Goal: Information Seeking & Learning: Learn about a topic

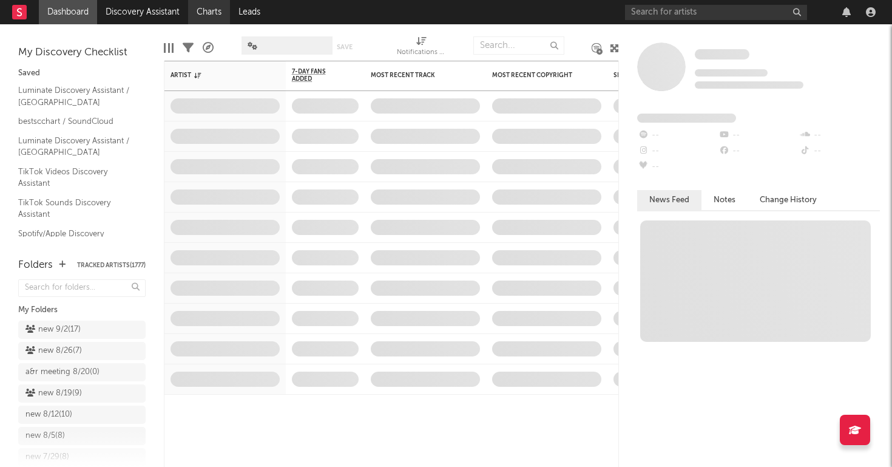
click at [200, 10] on link "Charts" at bounding box center [209, 12] width 42 height 24
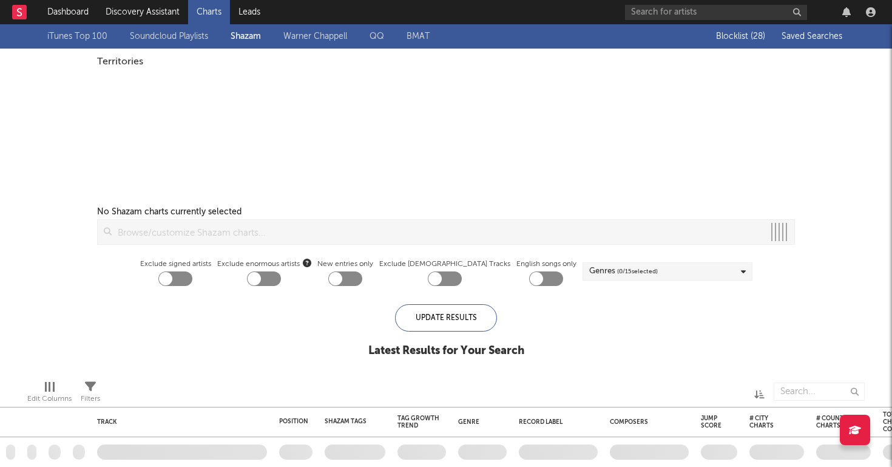
checkbox input "true"
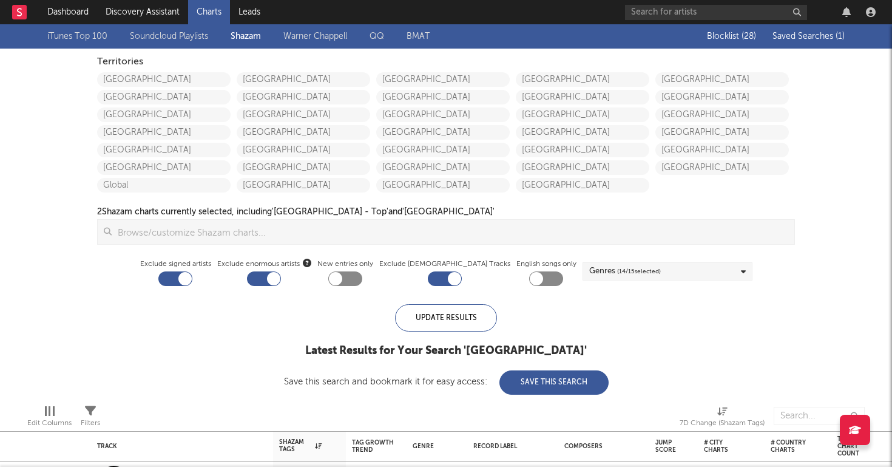
click at [806, 37] on span "Saved Searches ( 1 )" at bounding box center [808, 36] width 72 height 8
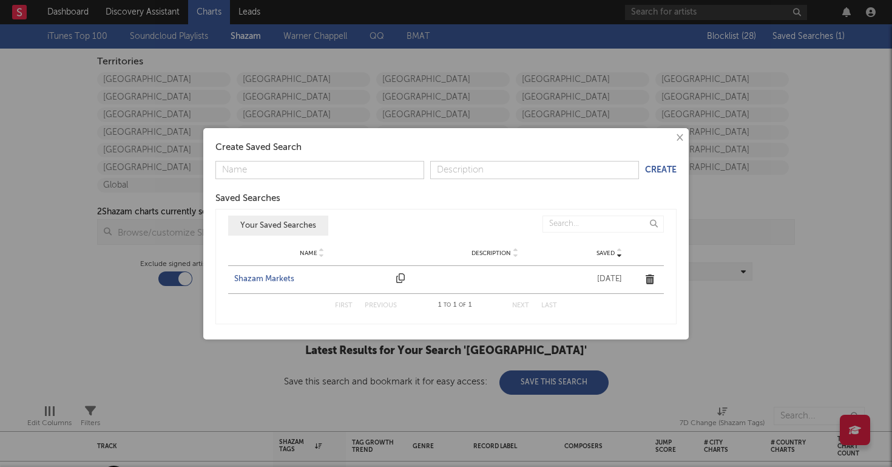
click at [257, 280] on div "Shazam Markets" at bounding box center [312, 279] width 156 height 12
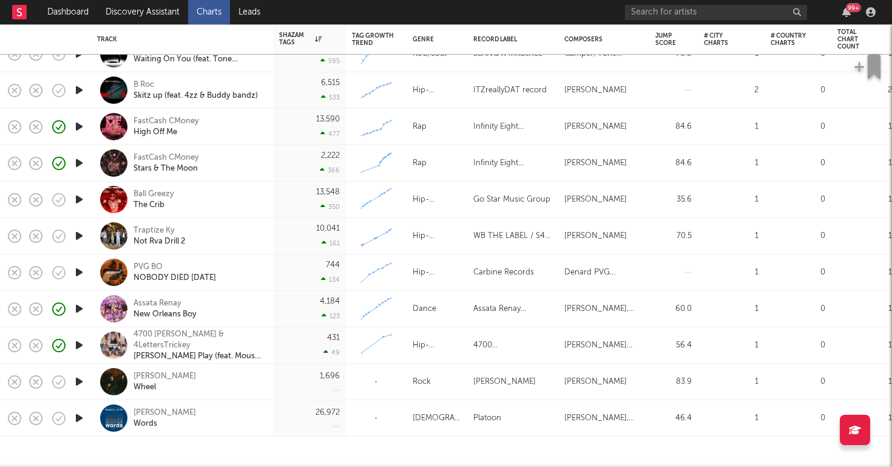
click at [75, 346] on icon "button" at bounding box center [79, 344] width 13 height 15
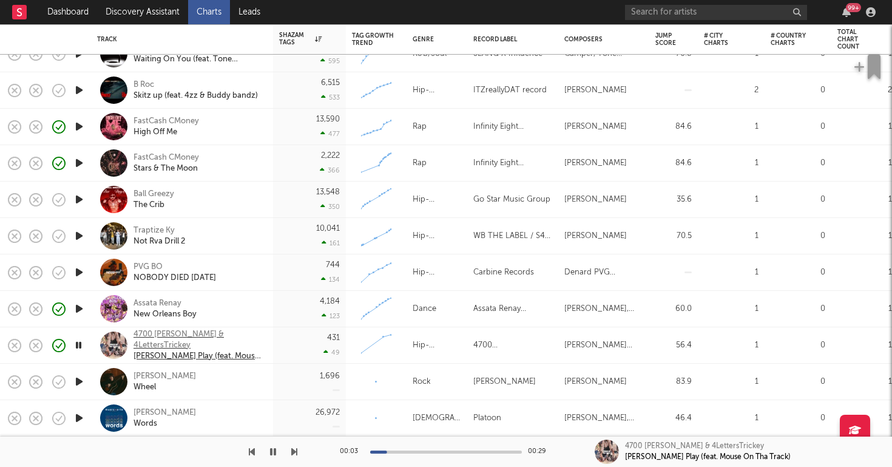
click at [172, 339] on div "4700 Lucci & 4LettersTrickey" at bounding box center [199, 340] width 130 height 22
click at [274, 452] on icon "button" at bounding box center [273, 452] width 6 height 10
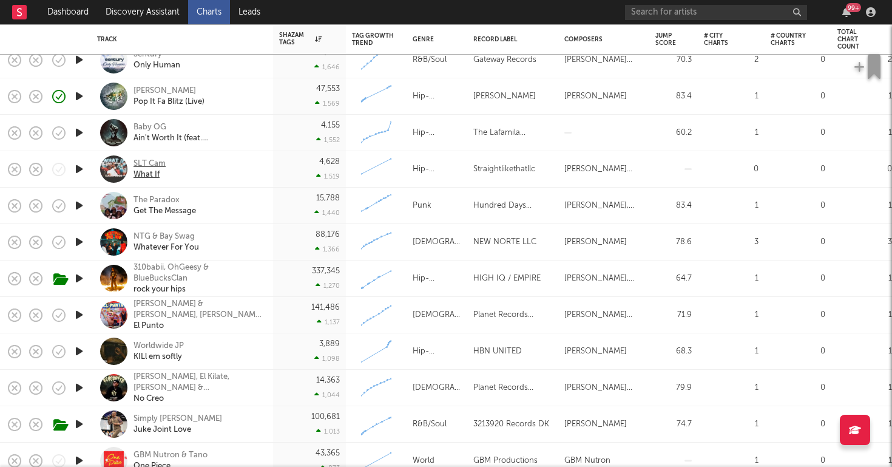
click at [144, 160] on div "SLT Cam" at bounding box center [150, 163] width 32 height 11
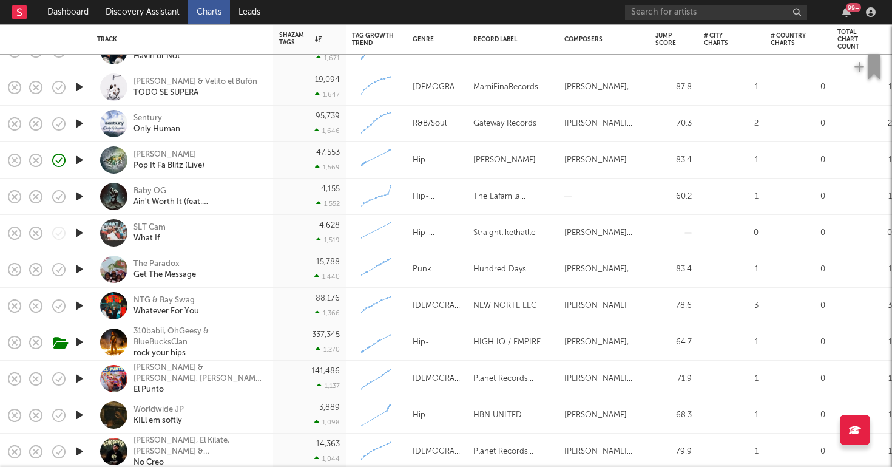
click at [76, 195] on icon "button" at bounding box center [79, 196] width 13 height 15
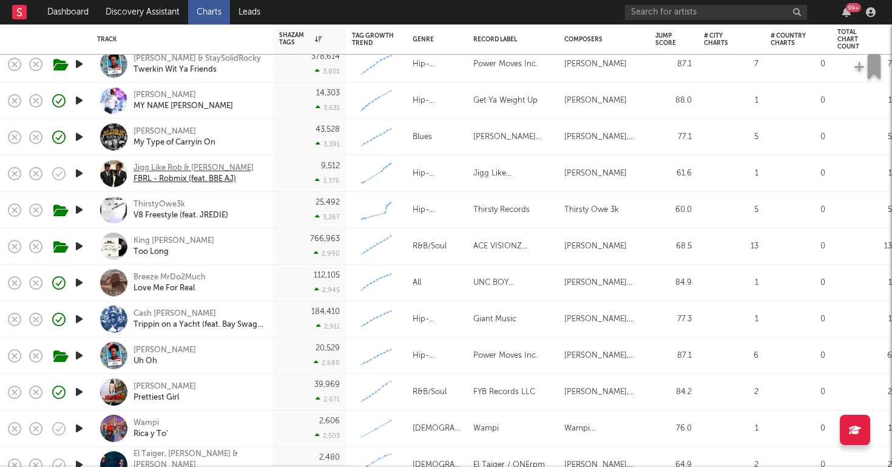
click at [238, 164] on div "Jigg Like Rob & Rasheda De'loach" at bounding box center [194, 168] width 120 height 11
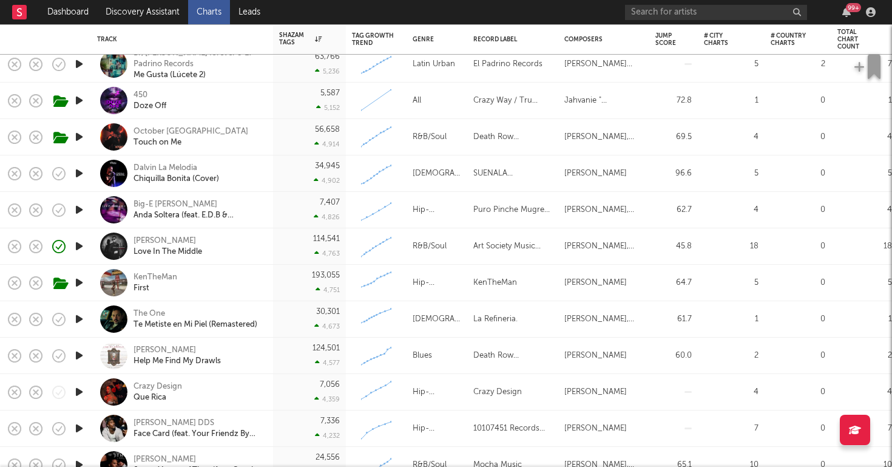
click at [78, 101] on icon "button" at bounding box center [79, 100] width 13 height 15
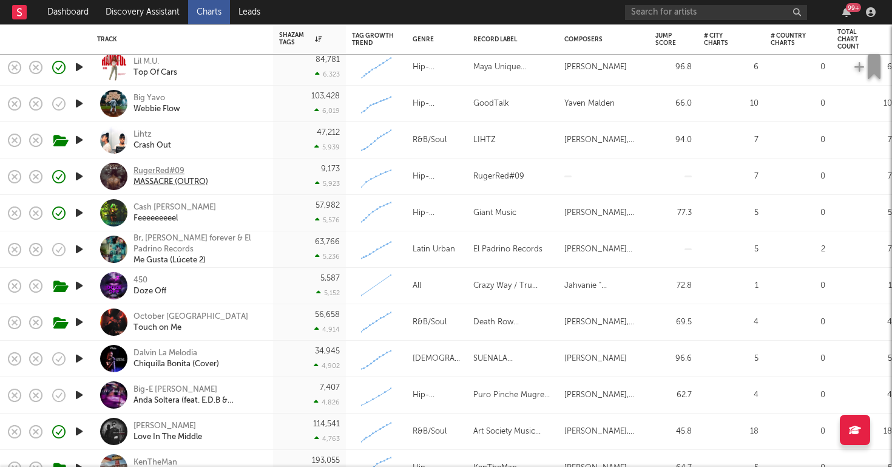
click at [177, 167] on div "RugerRed#09" at bounding box center [171, 171] width 75 height 11
click at [652, 12] on input "text" at bounding box center [716, 12] width 182 height 15
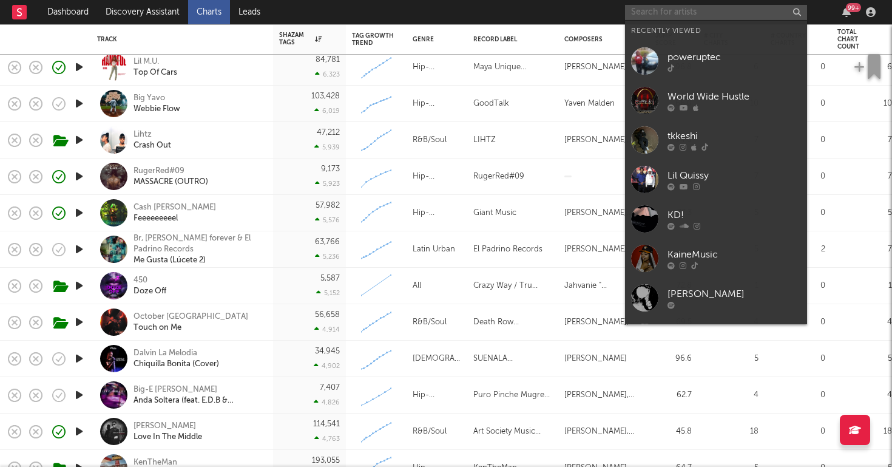
paste input "https://www.tiktok.com/@4thewinn0/video/7543687021496225037?_t=ZT-8zHbkIcPeLf&_…"
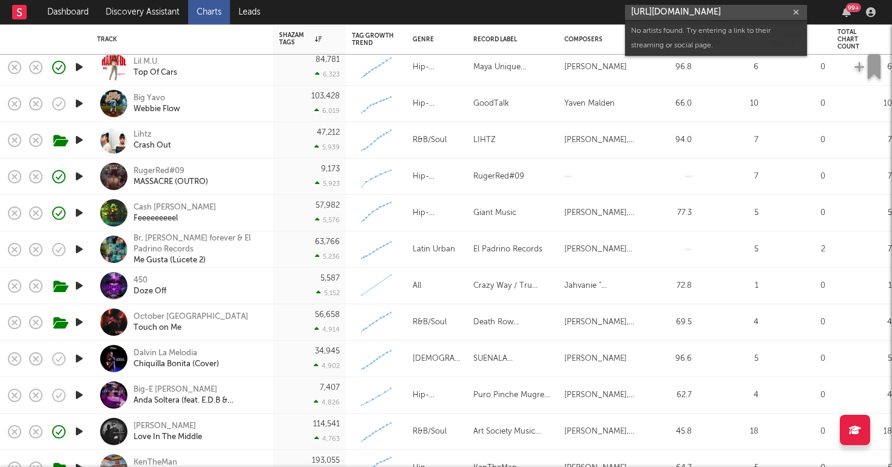
paste input "text"
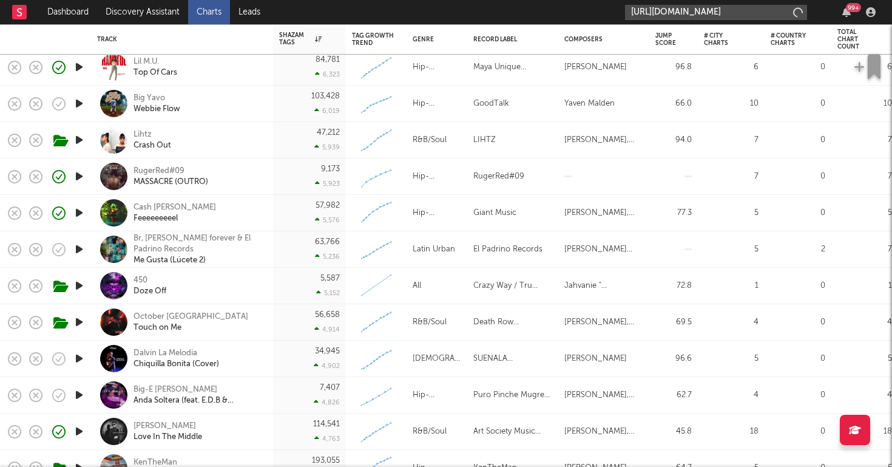
type input "https://www.tiktok.com/@4thewinn0/video/7543687021496225037?_t=ZT-8zHbkIcPeLf&_…"
click at [795, 15] on icon "button" at bounding box center [796, 12] width 6 height 8
paste input "https://www.tiktok.com/@4thewinn0/video/7543687021496225037?_t=ZT-8zHbkIcPeLf&_…"
type input "https://www.tiktok.com/@4thewinn0/video/7543687021496225037?_t=ZT-8zHbkIcPeLf&_…"
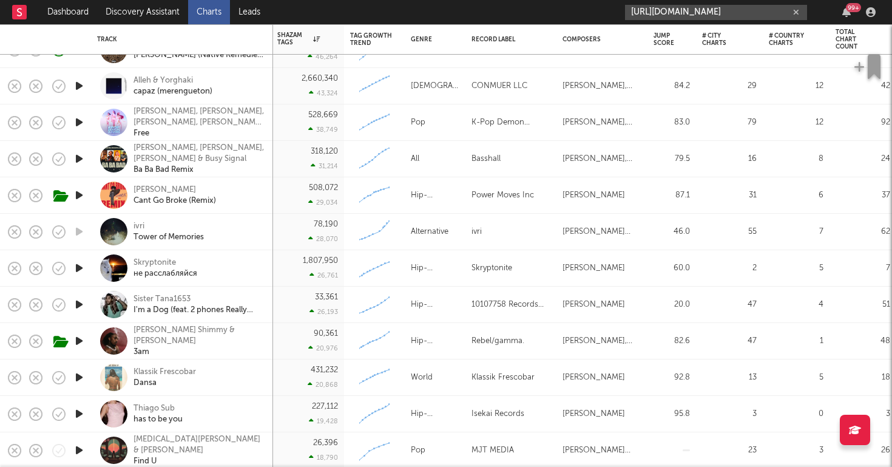
click at [79, 412] on icon "button" at bounding box center [79, 413] width 13 height 15
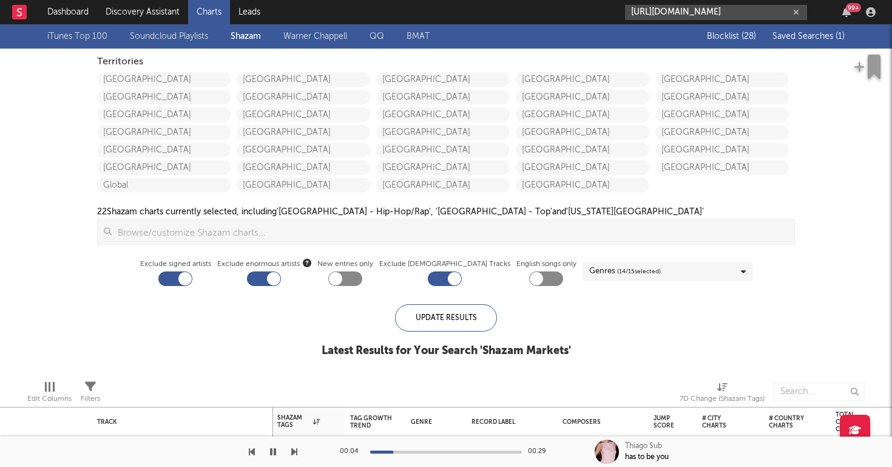
click at [683, 16] on input "https://www.tiktok.com/@4thewinn0/video/7543687021496225037?_t=ZT-8zHbkIcPeLf&_…" at bounding box center [716, 12] width 182 height 15
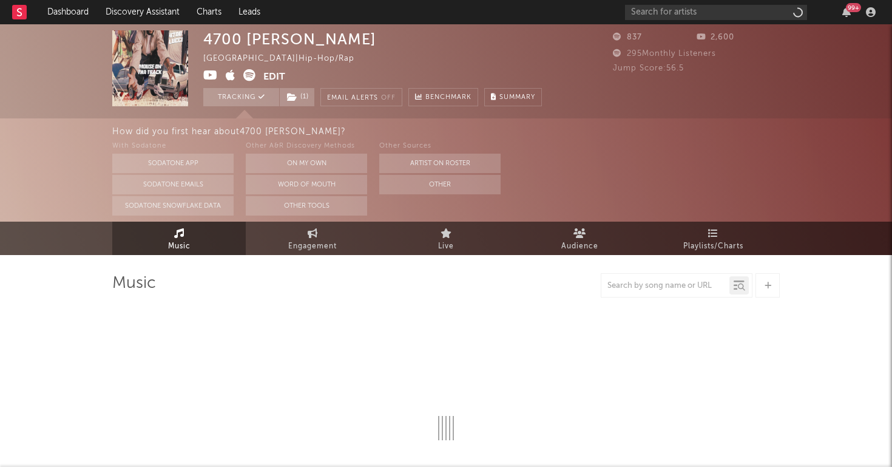
select select "1w"
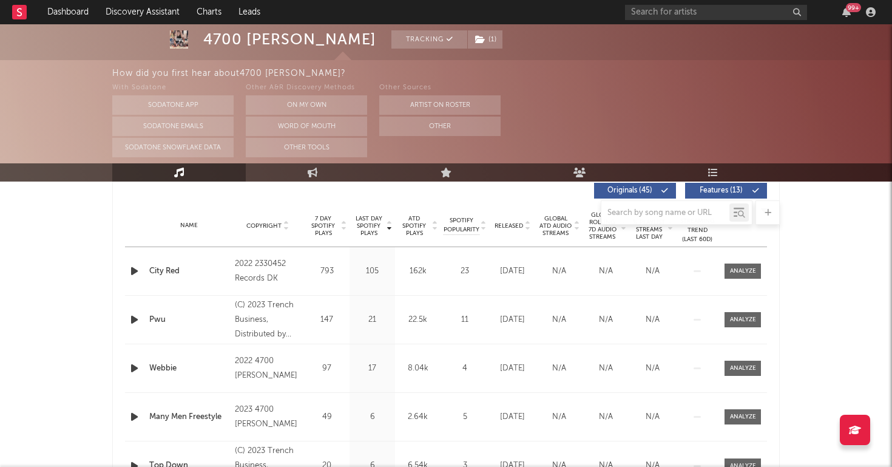
scroll to position [468, 0]
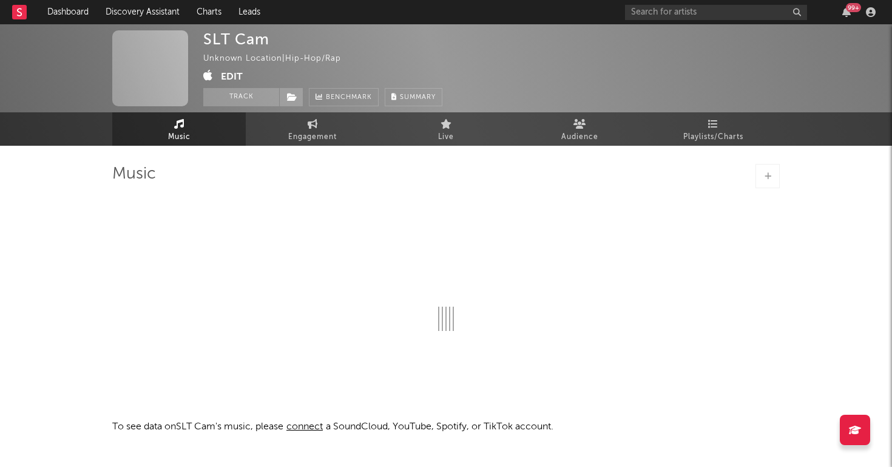
select select "1w"
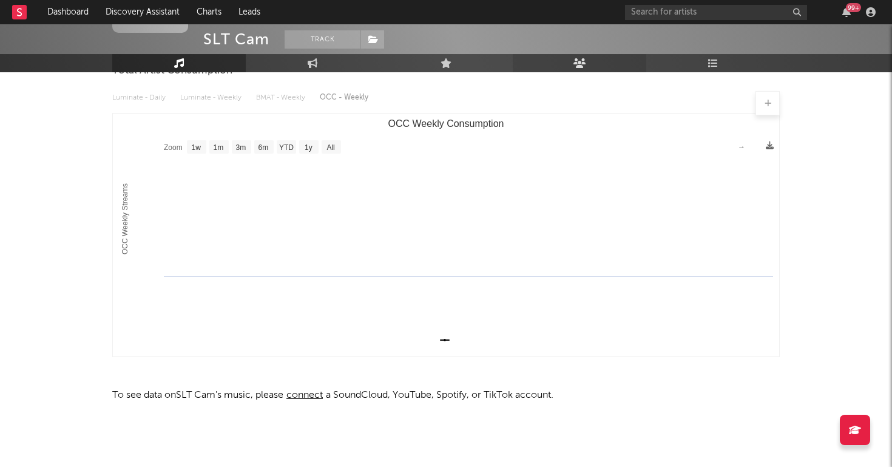
scroll to position [127, 0]
click at [75, 8] on link "Dashboard" at bounding box center [68, 12] width 58 height 24
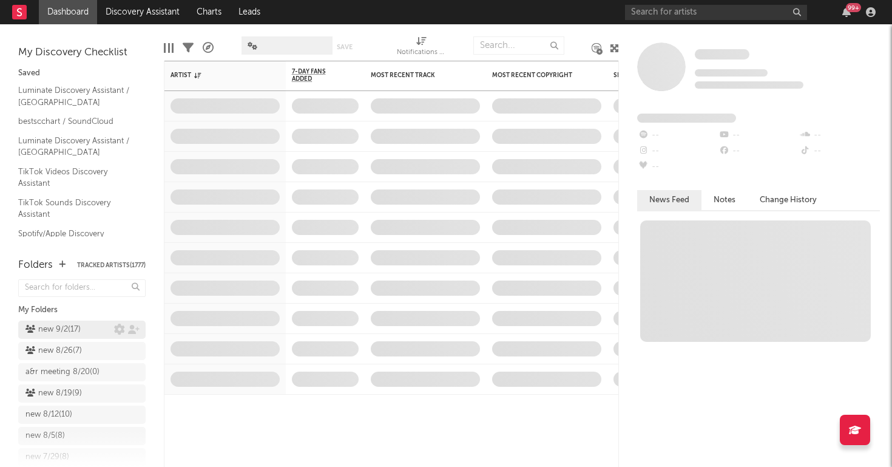
click at [73, 330] on div "new 9/2 ( 17 )" at bounding box center [52, 329] width 55 height 15
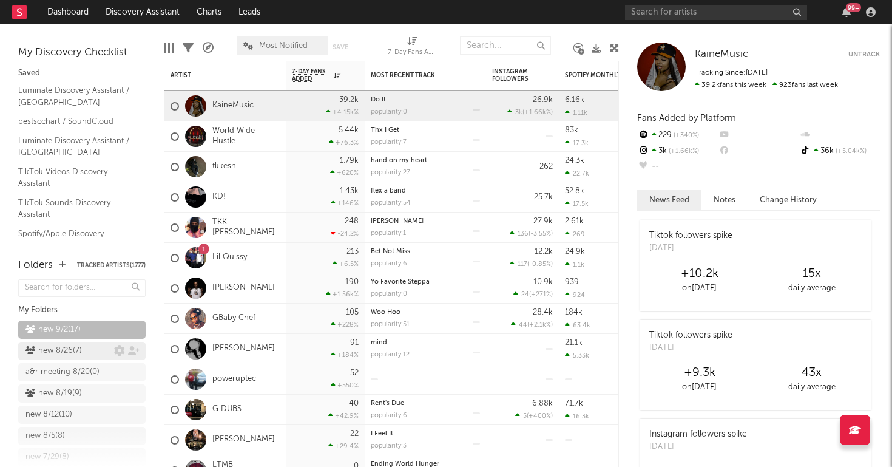
click at [42, 354] on div "new 8/26 ( 7 )" at bounding box center [53, 350] width 56 height 15
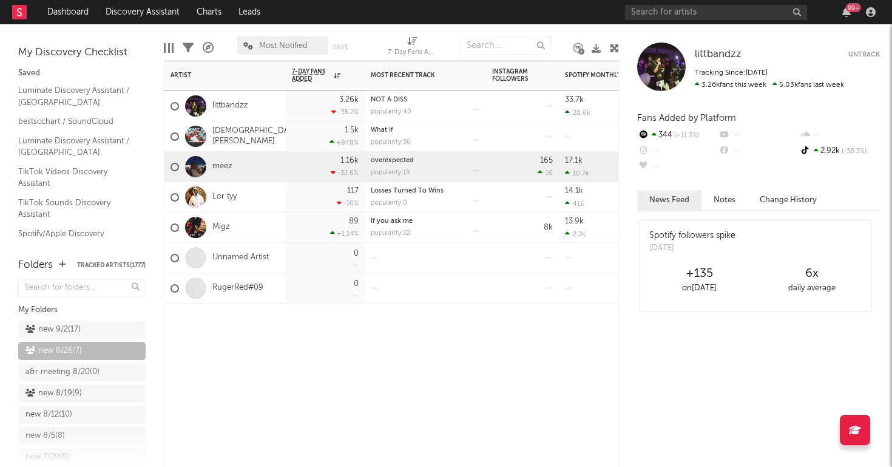
click at [226, 158] on div "meez" at bounding box center [202, 166] width 62 height 35
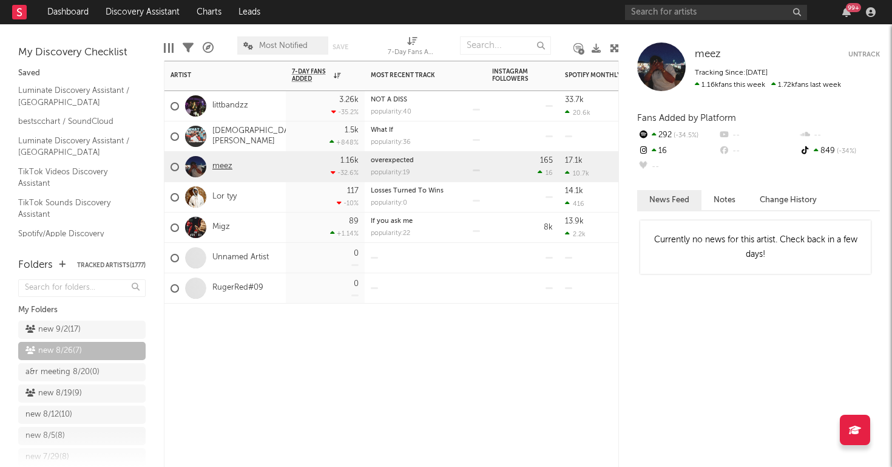
click at [226, 164] on link "meez" at bounding box center [222, 166] width 20 height 10
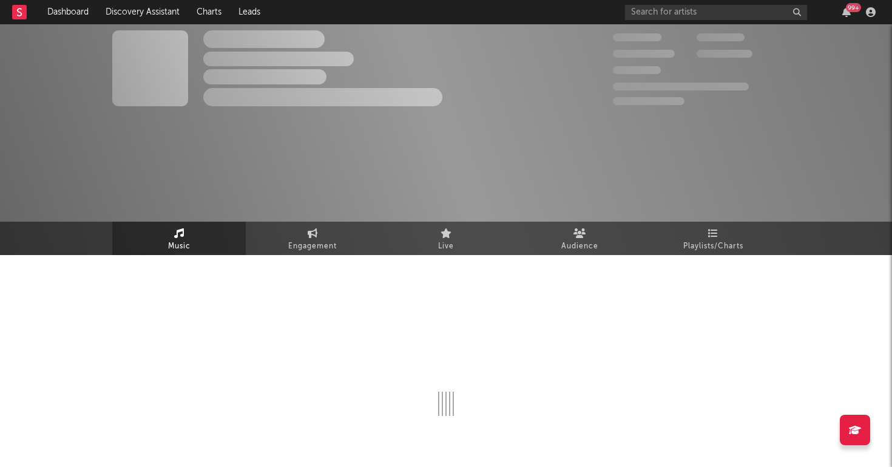
select select "1w"
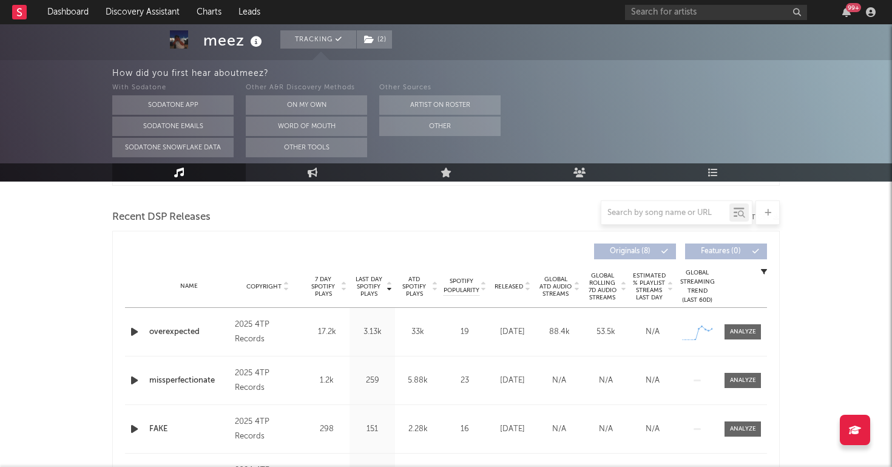
scroll to position [420, 0]
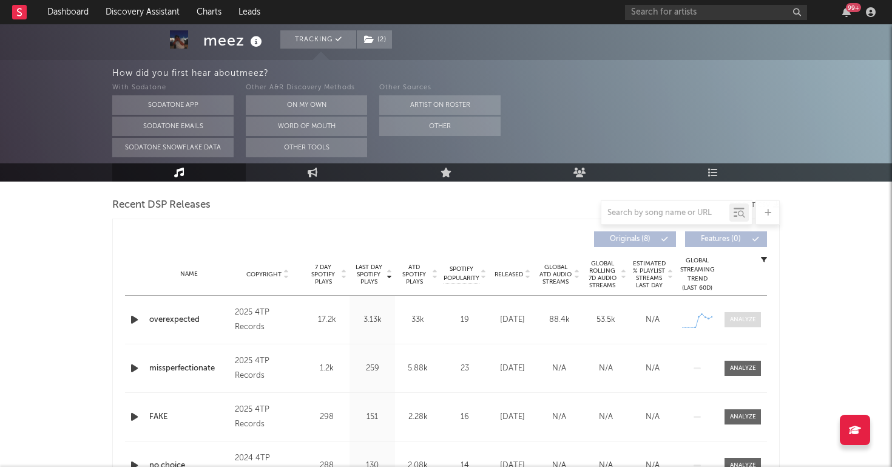
click at [744, 319] on div at bounding box center [743, 319] width 26 height 9
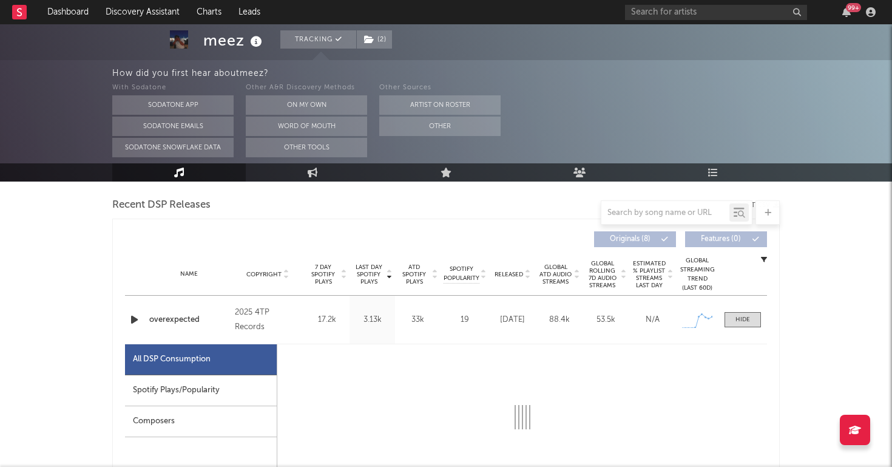
select select "1w"
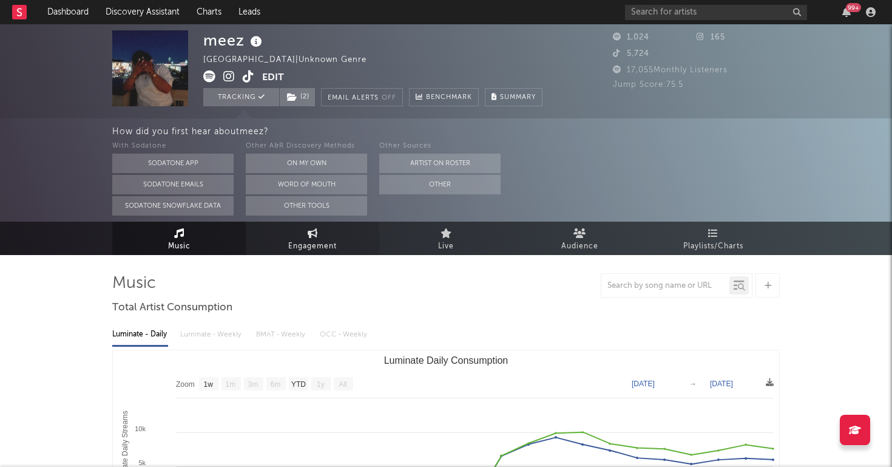
scroll to position [0, 0]
click at [136, 18] on link "Discovery Assistant" at bounding box center [142, 12] width 91 height 24
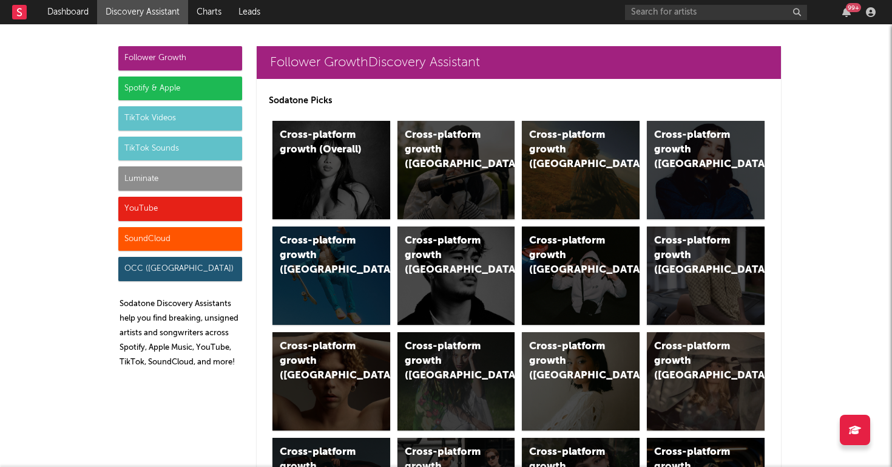
click at [148, 178] on div "Luminate" at bounding box center [180, 178] width 124 height 24
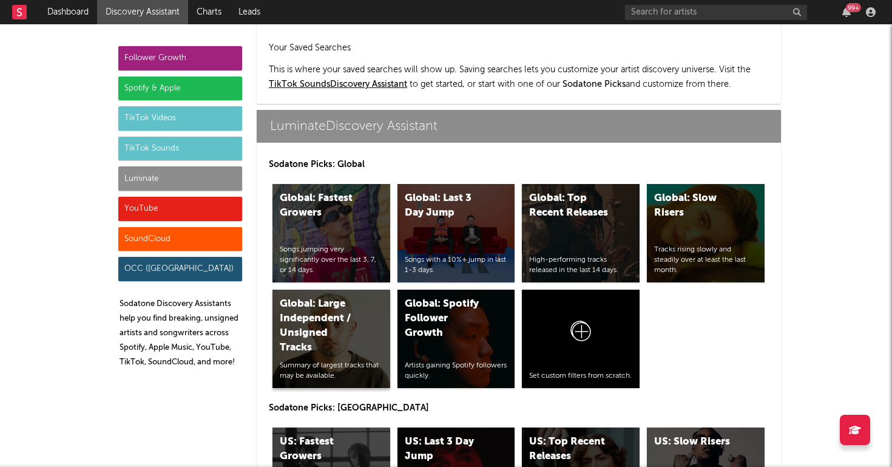
scroll to position [5387, 0]
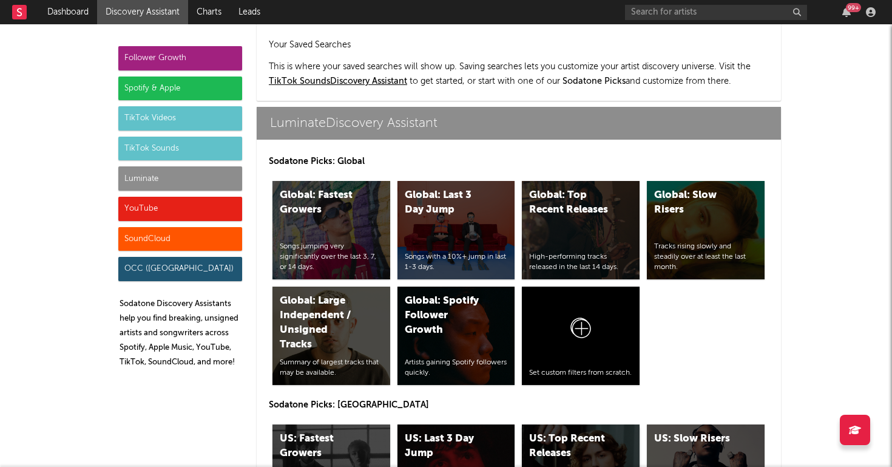
click at [556, 431] on div "US: Top Recent Releases" at bounding box center [570, 445] width 83 height 29
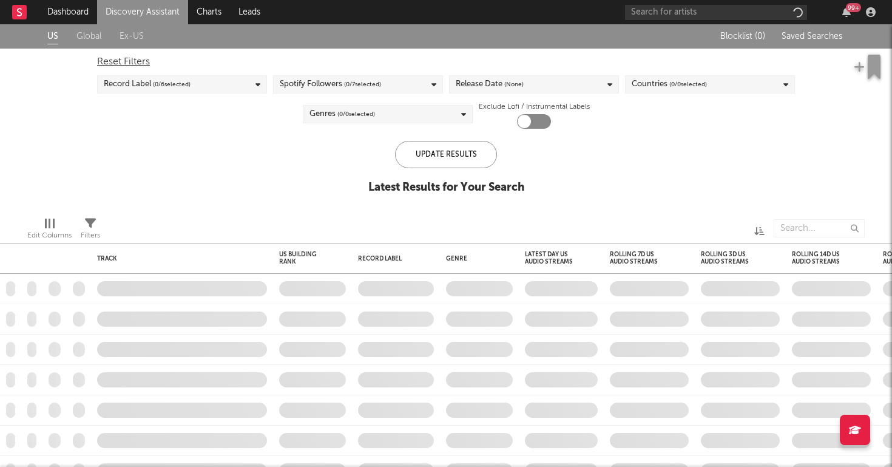
checkbox input "true"
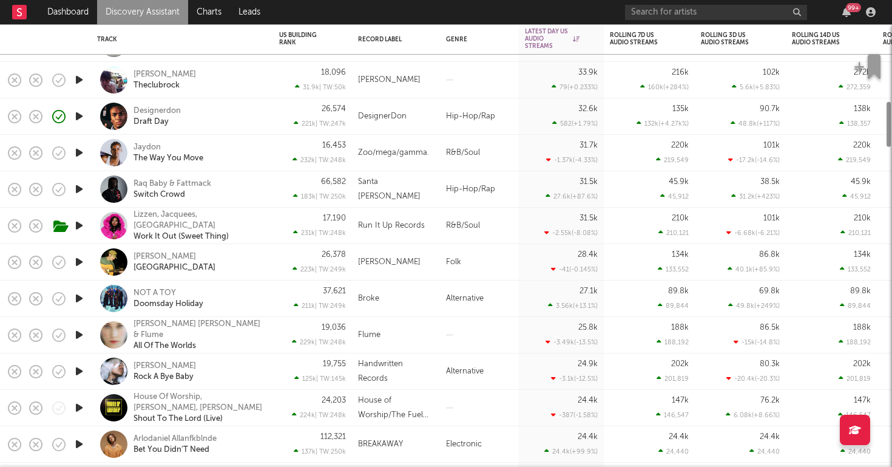
click at [224, 106] on div "Designerdon Draft Day" at bounding box center [199, 117] width 130 height 22
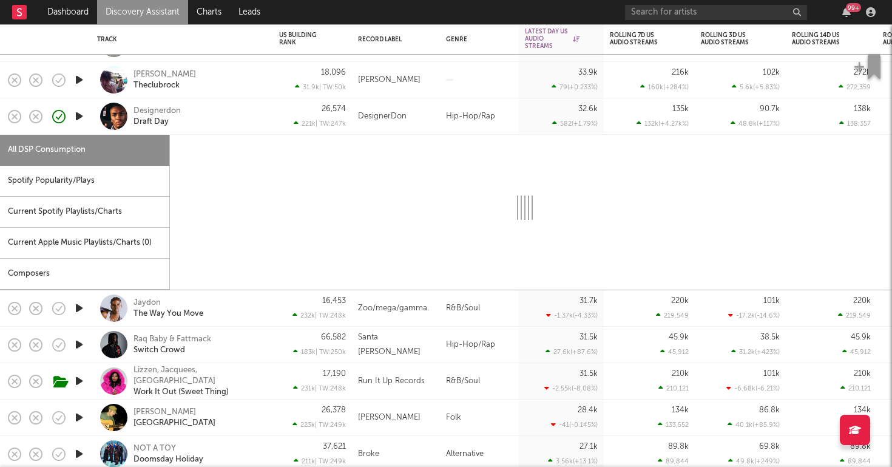
select select "1w"
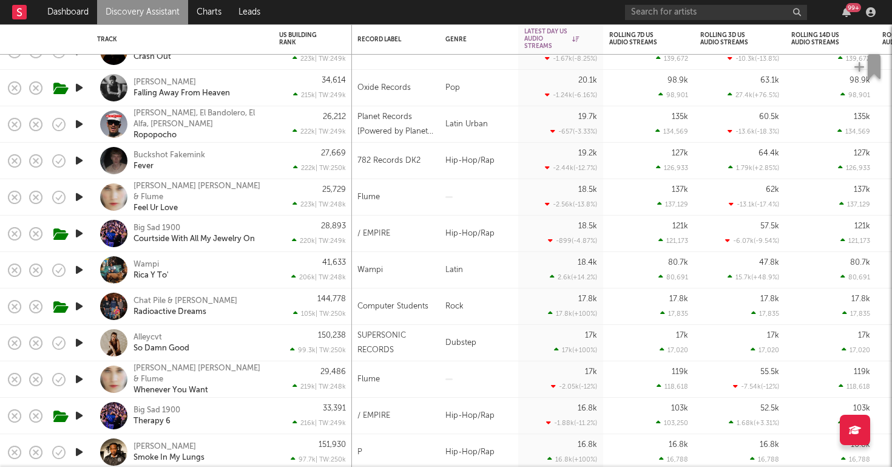
click at [268, 152] on div "Buckshot Fakemink Fever" at bounding box center [182, 161] width 182 height 36
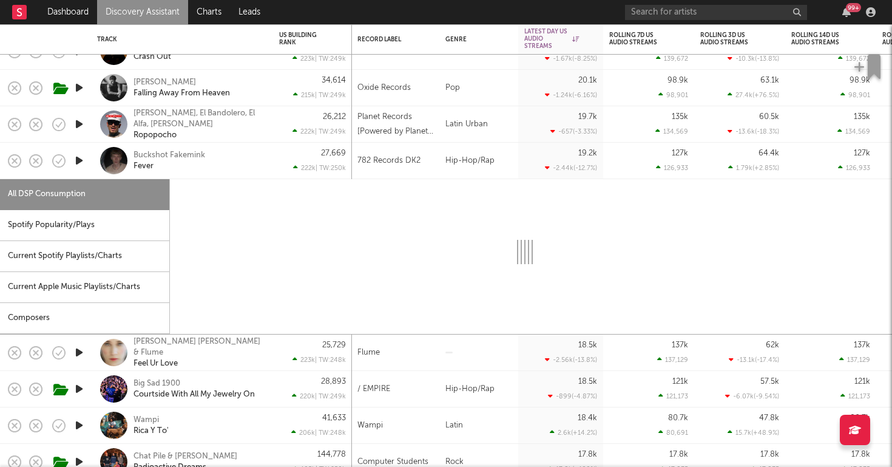
select select "1w"
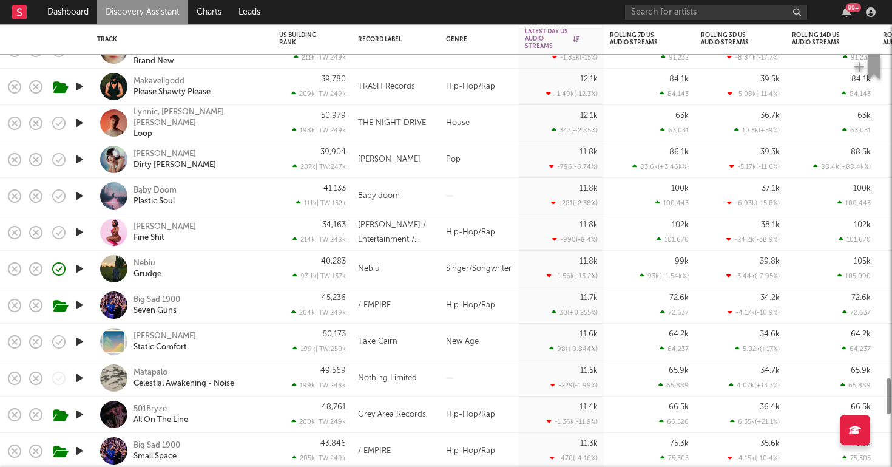
click at [220, 263] on div "Nebiu Grudge" at bounding box center [199, 269] width 130 height 22
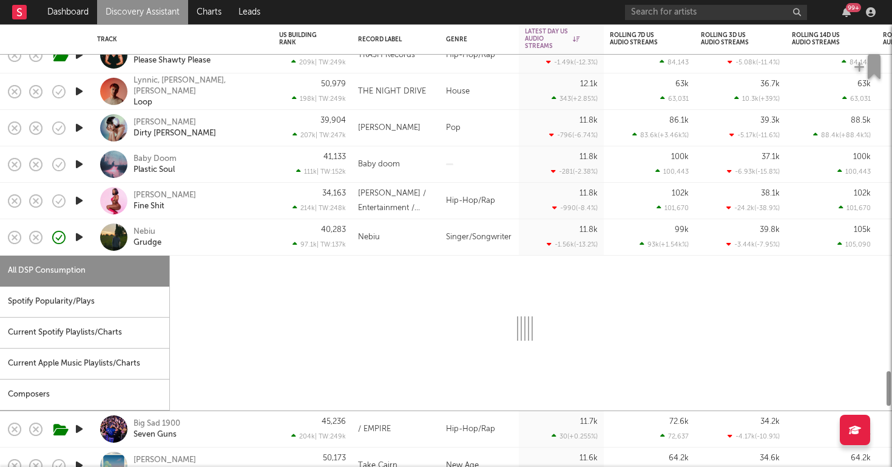
select select "1w"
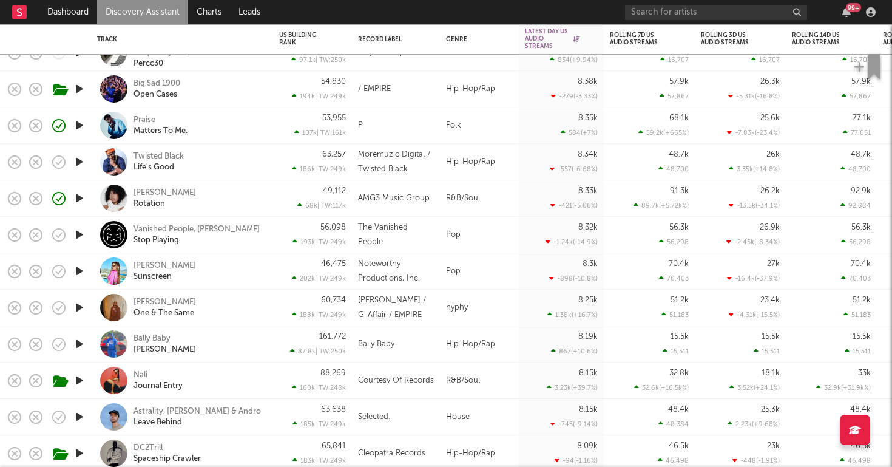
click at [268, 194] on div "Nani Goins Rotation" at bounding box center [182, 198] width 182 height 36
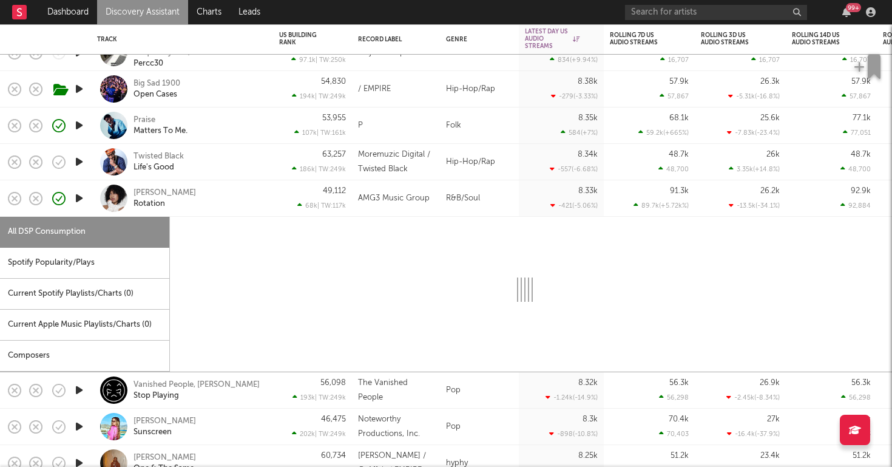
select select "1w"
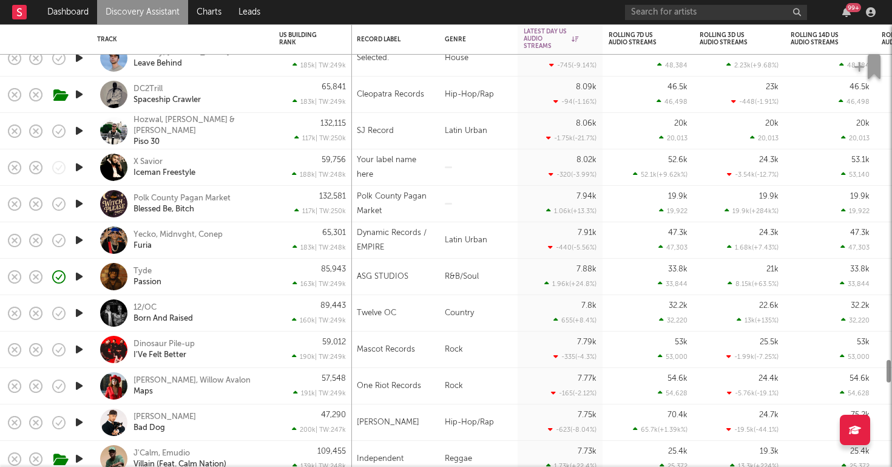
click at [232, 283] on div "Tyde Passion" at bounding box center [199, 277] width 130 height 22
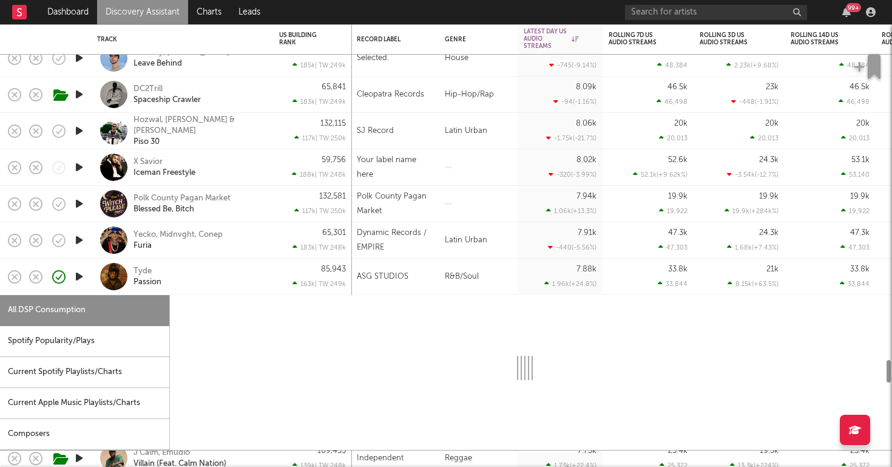
select select "1w"
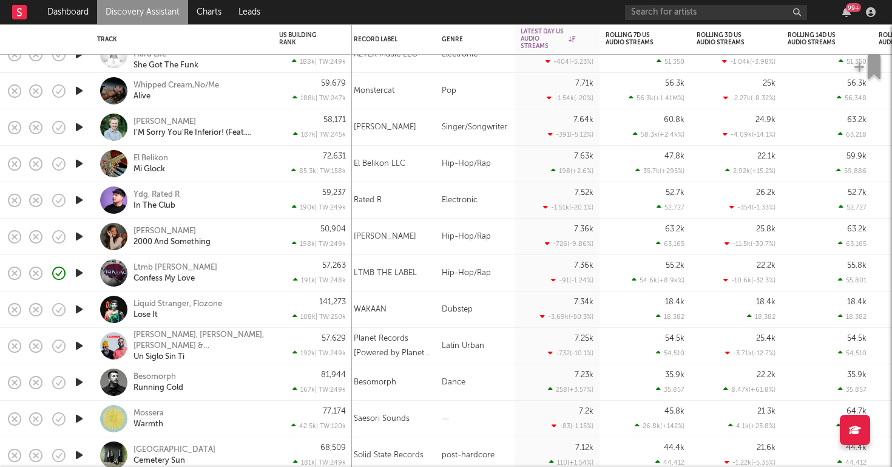
click at [288, 280] on div "191k | TW: 248k" at bounding box center [312, 280] width 67 height 8
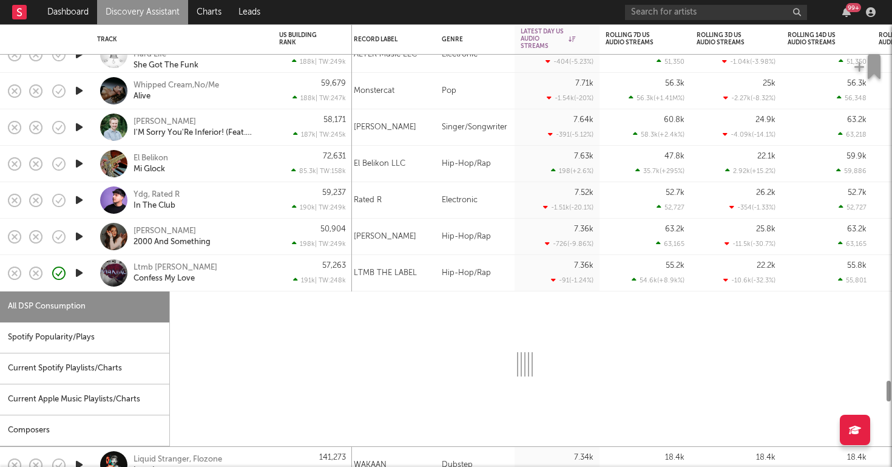
select select "1w"
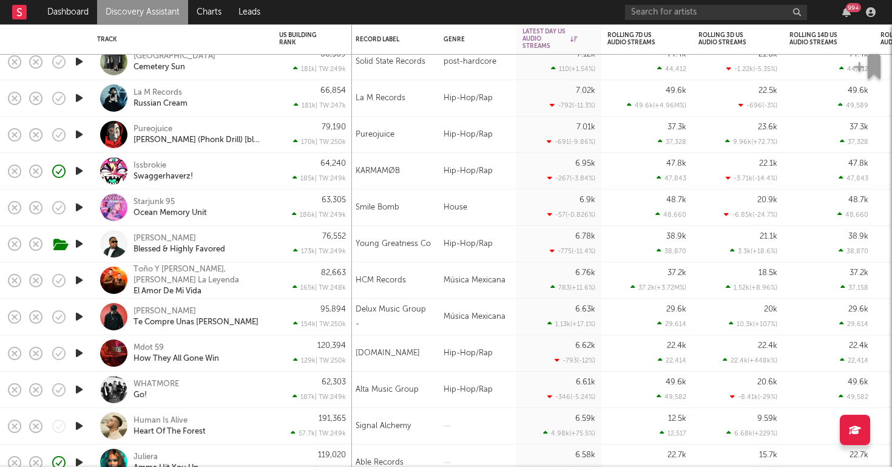
click at [250, 172] on div "Issbrokie Swaggerhaverz!" at bounding box center [199, 171] width 130 height 22
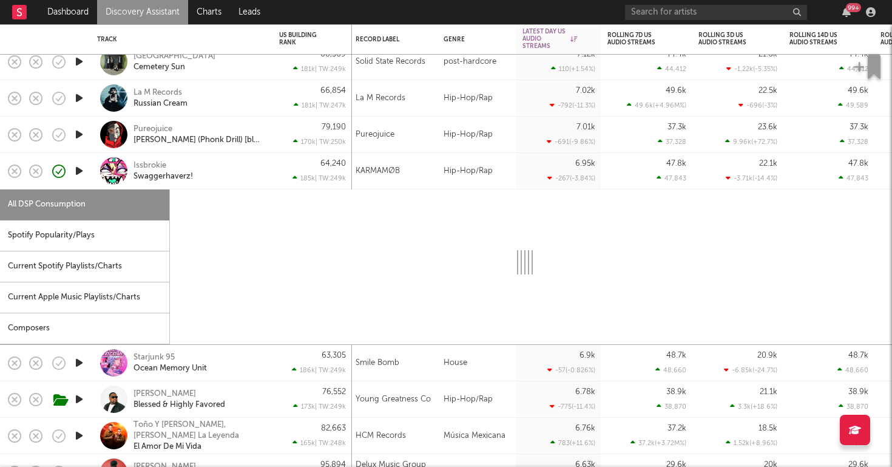
select select "1w"
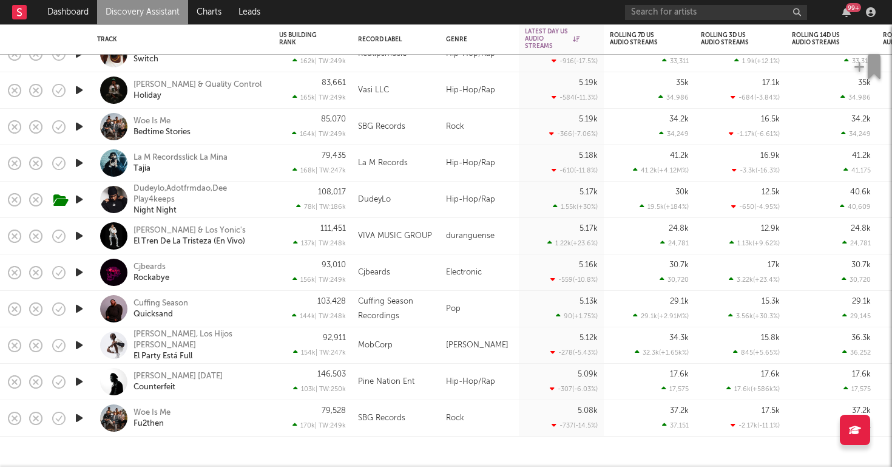
click at [220, 380] on div "Malz Monday Counterfeit" at bounding box center [199, 382] width 130 height 22
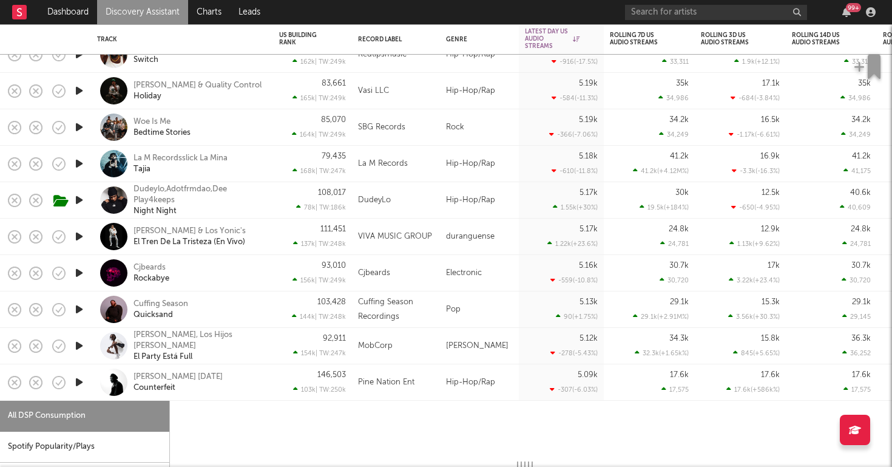
select select "1w"
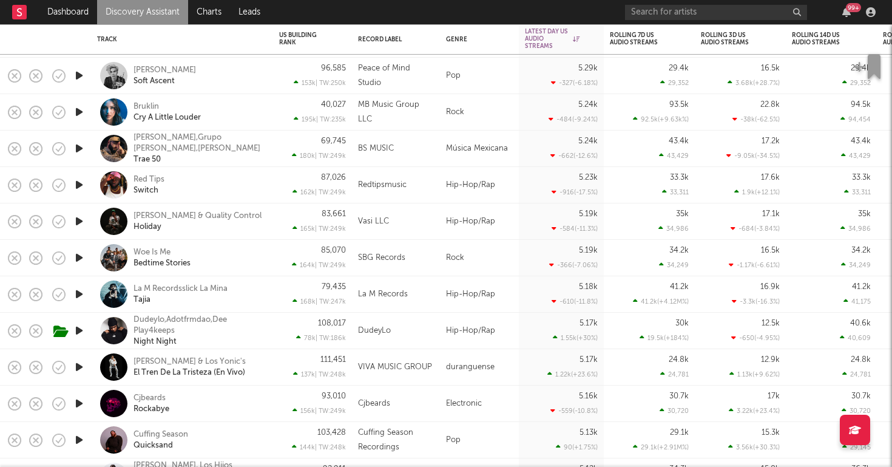
click at [221, 178] on div "Red Tips Switch" at bounding box center [199, 185] width 130 height 22
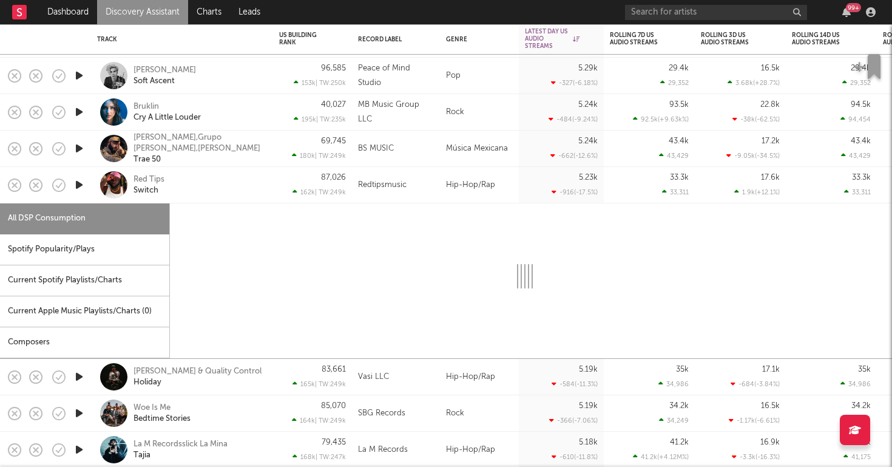
select select "1w"
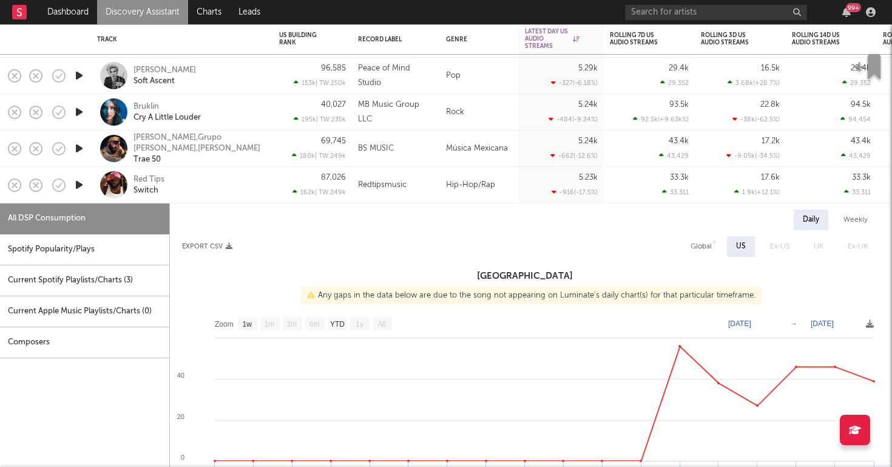
click at [76, 185] on icon "button" at bounding box center [79, 184] width 13 height 15
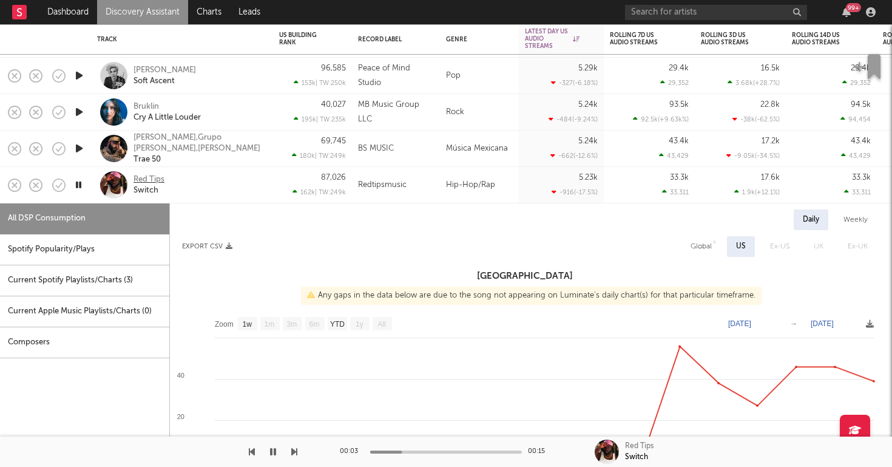
click at [142, 177] on div "Red Tips" at bounding box center [149, 179] width 31 height 11
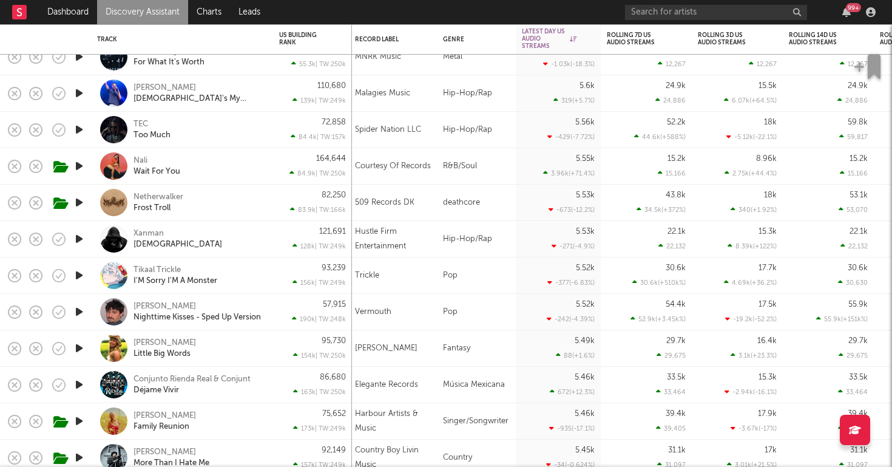
click at [232, 239] on div "Xanman Bisexual" at bounding box center [199, 239] width 130 height 22
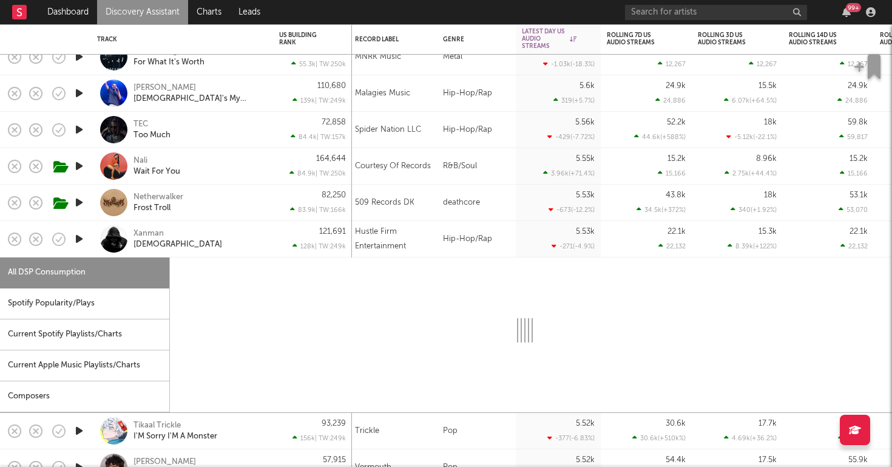
select select "1w"
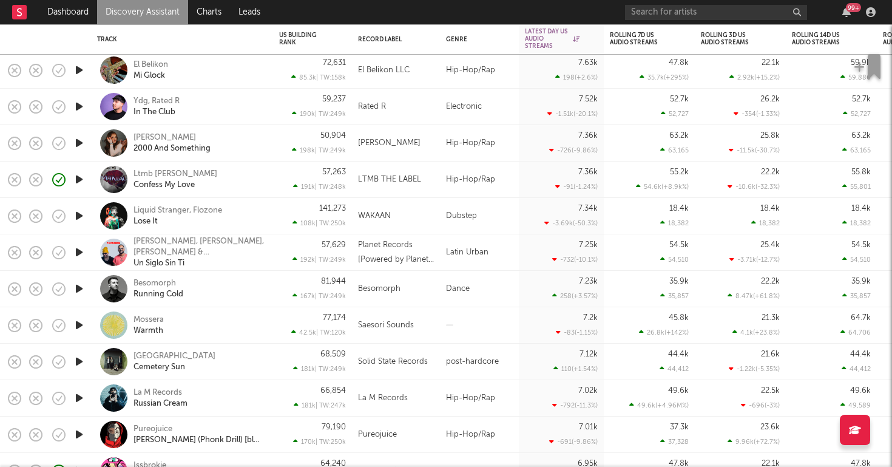
click at [77, 181] on icon "button" at bounding box center [79, 179] width 13 height 15
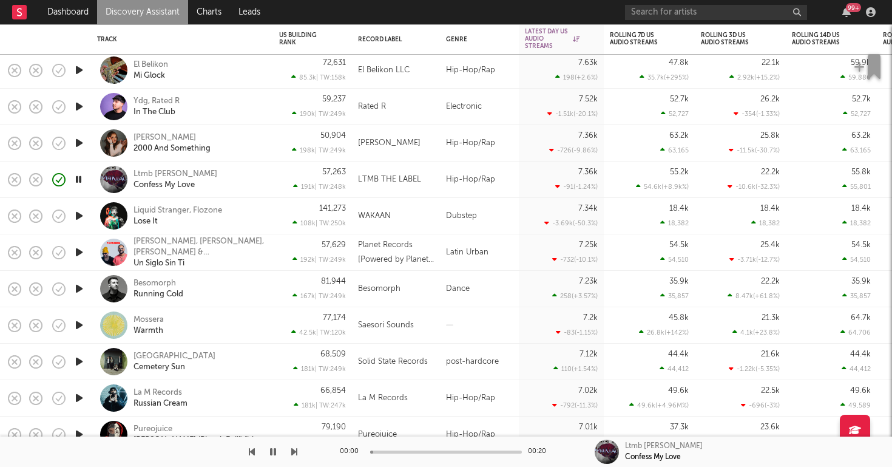
click at [250, 188] on div "Ltmb Merl Confess My Love" at bounding box center [199, 180] width 130 height 22
select select "1w"
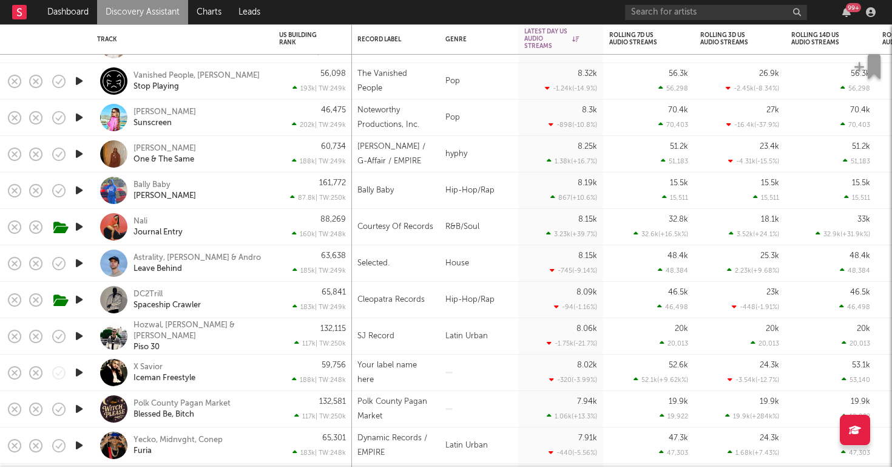
click at [78, 190] on icon "button" at bounding box center [79, 190] width 13 height 15
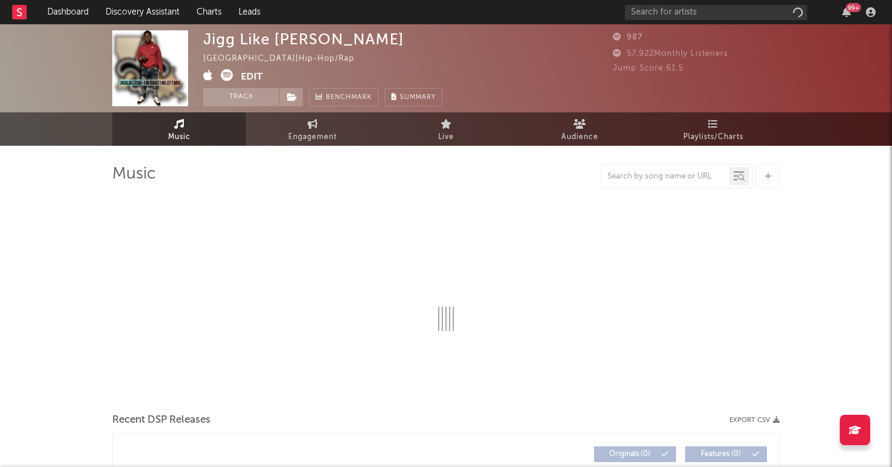
select select "6m"
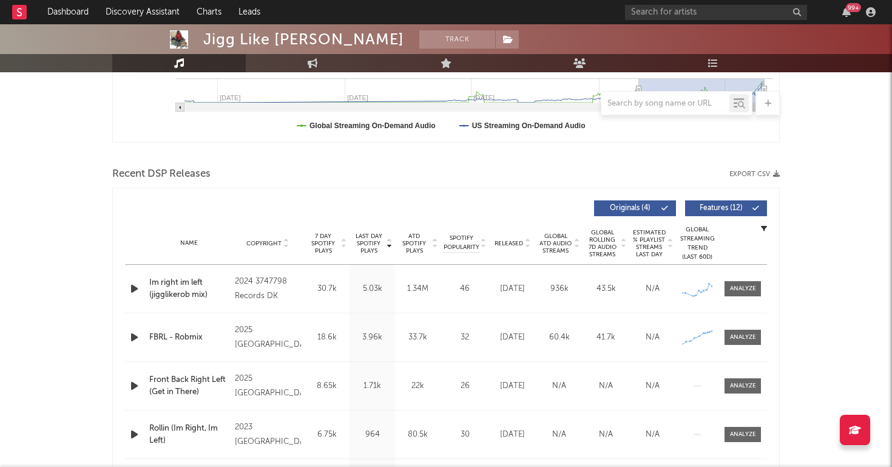
scroll to position [345, 0]
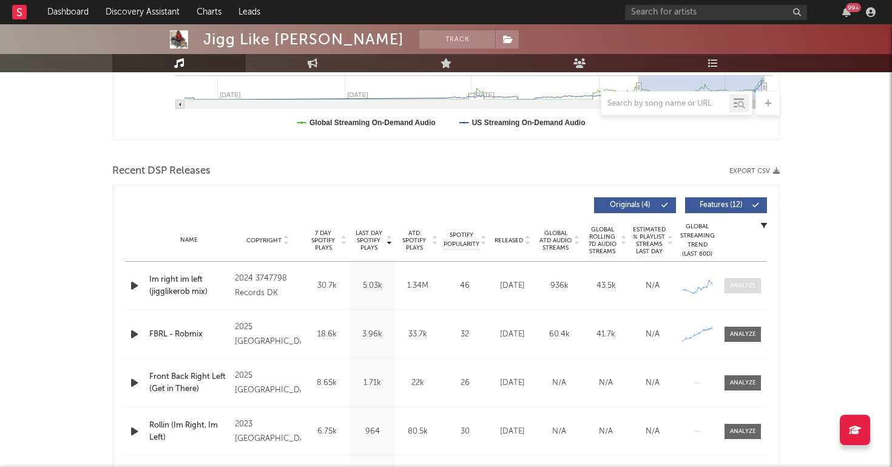
click at [746, 287] on div at bounding box center [743, 285] width 26 height 9
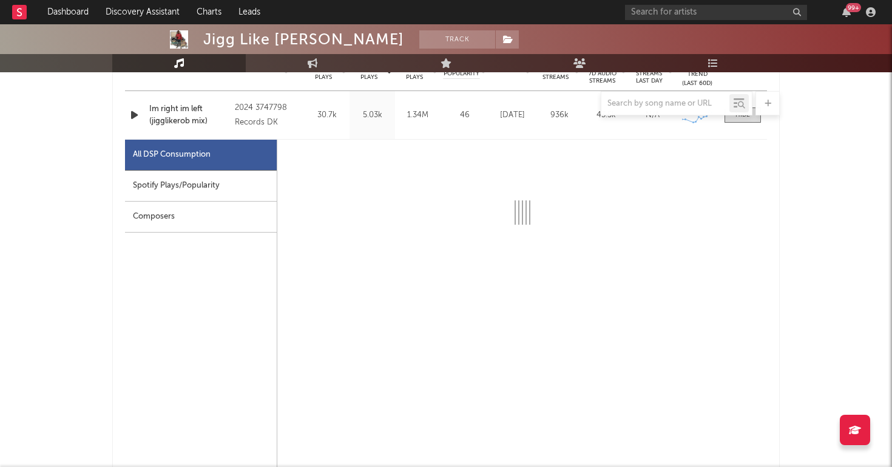
scroll to position [522, 0]
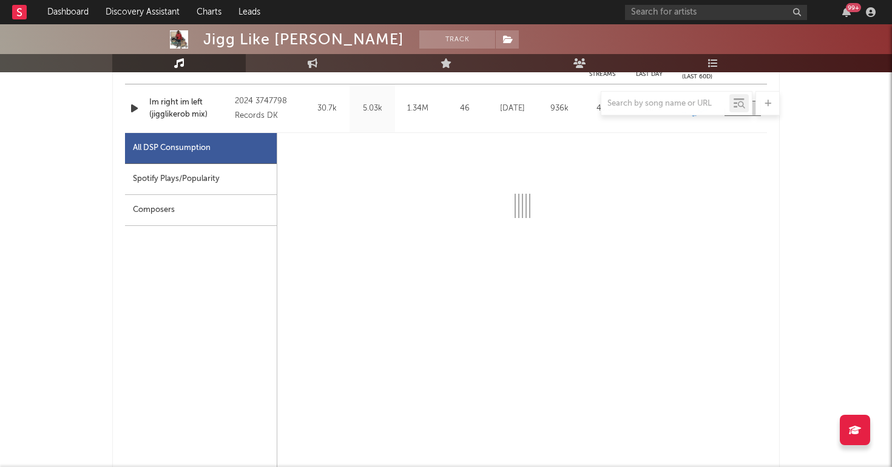
select select "6m"
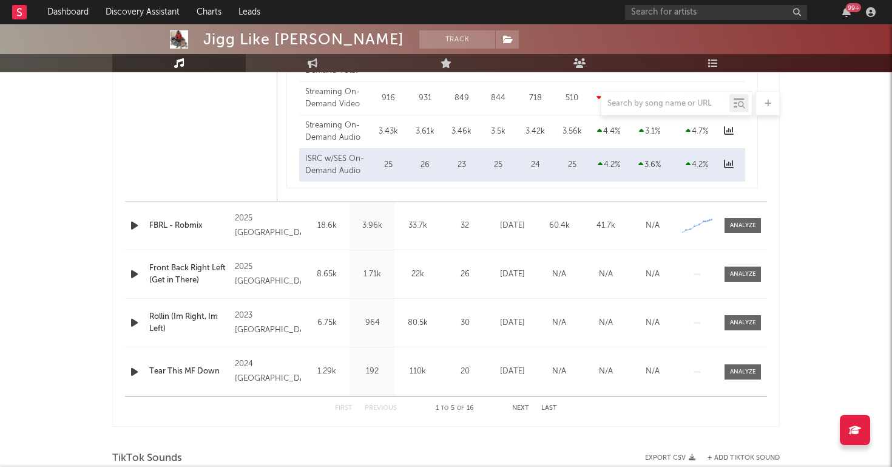
scroll to position [1033, 0]
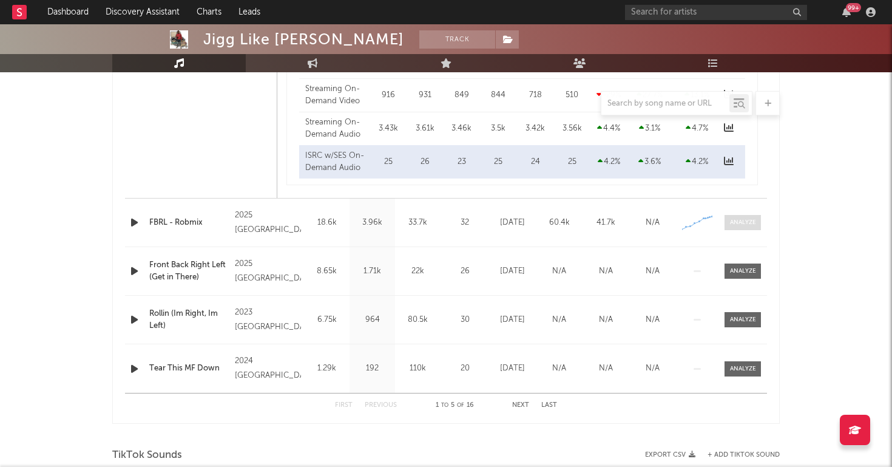
click at [740, 221] on div at bounding box center [743, 222] width 26 height 9
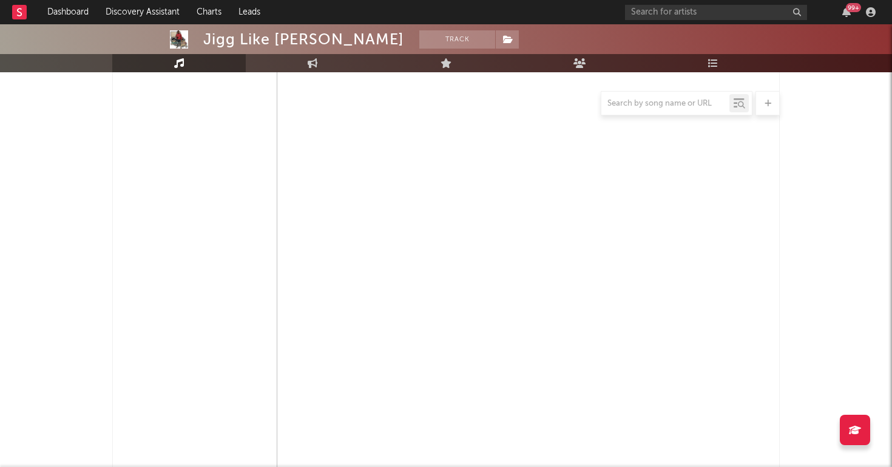
select select "6m"
select select "1w"
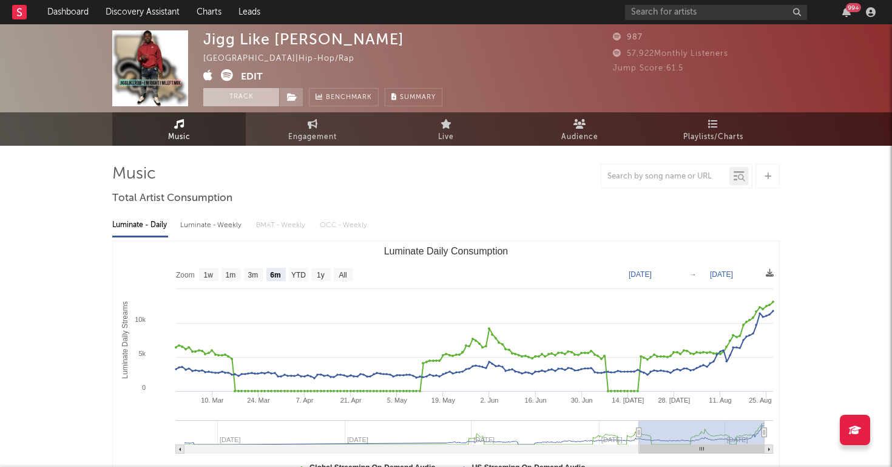
scroll to position [0, 0]
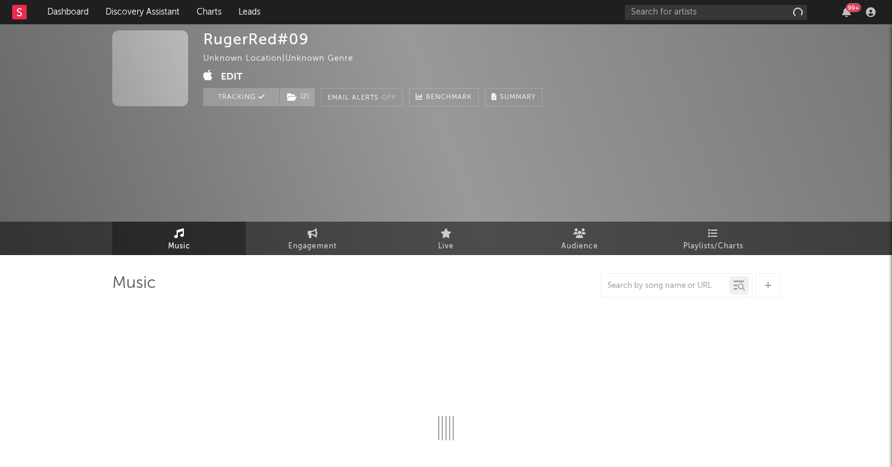
select select "1w"
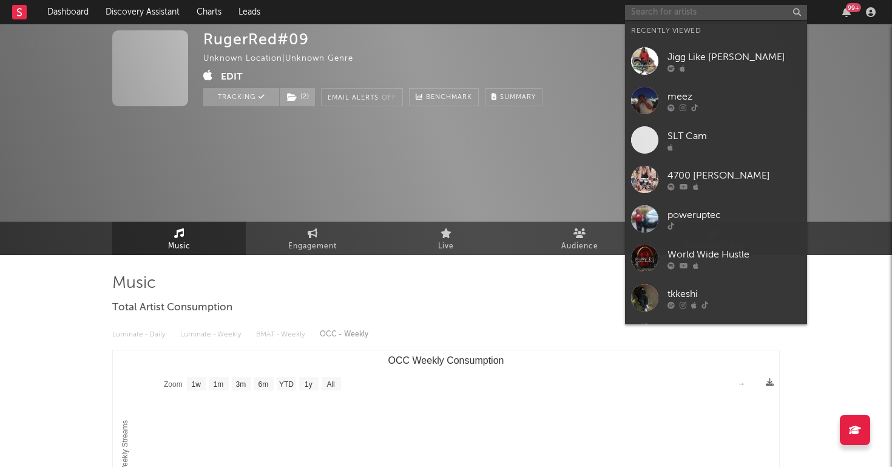
click at [683, 15] on input "text" at bounding box center [716, 12] width 182 height 15
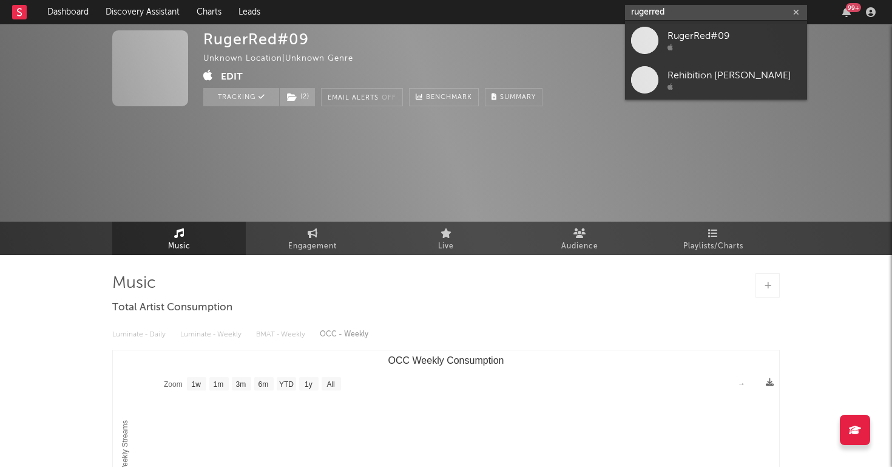
type input "rug erred"
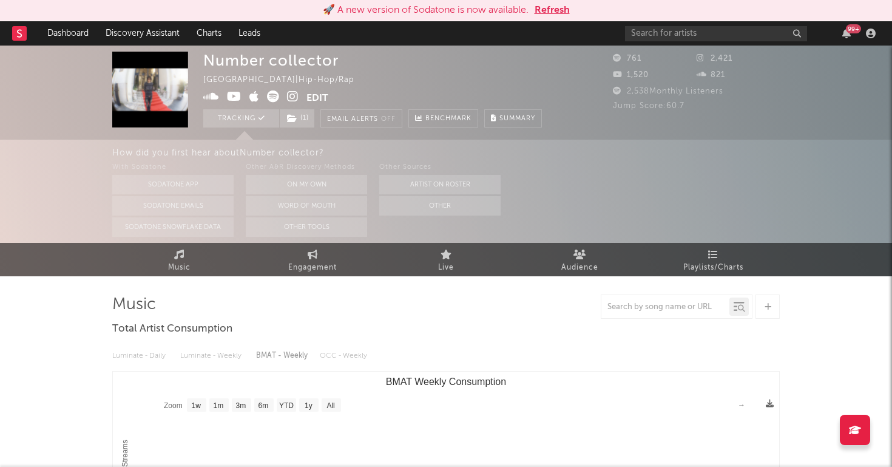
select select "1w"
click at [556, 9] on button "Refresh" at bounding box center [552, 10] width 35 height 15
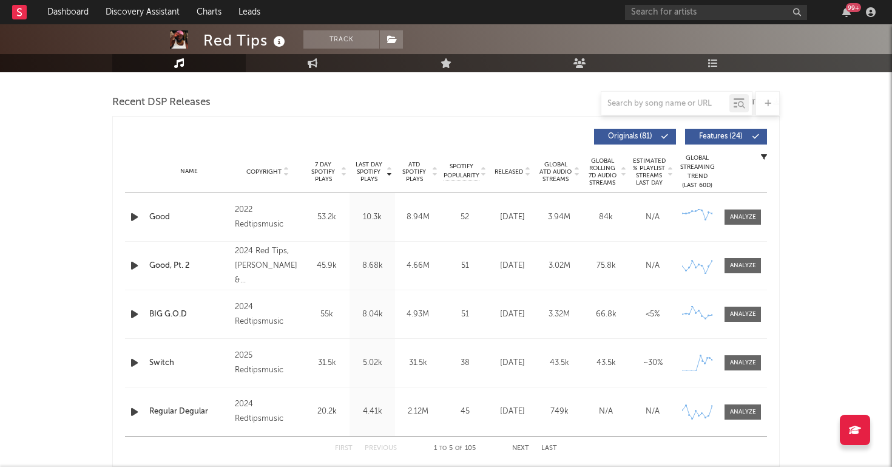
scroll to position [316, 0]
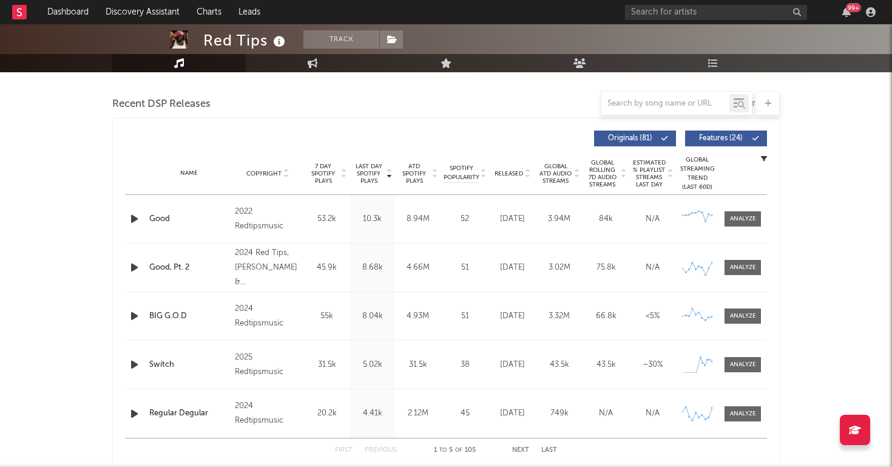
select select "6m"
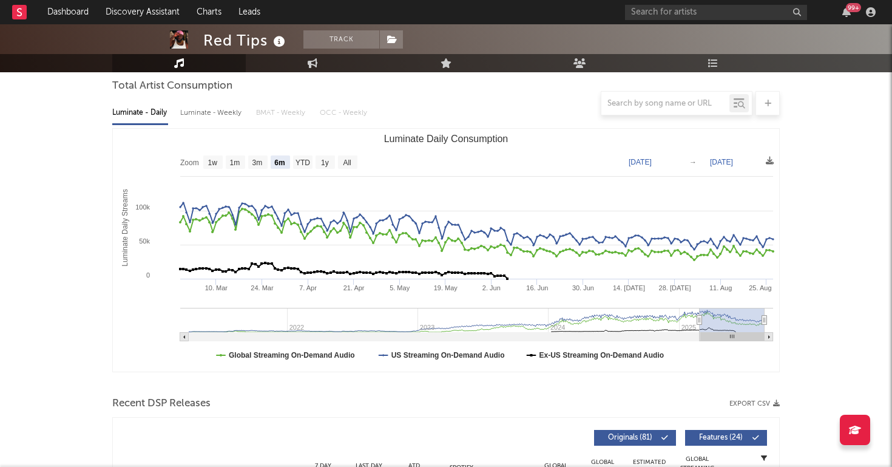
scroll to position [112, 0]
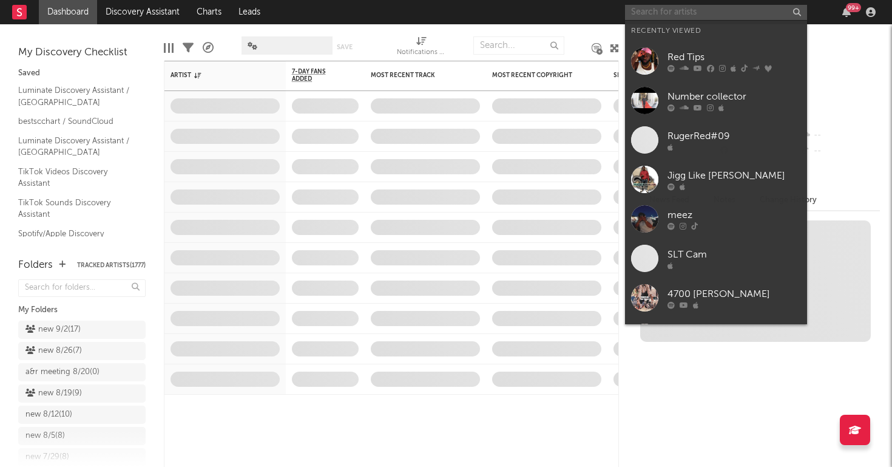
click at [742, 16] on input "text" at bounding box center [716, 12] width 182 height 15
paste input "[URL][DOMAIN_NAME]"
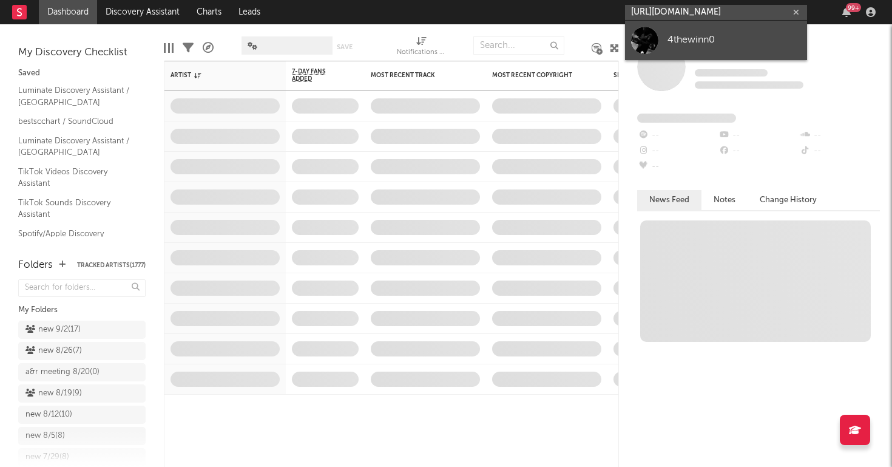
type input "[URL][DOMAIN_NAME]"
click at [728, 30] on link "4thewinn0" at bounding box center [716, 40] width 182 height 39
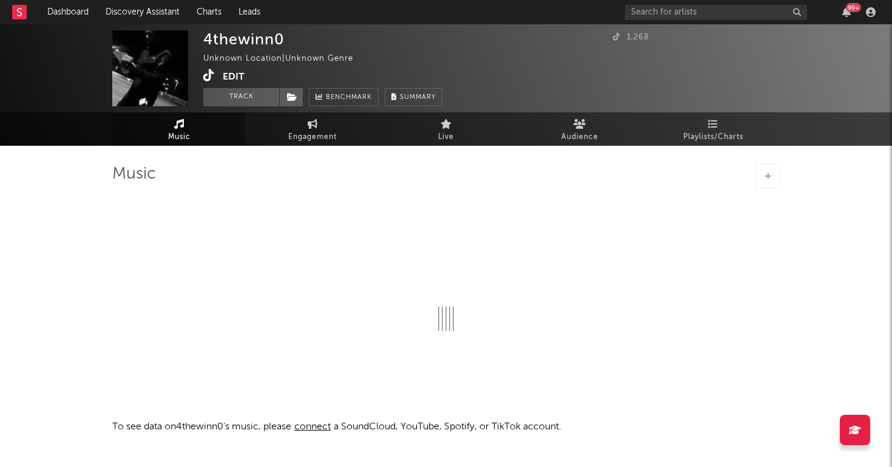
select select "1w"
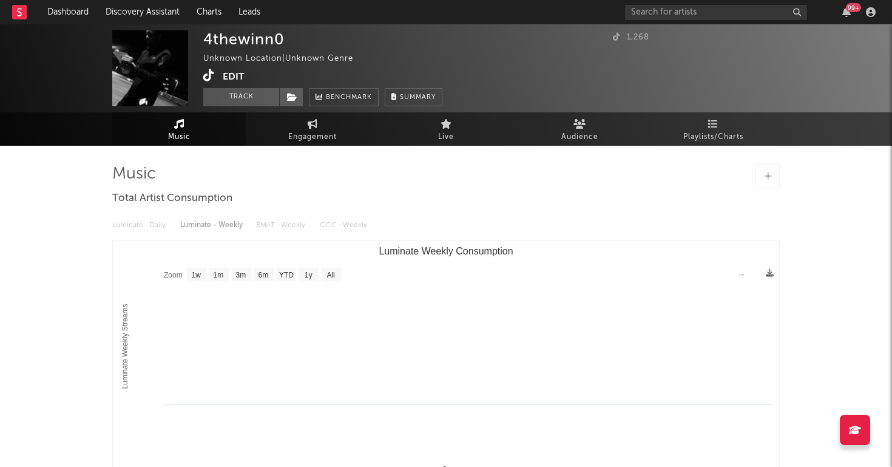
click at [235, 107] on div "4thewinn0 Unknown Location | Unknown Genre Edit Track Benchmark Summary 1,268" at bounding box center [446, 68] width 892 height 88
click at [235, 101] on button "Track" at bounding box center [241, 97] width 76 height 18
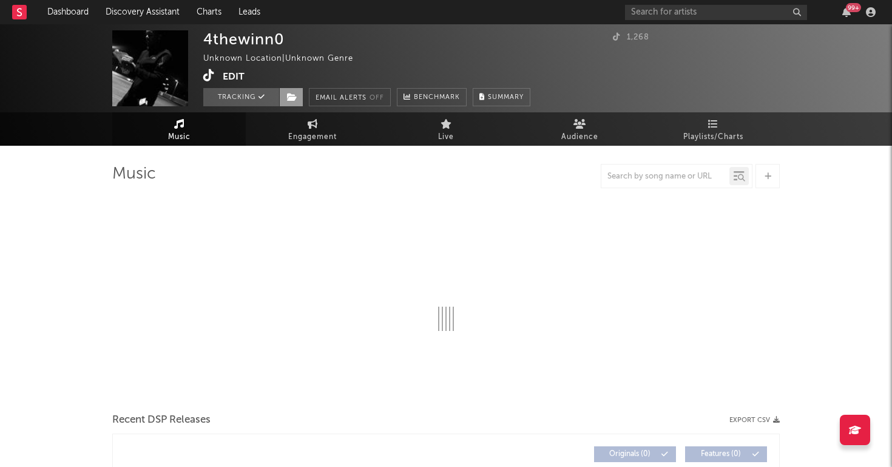
click at [291, 100] on icon at bounding box center [292, 97] width 10 height 8
select select "1w"
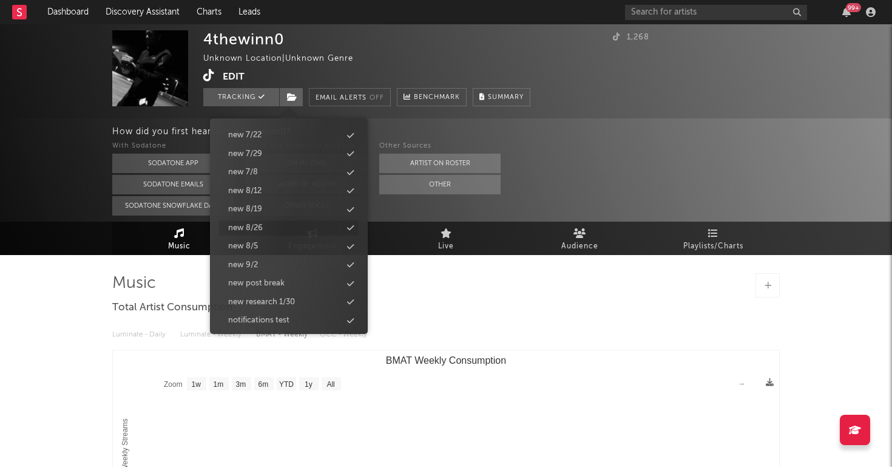
scroll to position [1186, 0]
click at [277, 258] on div "new 9/2" at bounding box center [289, 266] width 140 height 16
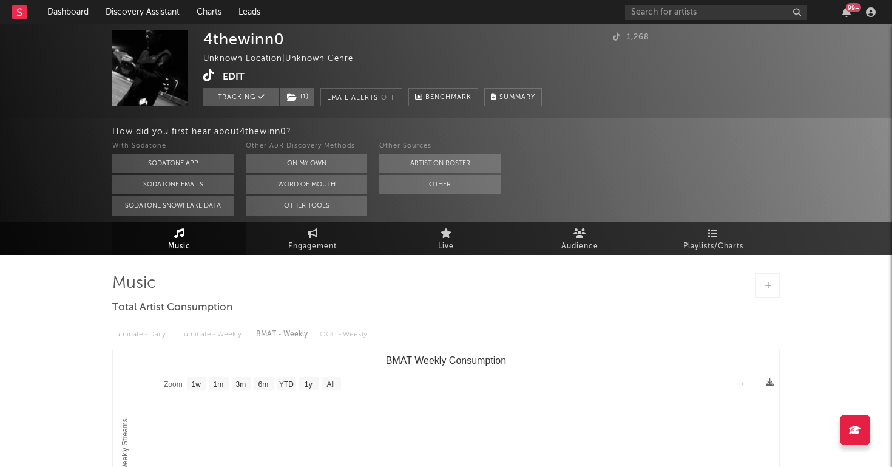
click at [70, 275] on div "4thewinn0 Unknown Location | Unknown Genre Edit Tracking ( 1 ) Email Alerts Off…" at bounding box center [446, 363] width 892 height 679
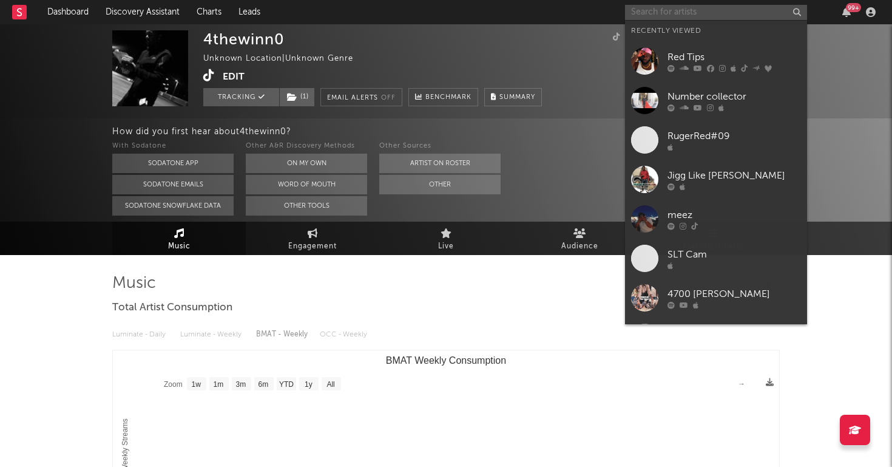
click at [695, 13] on input "text" at bounding box center [716, 12] width 182 height 15
paste input "https://www.tiktok.com/@kountwalkyoudownn"
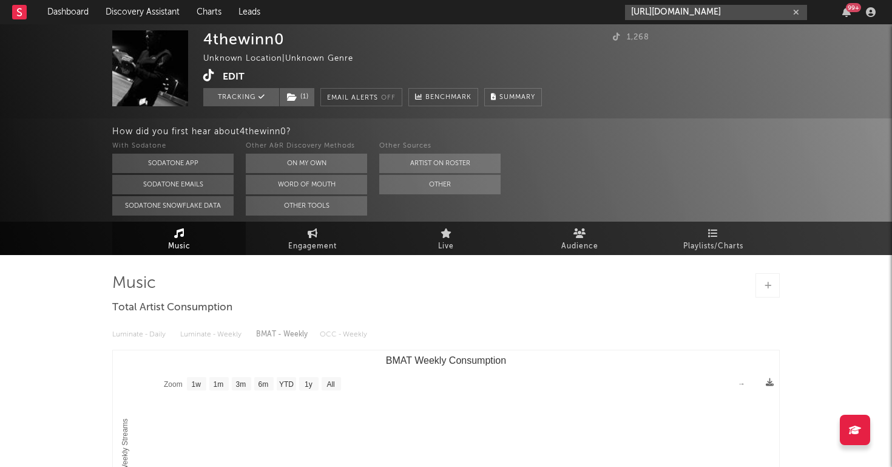
click at [678, 5] on input "https://www.tiktok.com/@kountwalkyoudownn" at bounding box center [716, 12] width 182 height 15
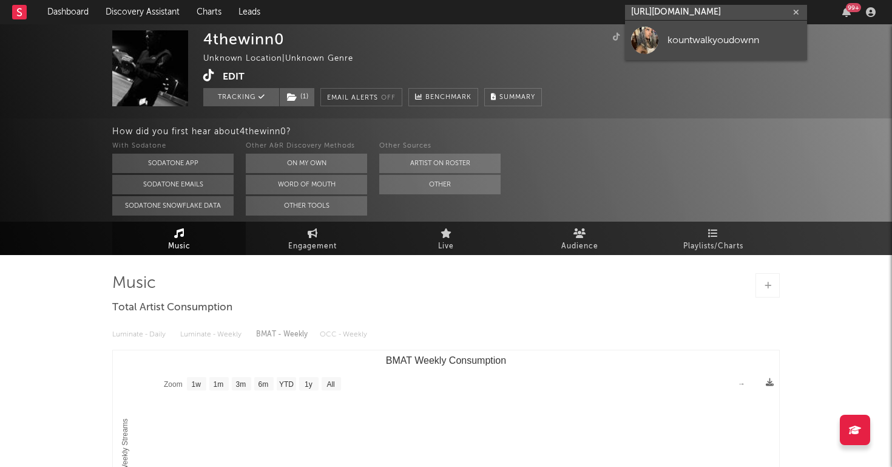
type input "https://www.tiktok.com/@kountwalkyoudownn"
click at [692, 41] on div "kountwalkyoudownn" at bounding box center [735, 40] width 134 height 15
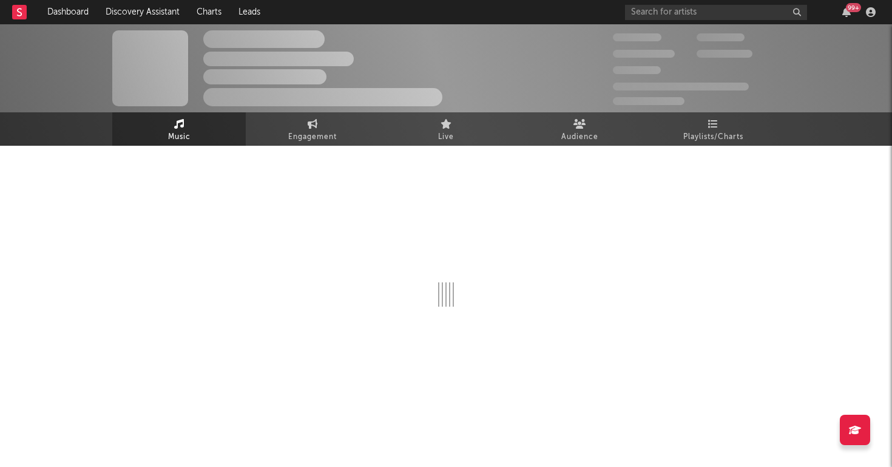
select select "1w"
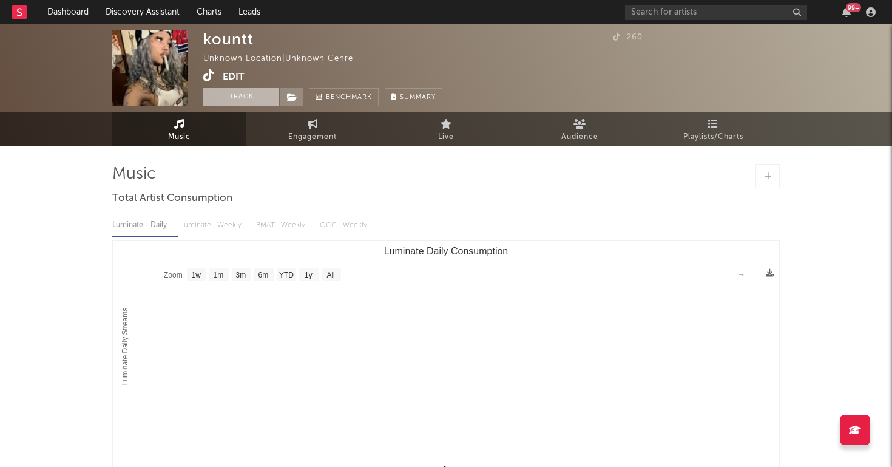
click at [228, 99] on button "Track" at bounding box center [241, 97] width 76 height 18
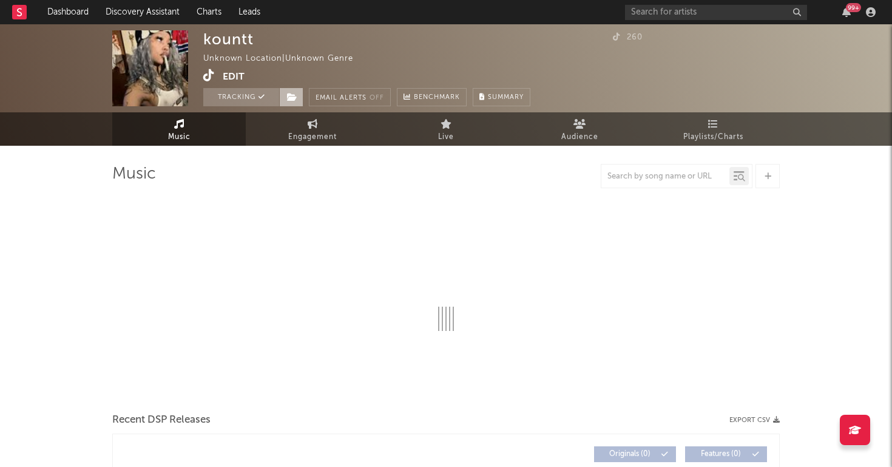
select select "1w"
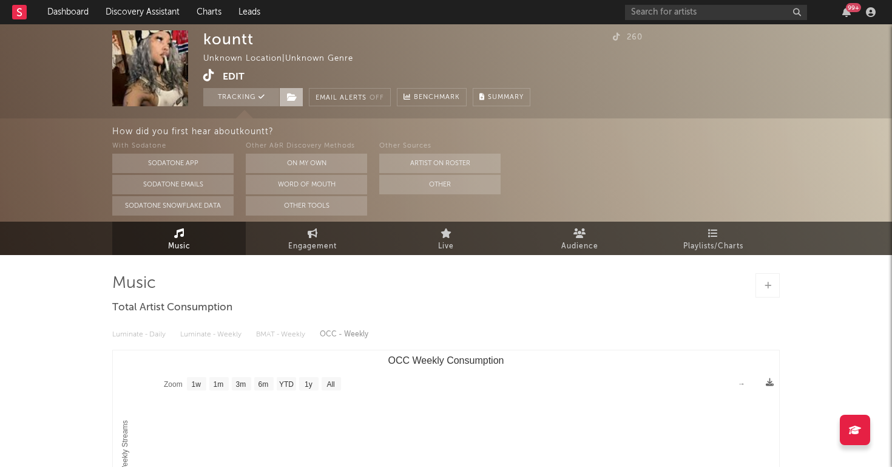
click at [292, 95] on icon at bounding box center [292, 97] width 10 height 8
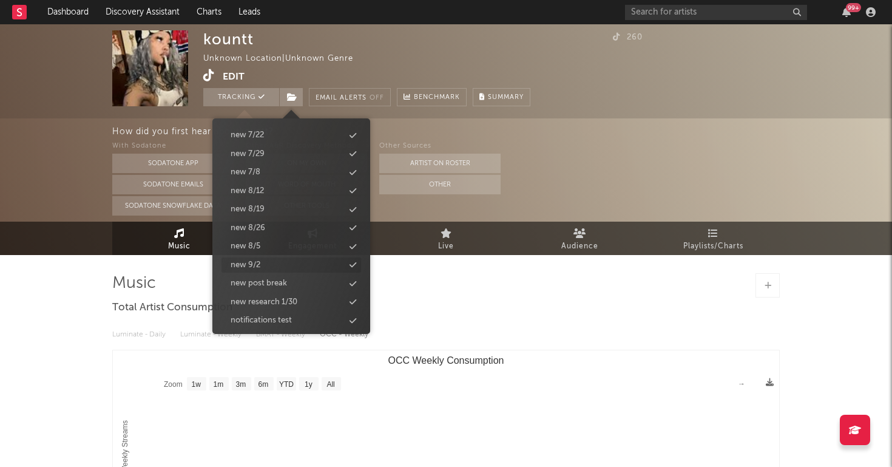
scroll to position [1186, 0]
click at [265, 258] on div "new 9/2" at bounding box center [291, 266] width 140 height 16
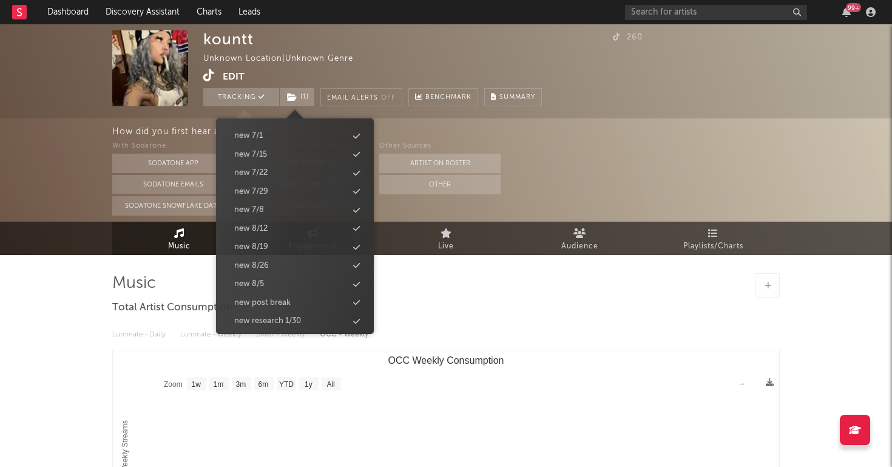
click at [83, 309] on div "kountt Unknown Location | Unknown Genre Edit Tracking ( 1 ) Email Alerts Off Be…" at bounding box center [446, 363] width 892 height 679
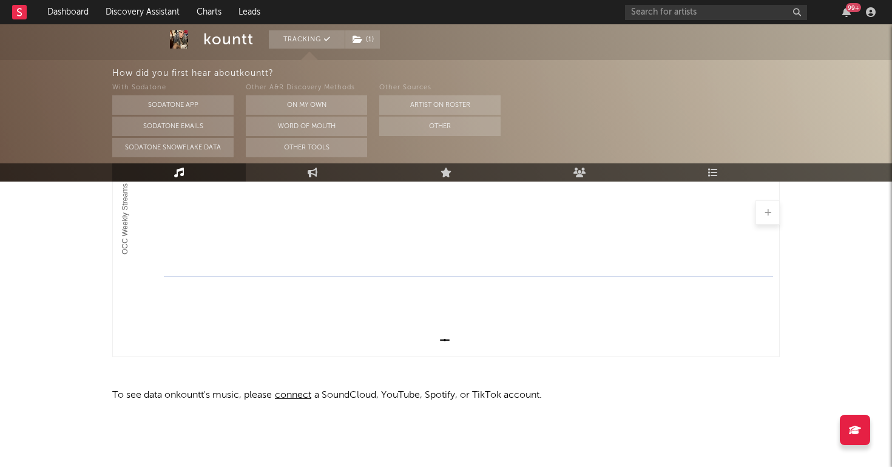
scroll to position [237, 0]
click at [711, 15] on input "text" at bounding box center [716, 12] width 182 height 15
paste input "https://www.tiktok.com/@poweruptec/video/7543244477004074295?_r=1&_t=ZT-8zGDm1c…"
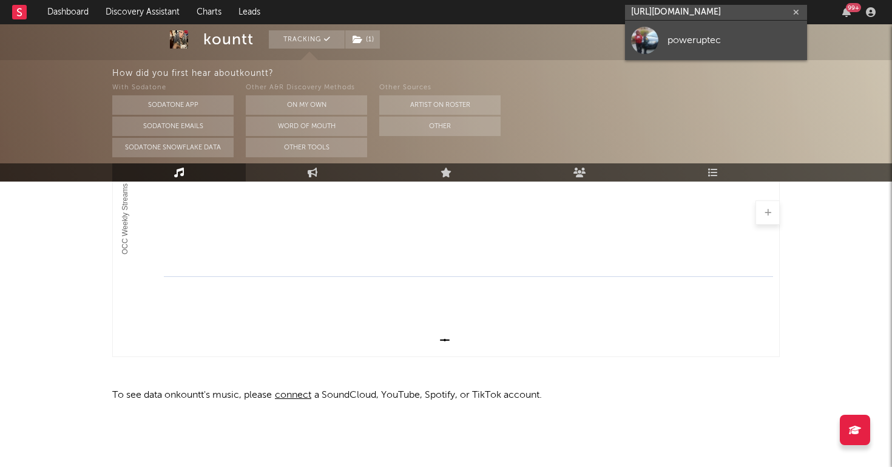
type input "https://www.tiktok.com/@poweruptec/video/7543244477004074295?_r=1&_t=ZT-8zGDm1c…"
click at [714, 36] on div "poweruptec" at bounding box center [735, 40] width 134 height 15
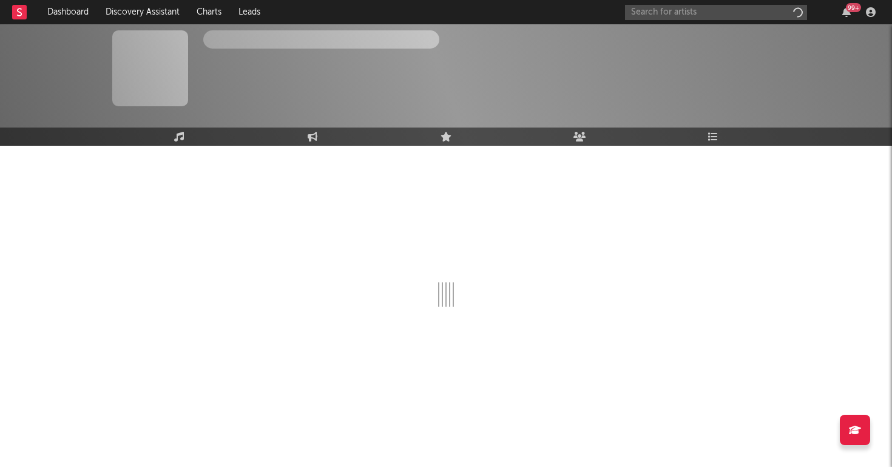
scroll to position [1, 0]
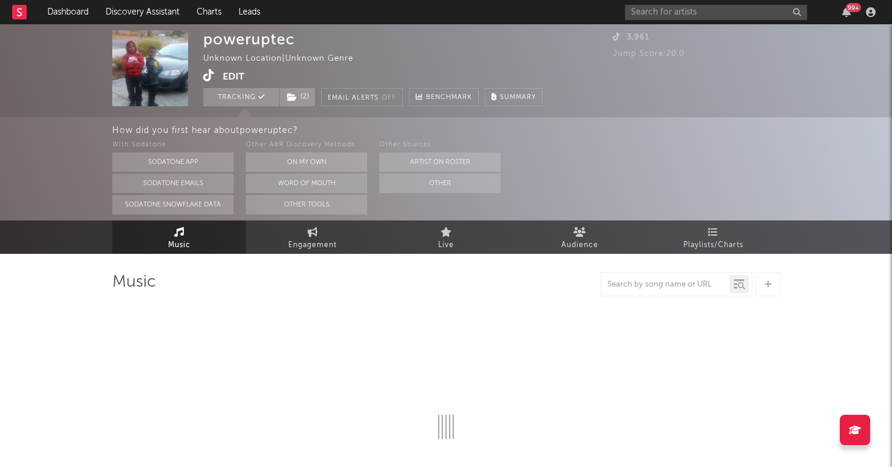
select select "1w"
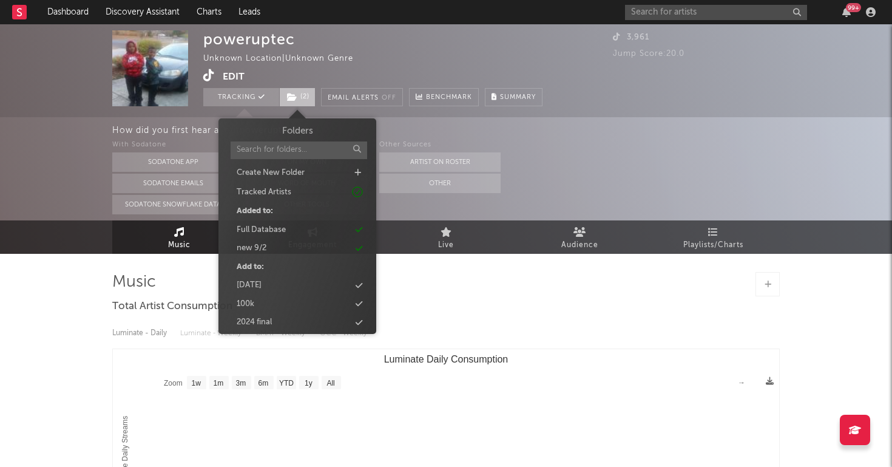
click at [297, 93] on icon at bounding box center [292, 97] width 10 height 8
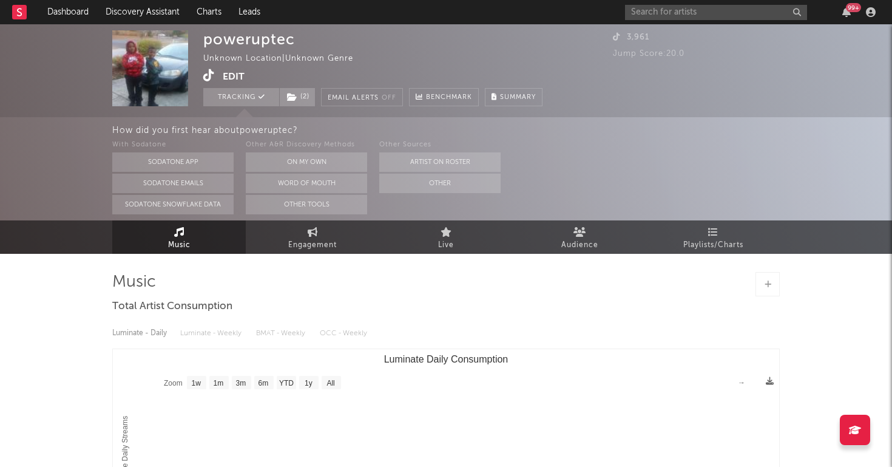
click at [488, 28] on div "poweruptec Unknown Location | Unknown Genre Edit Tracking ( 2 ) Email Alerts Of…" at bounding box center [446, 70] width 892 height 94
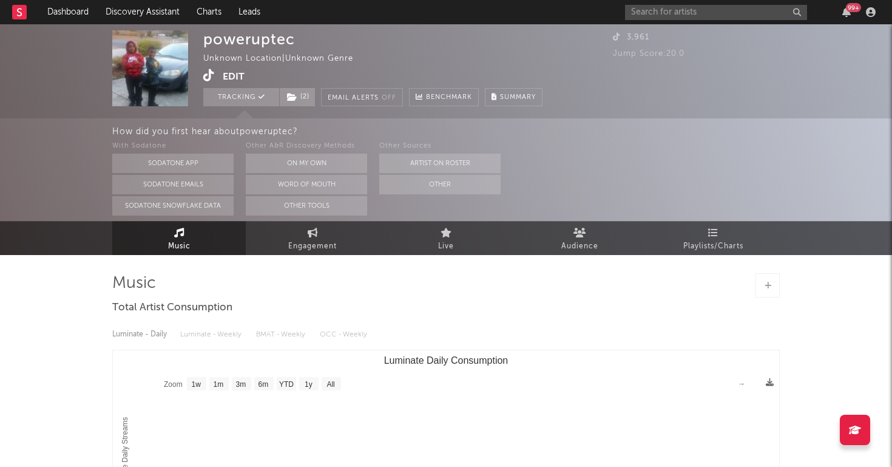
scroll to position [0, 0]
click at [236, 84] on button "Edit" at bounding box center [234, 76] width 22 height 15
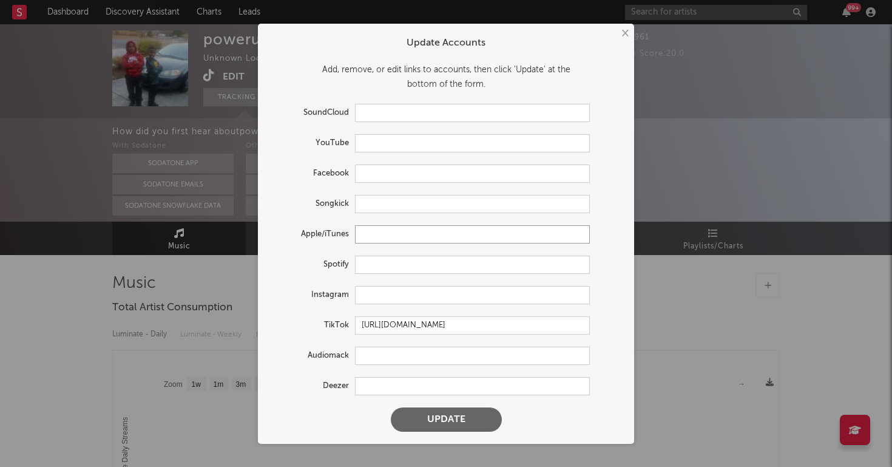
click at [376, 229] on input "text" at bounding box center [472, 234] width 235 height 18
paste input "https://www.tiktok.com/link/v2?aid=1988&lang=en&scene=bio_url&target=https%3A%2…"
type input "https://www.tiktok.com/link/v2?aid=1988&lang=en&scene=bio_url&target=https%3A%2…"
click at [384, 291] on input "text" at bounding box center [472, 295] width 235 height 18
paste input "1poweruptec"
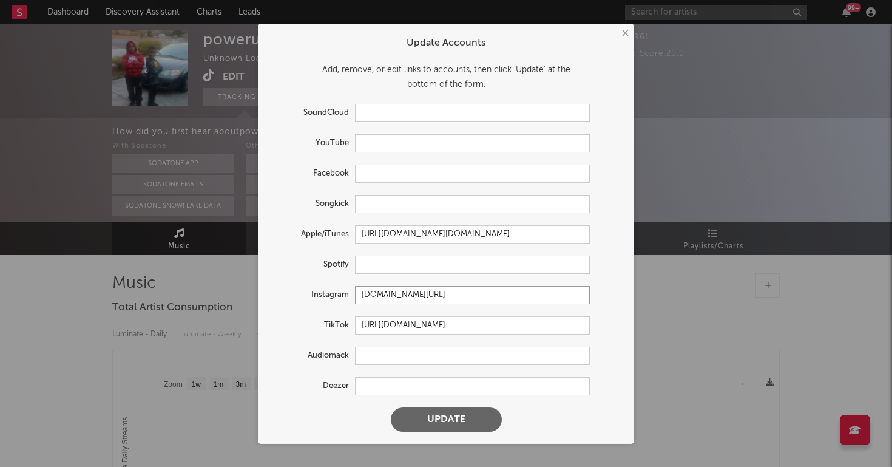
type input "instagram.com/1poweruptec"
click at [401, 107] on input "text" at bounding box center [472, 113] width 235 height 18
click at [393, 260] on input "text" at bounding box center [472, 264] width 235 height 18
paste input "https://open.spotify.com/artist/22wzAItTXbWGecg1EcyKXG?si=YnHkT2uETRGyXITIg8KhVg"
type input "https://open.spotify.com/artist/22wzAItTXbWGecg1EcyKXG?si=YnHkT2uETRGyXITIg8KhVg"
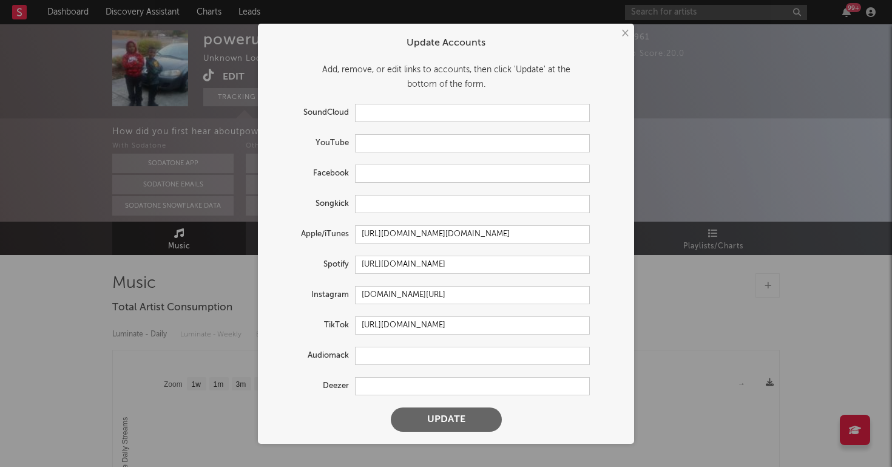
click at [425, 417] on button "Update" at bounding box center [446, 419] width 111 height 24
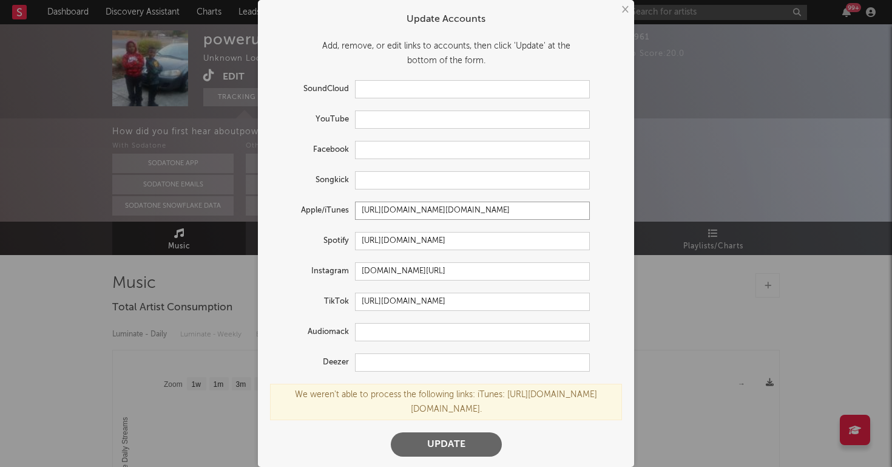
click at [374, 213] on input "https://www.tiktok.com/link/v2?aid=1988&lang=en&scene=bio_url&target=https%3A%2…" at bounding box center [472, 210] width 235 height 18
click at [362, 245] on input "https://open.spotify.com/artist/22wzAItTXbWGecg1EcyKXG?si=YnHkT2uETRGyXITIg8KhVg" at bounding box center [472, 241] width 235 height 18
type input "https://open.spotify.com/artist/22wzAItTXbWGecg1EcyKXG?si=YnHkT2uETRGyXITIg8KhVg"
click at [360, 242] on input "https://open.spotify.com/artist/22wzAItTXbWGecg1EcyKXG?si=YnHkT2uETRGyXITIg8KhVg" at bounding box center [472, 241] width 235 height 18
click at [422, 456] on button "Update" at bounding box center [446, 444] width 111 height 24
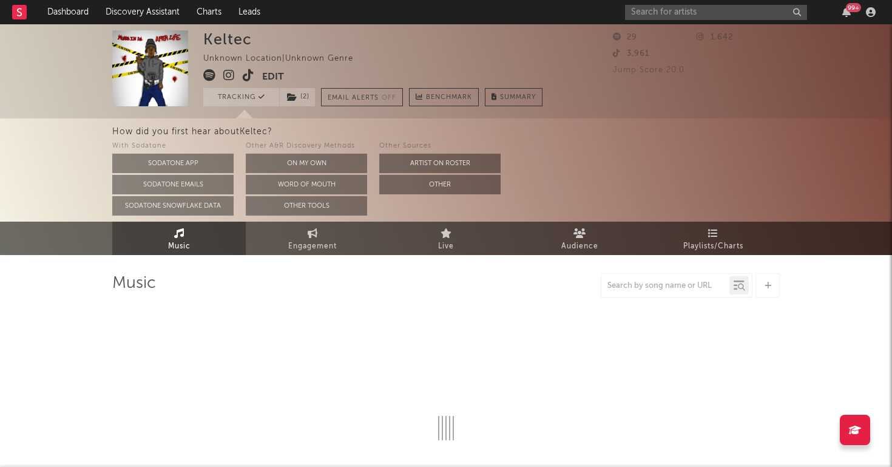
select select "1w"
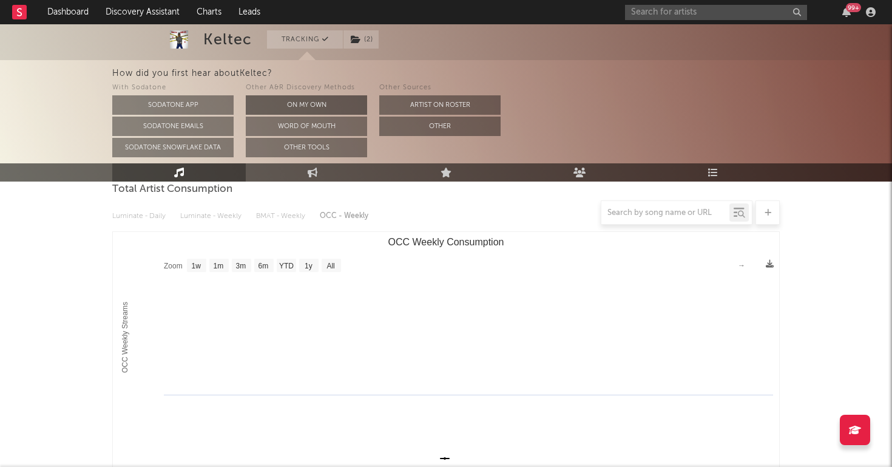
scroll to position [3, 0]
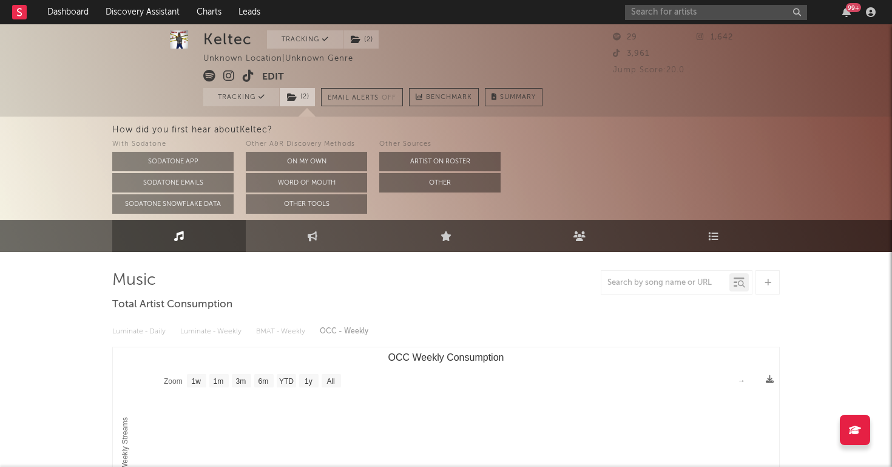
click at [307, 92] on span "( 2 )" at bounding box center [297, 97] width 36 height 18
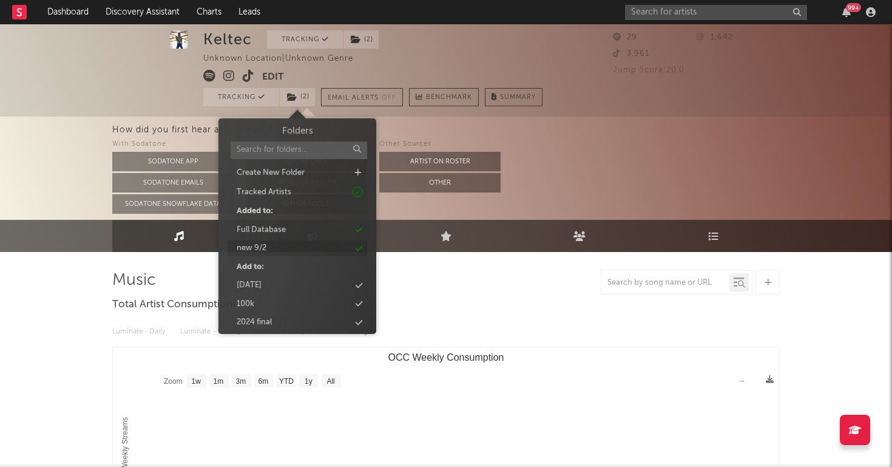
click at [292, 248] on div "new 9/2" at bounding box center [298, 248] width 140 height 16
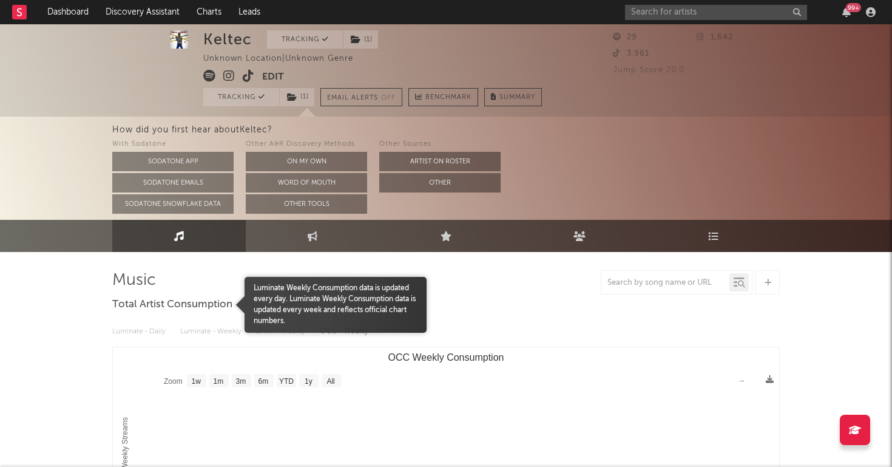
click at [124, 308] on span "Total Artist Consumption" at bounding box center [172, 304] width 120 height 15
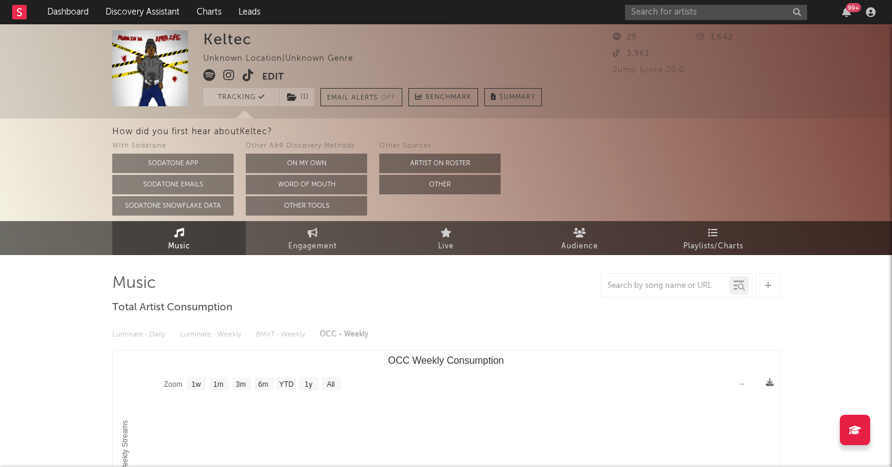
scroll to position [0, 0]
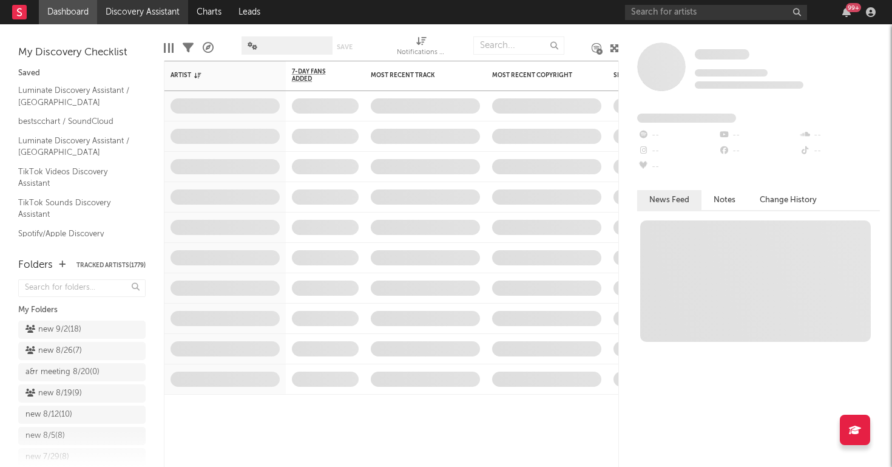
click at [158, 14] on link "Discovery Assistant" at bounding box center [142, 12] width 91 height 24
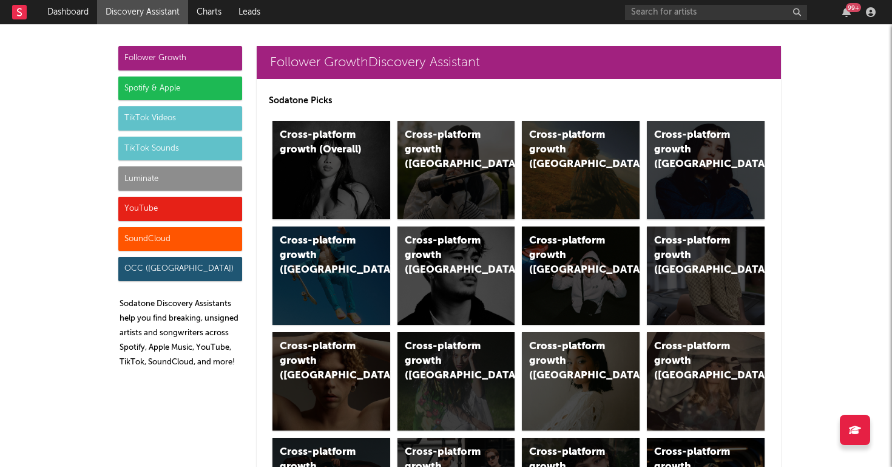
click at [147, 184] on div "Luminate" at bounding box center [180, 178] width 124 height 24
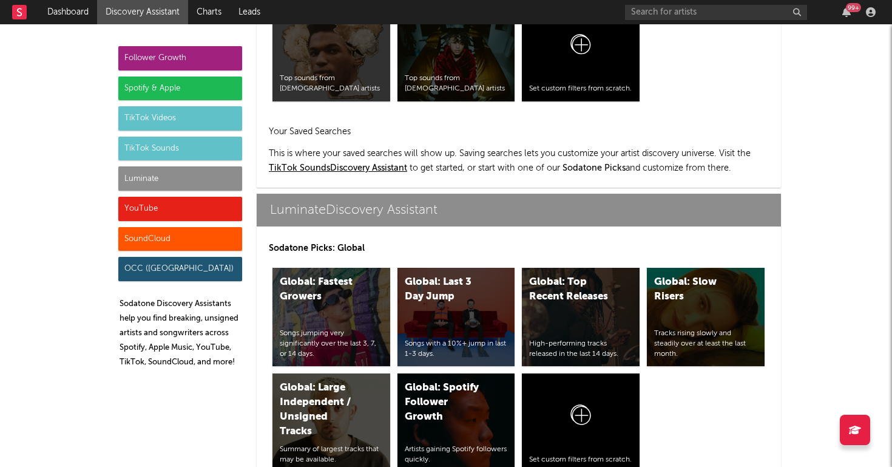
scroll to position [5387, 0]
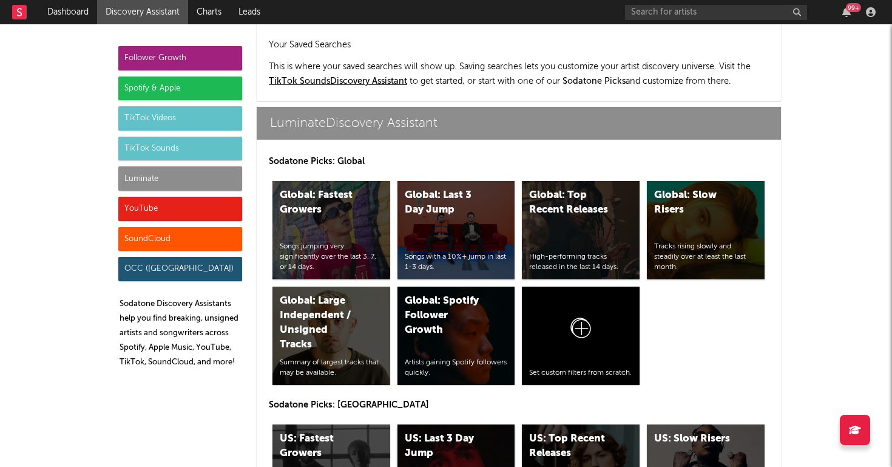
click at [477, 431] on div "US: Last 3 Day Jump" at bounding box center [446, 445] width 83 height 29
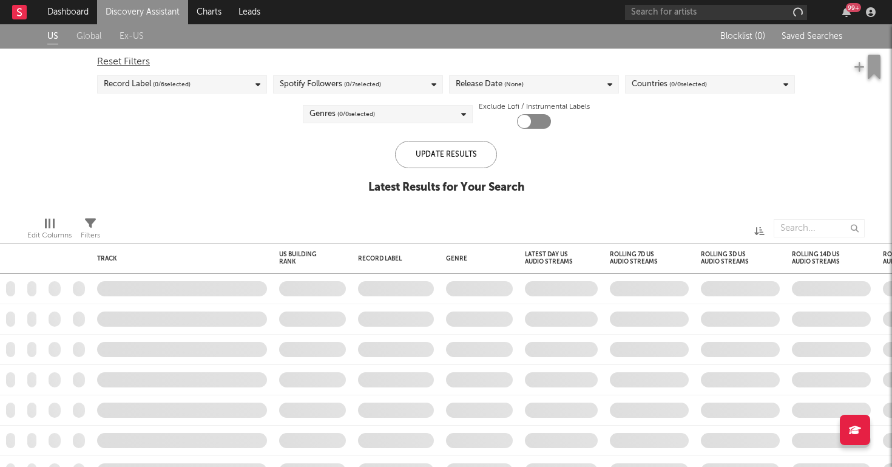
checkbox input "true"
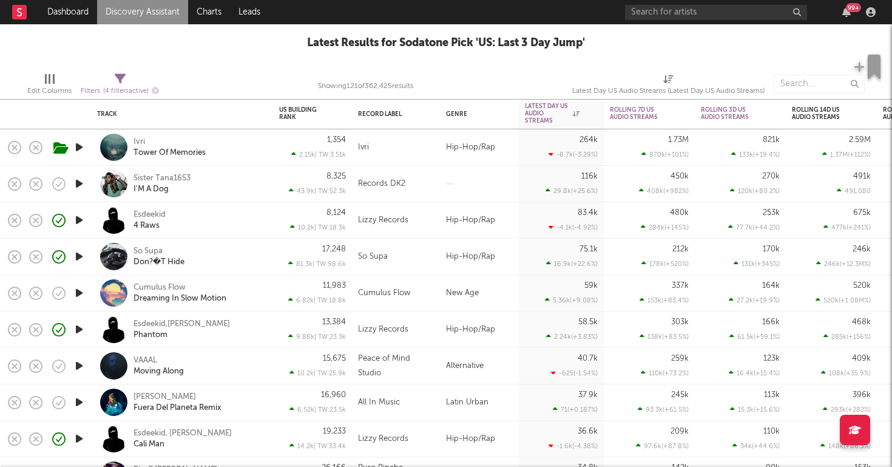
click at [202, 263] on div "So Supa Don?�T Hide" at bounding box center [199, 257] width 130 height 22
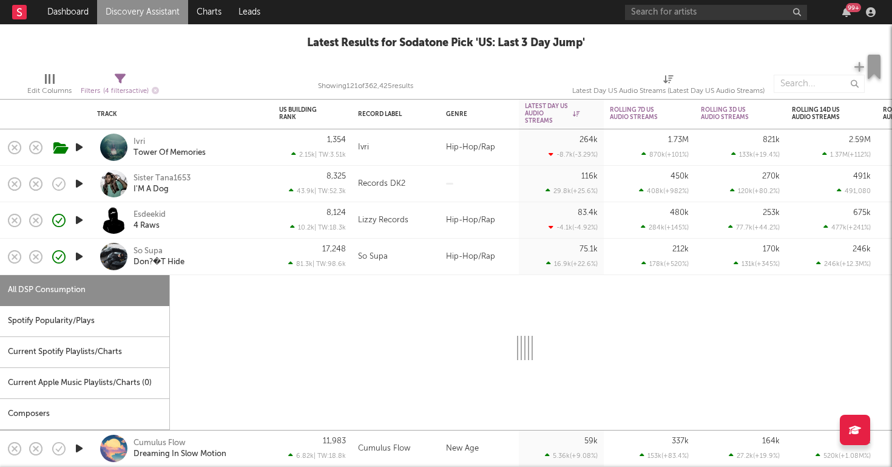
select select "1w"
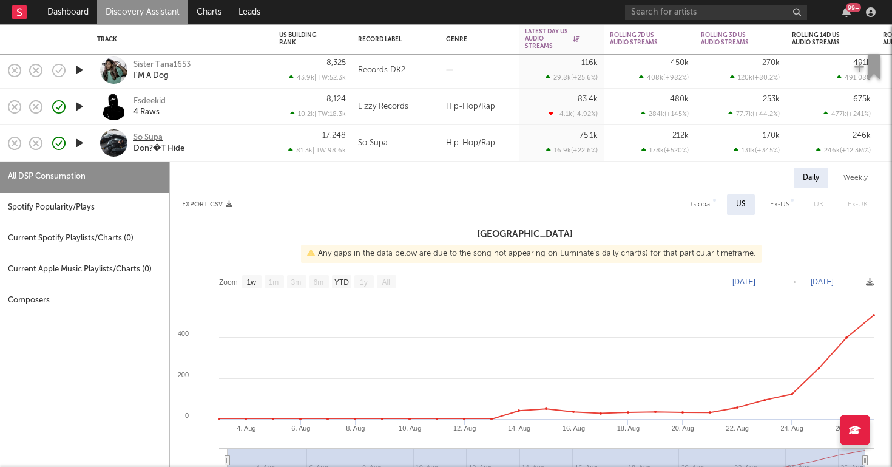
click at [141, 137] on div "So Supa" at bounding box center [148, 137] width 29 height 11
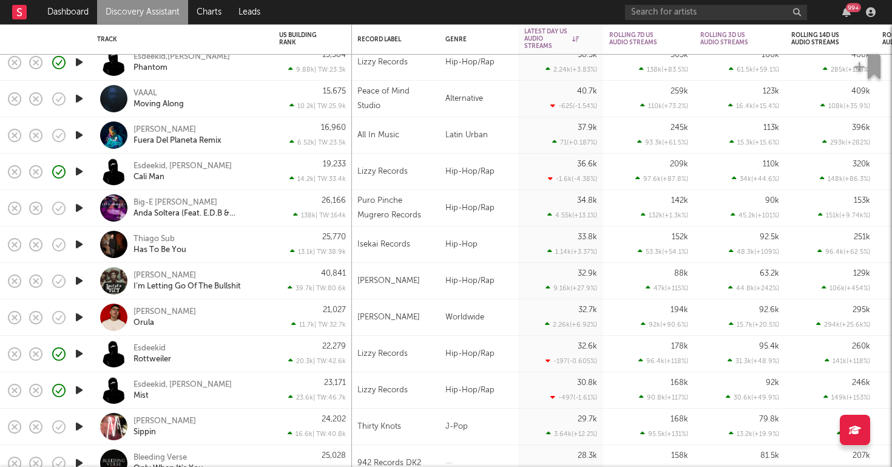
click at [79, 243] on icon "button" at bounding box center [79, 244] width 13 height 15
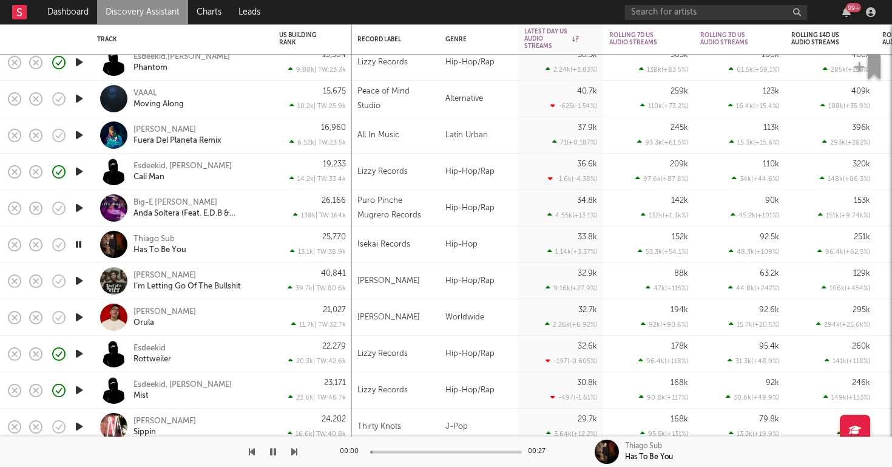
click at [241, 249] on div "Thiago Sub Has To Be You" at bounding box center [199, 245] width 130 height 22
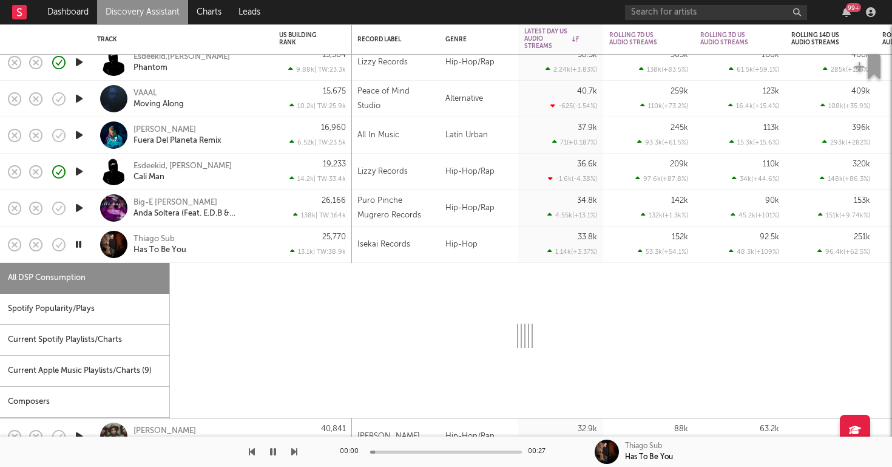
select select "1w"
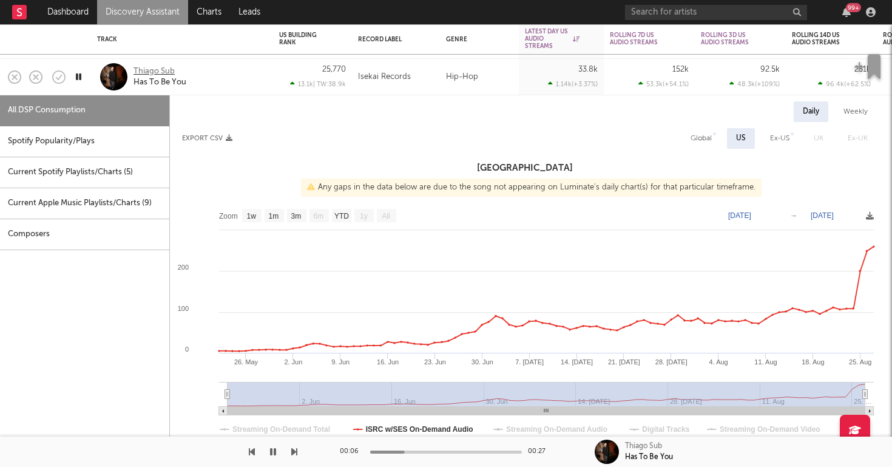
click at [144, 69] on div "Thiago Sub" at bounding box center [154, 71] width 41 height 11
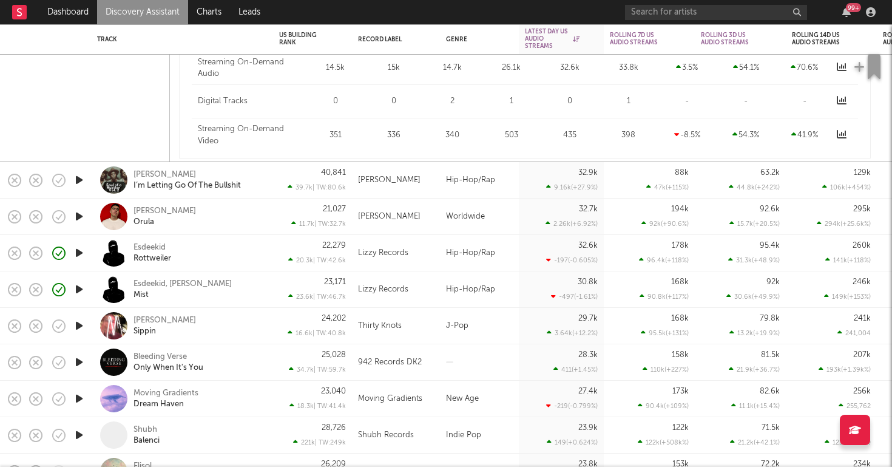
click at [78, 175] on icon "button" at bounding box center [79, 179] width 13 height 15
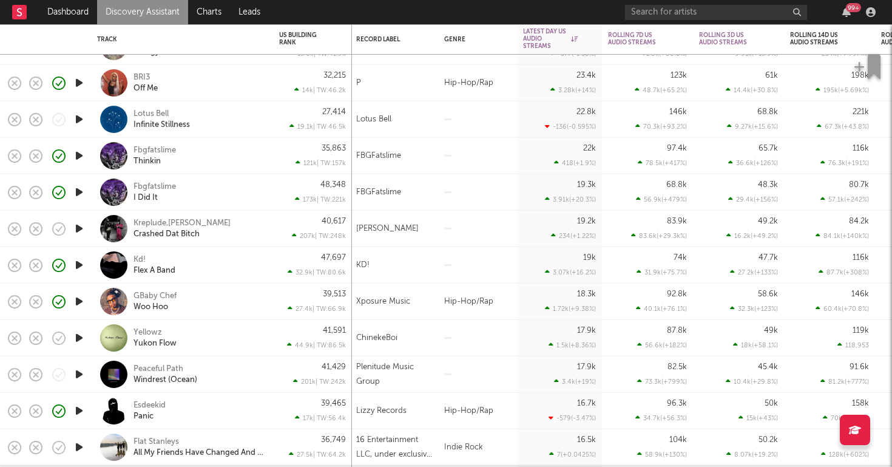
click at [210, 257] on div "Kd! Flex A Band" at bounding box center [199, 265] width 130 height 22
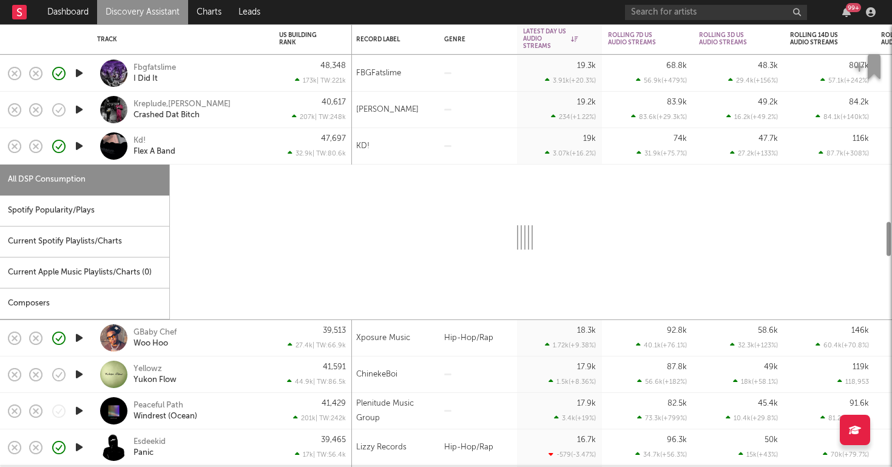
select select "1w"
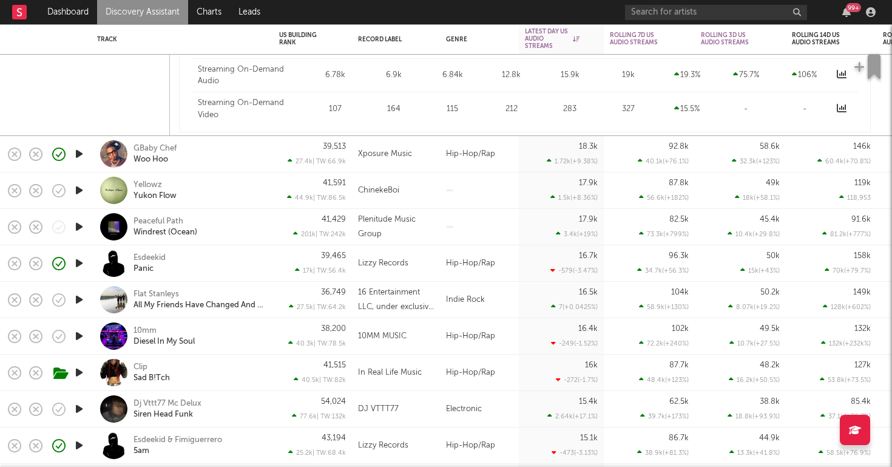
click at [257, 153] on div "GBaby Chef Woo Hoo" at bounding box center [199, 154] width 130 height 22
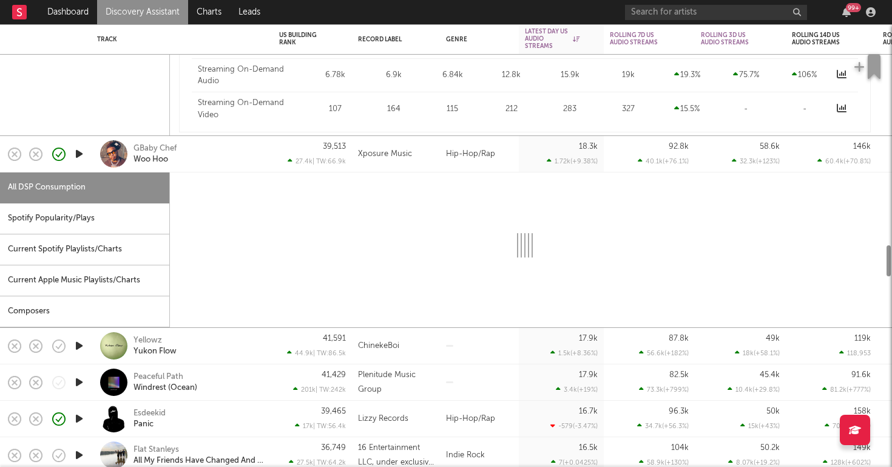
select select "1w"
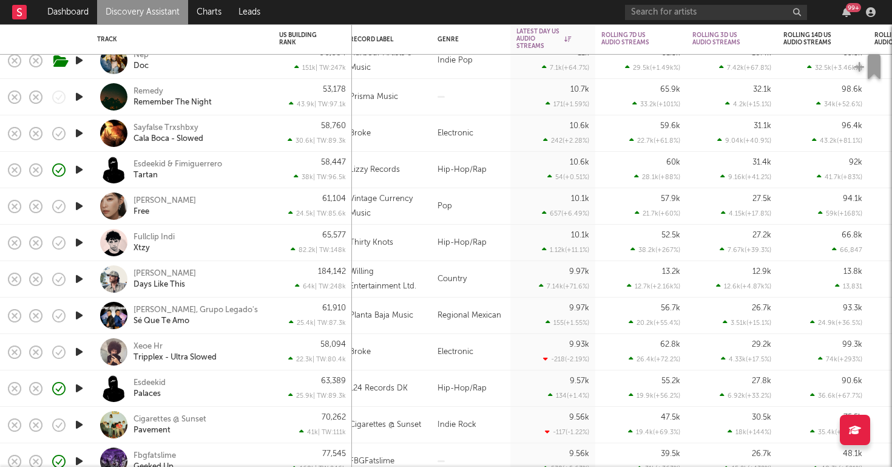
click at [80, 242] on icon "button" at bounding box center [79, 242] width 13 height 15
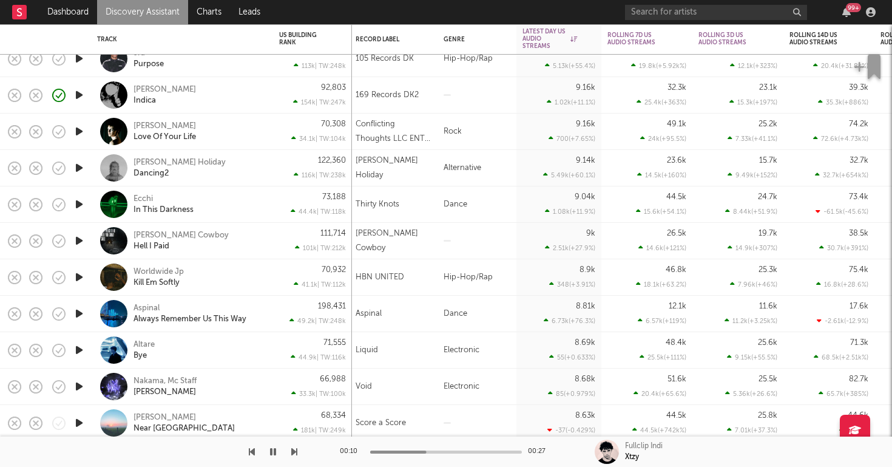
click at [83, 277] on icon "button" at bounding box center [79, 276] width 13 height 15
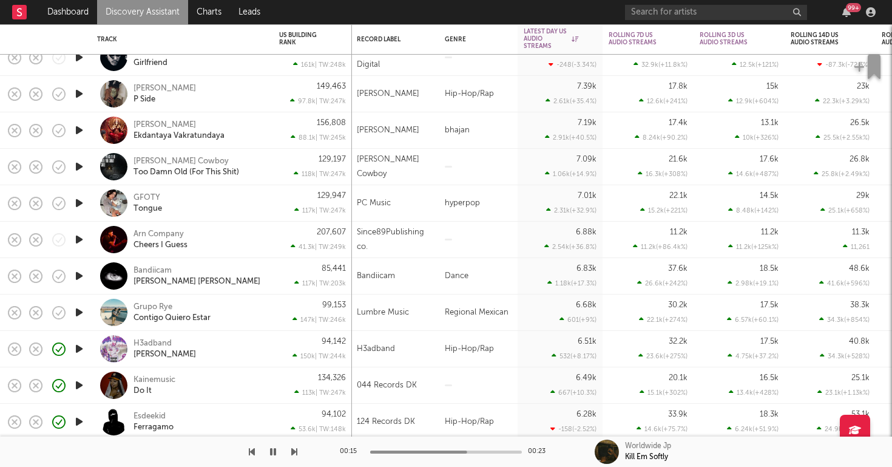
click at [244, 393] on div "Kainemusic Do It" at bounding box center [199, 385] width 130 height 22
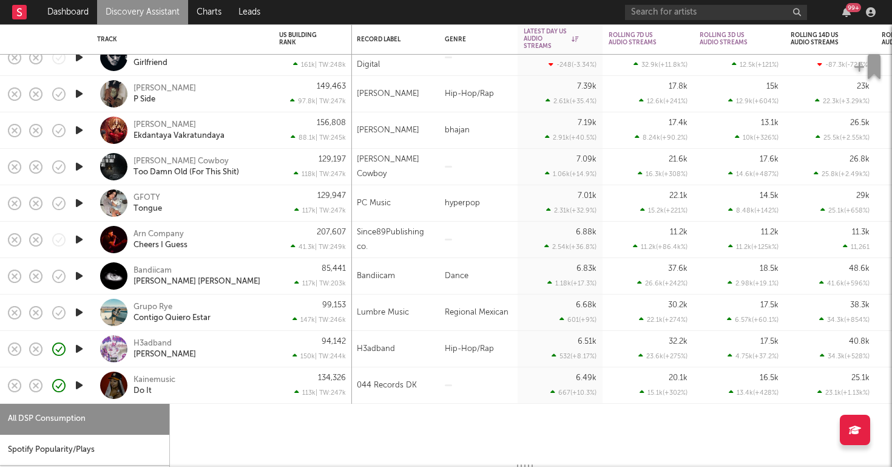
select select "1w"
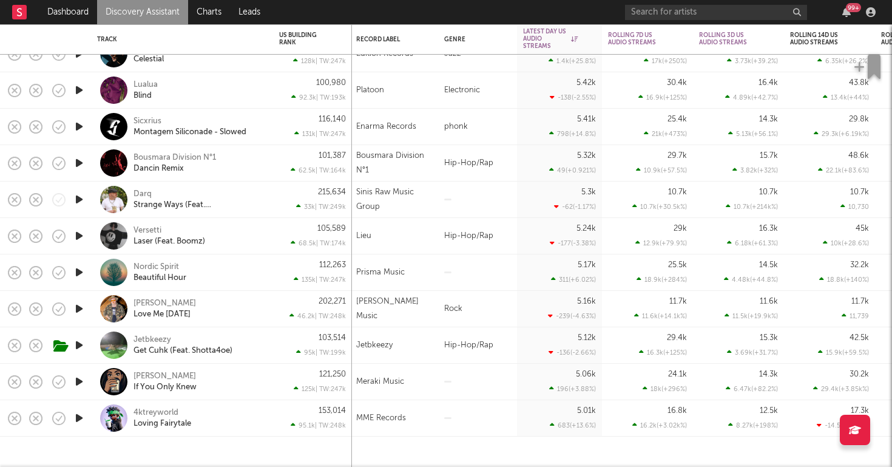
click at [80, 202] on icon "button" at bounding box center [79, 199] width 13 height 15
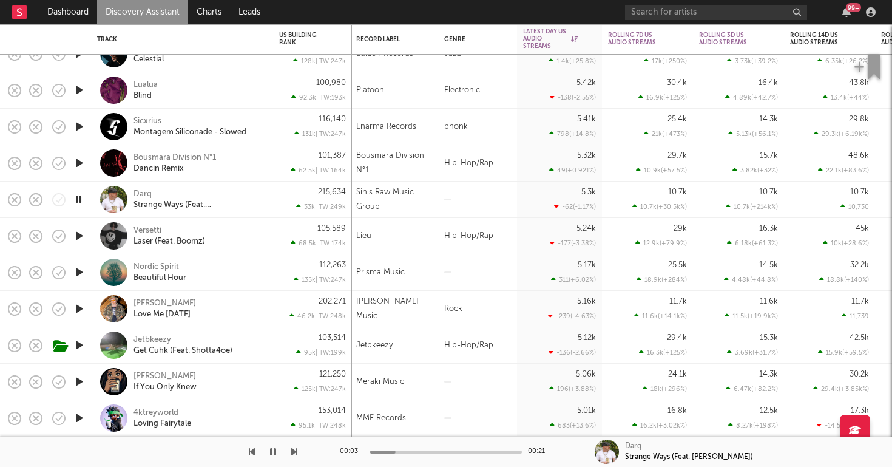
click at [80, 345] on icon "button" at bounding box center [79, 344] width 13 height 15
click at [254, 343] on div "Jetbkeezy Get Cuhk (Feat. Shotta4oe)" at bounding box center [199, 345] width 130 height 22
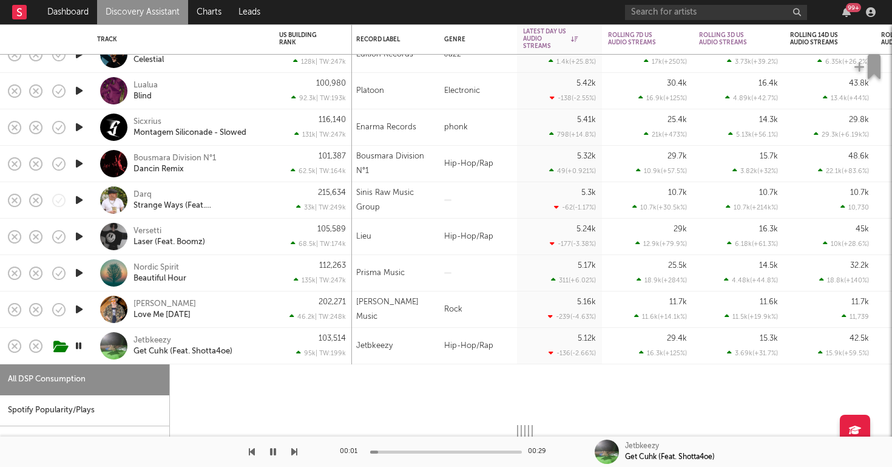
select select "1w"
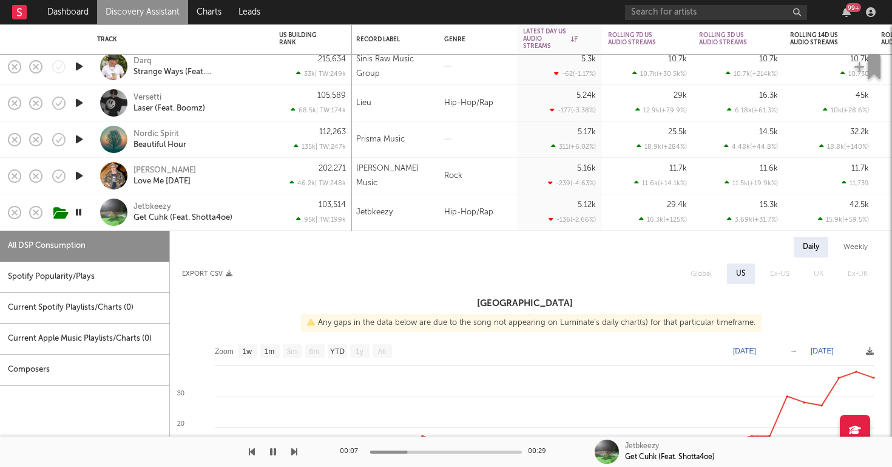
click at [78, 103] on icon "button" at bounding box center [79, 102] width 13 height 15
click at [266, 107] on div "Versetti Laser (Feat. Boomz)" at bounding box center [182, 103] width 170 height 36
select select "1w"
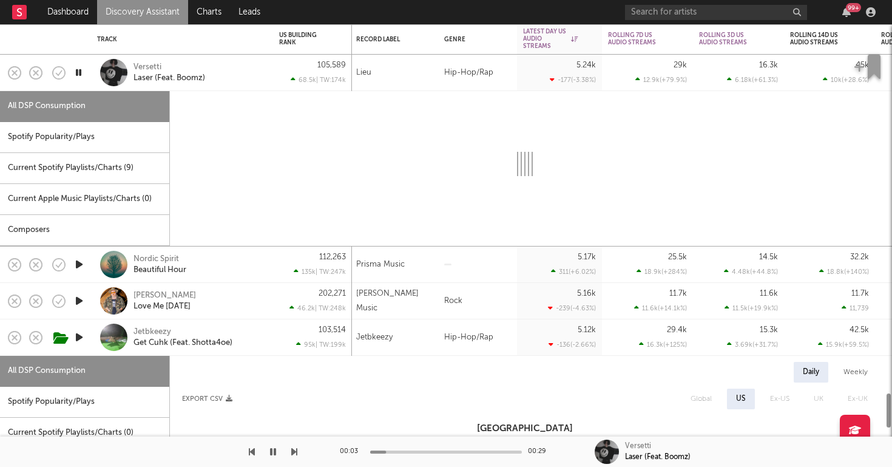
select select "6m"
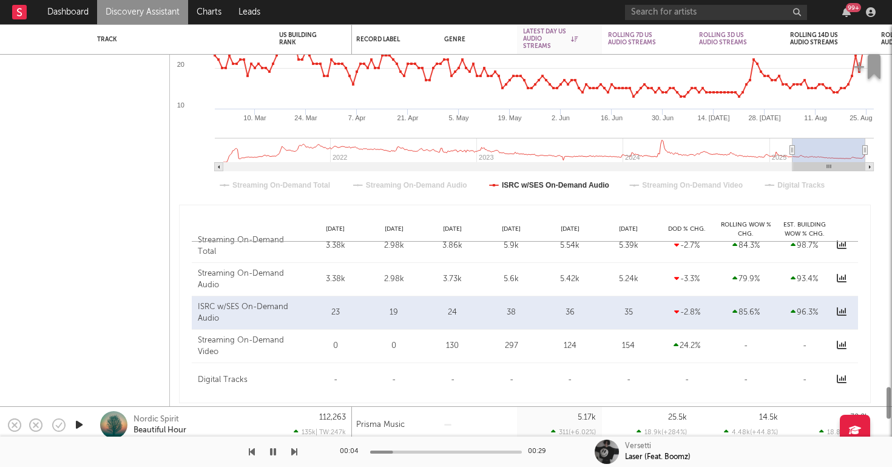
select select "1w"
select select "6m"
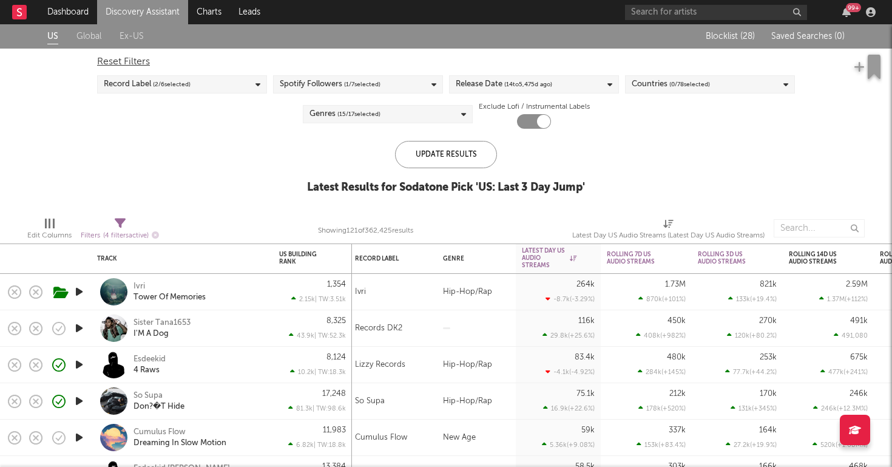
click at [154, 10] on link "Discovery Assistant" at bounding box center [142, 12] width 91 height 24
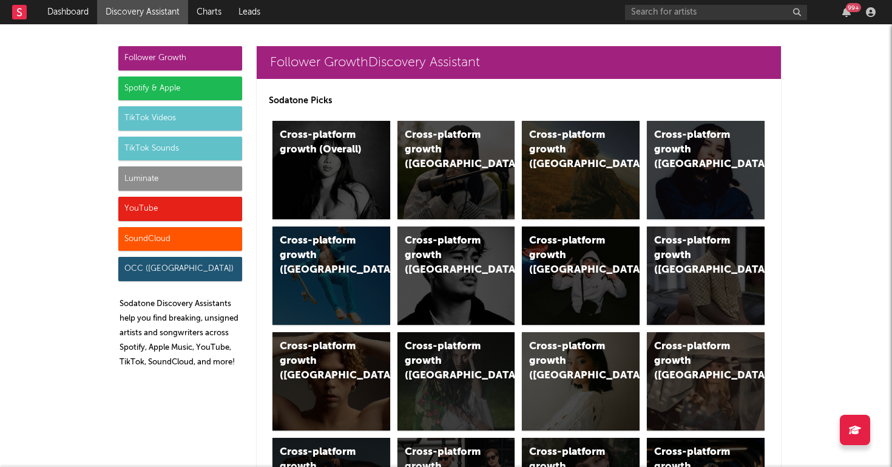
click at [171, 181] on div "Luminate" at bounding box center [180, 178] width 124 height 24
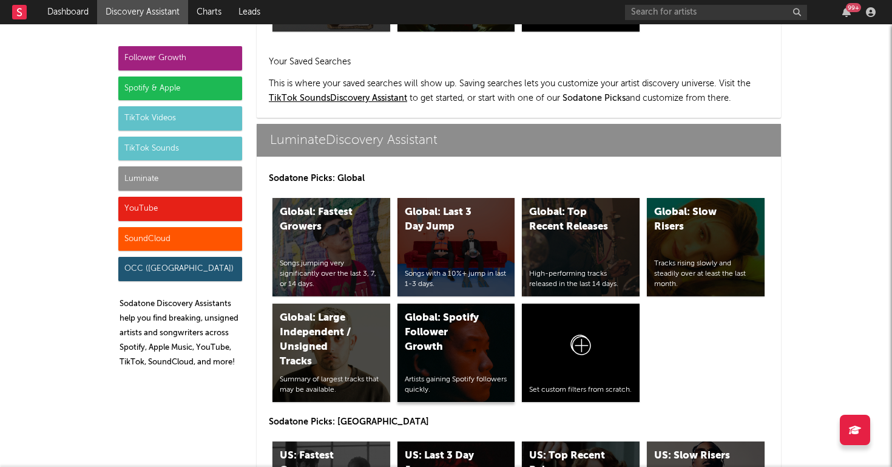
scroll to position [5387, 0]
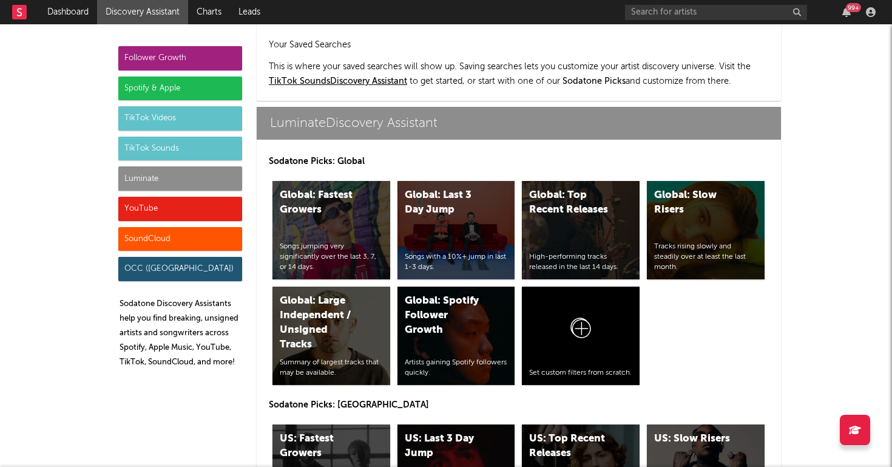
click at [428, 431] on div "US: Last 3 Day Jump" at bounding box center [446, 445] width 83 height 29
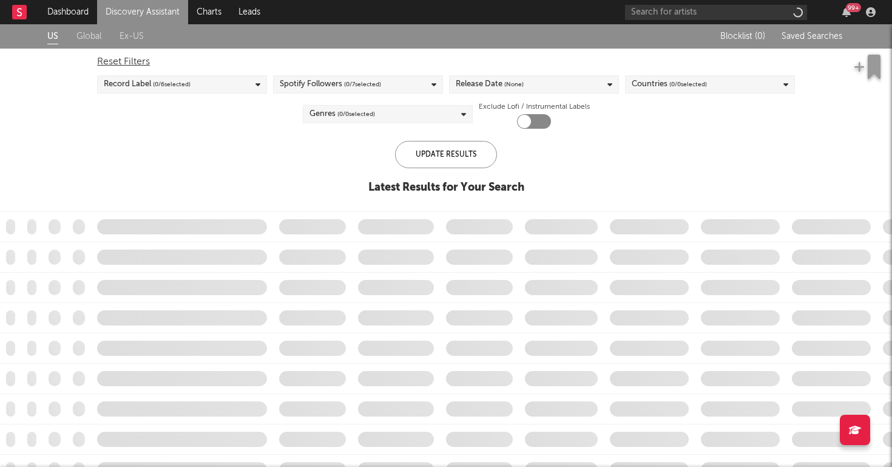
checkbox input "true"
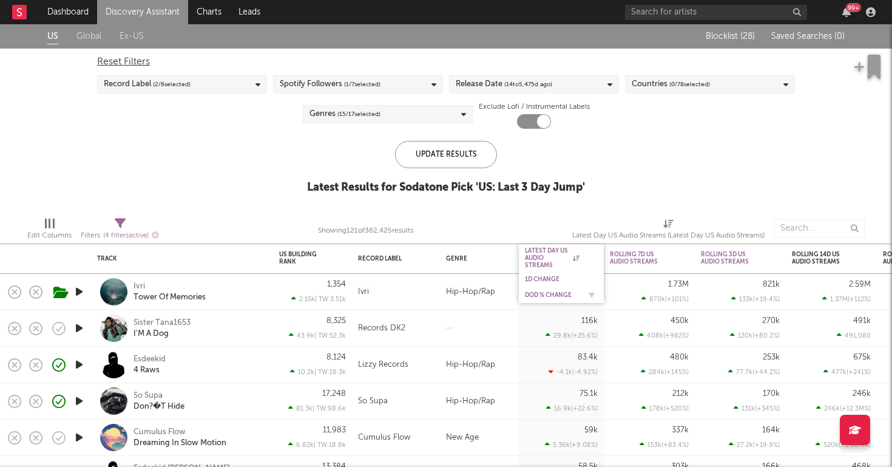
click at [536, 293] on div "DoD % Change" at bounding box center [552, 294] width 55 height 7
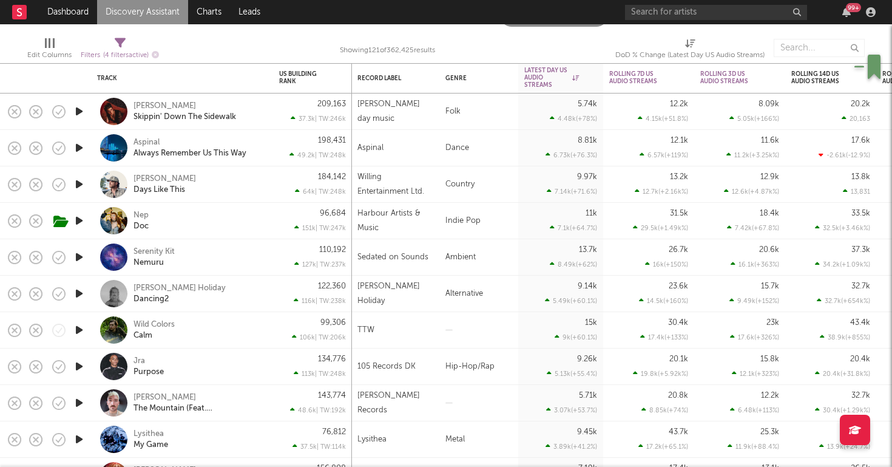
click at [80, 367] on icon "button" at bounding box center [79, 366] width 13 height 15
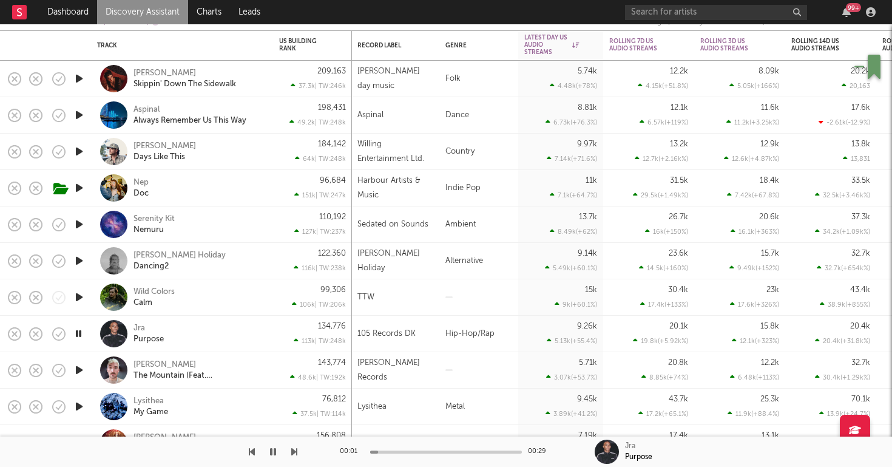
click at [220, 330] on div "Jra Purpose" at bounding box center [199, 334] width 130 height 22
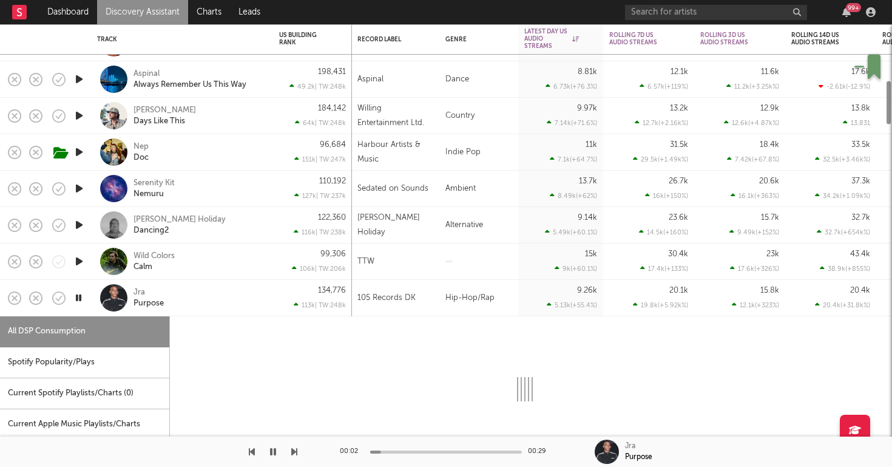
select select "1w"
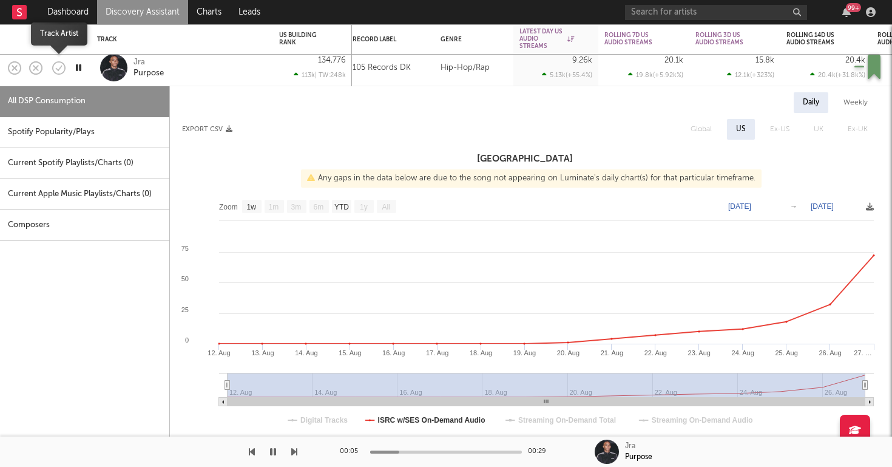
click at [63, 69] on icon "button" at bounding box center [58, 67] width 17 height 17
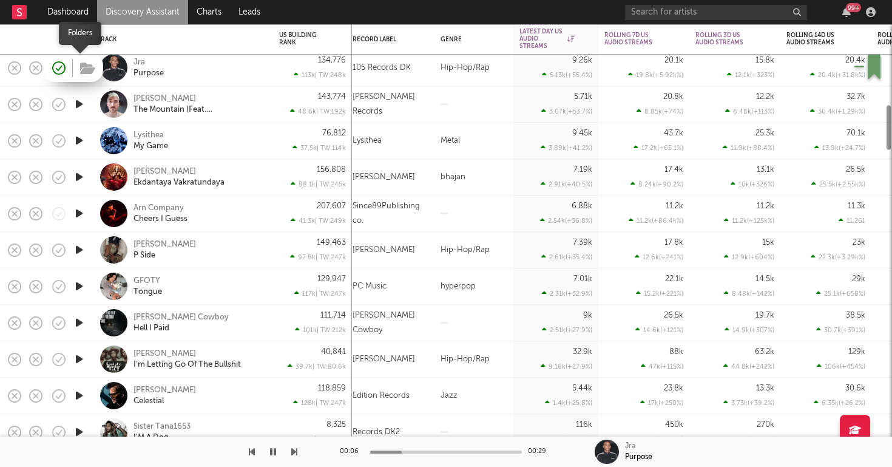
click at [83, 69] on icon "button" at bounding box center [87, 68] width 15 height 13
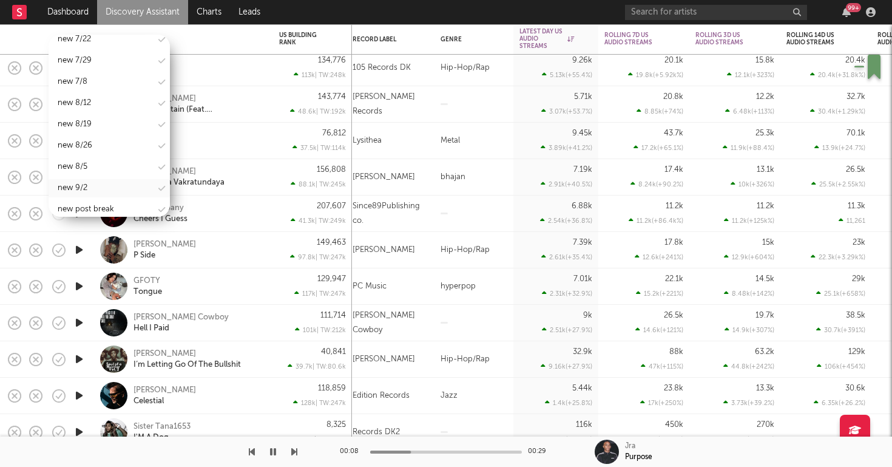
scroll to position [1526, 0]
click at [84, 181] on div "new 9/2" at bounding box center [73, 188] width 30 height 15
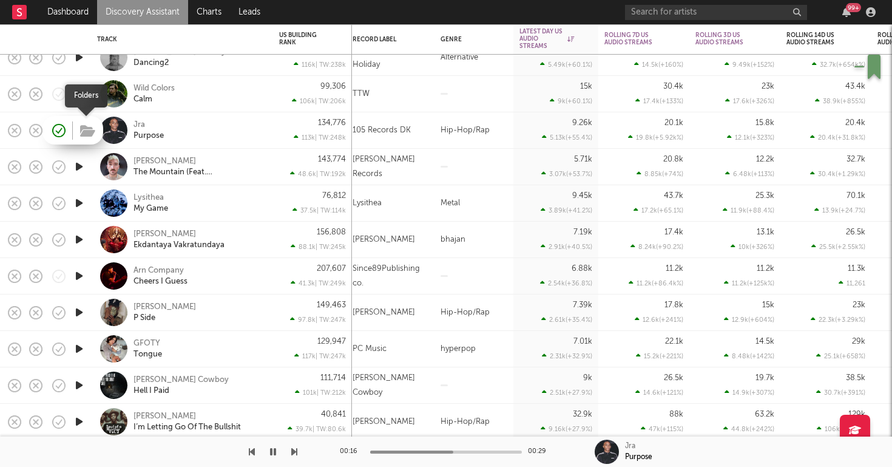
click at [87, 129] on icon "button" at bounding box center [87, 130] width 15 height 13
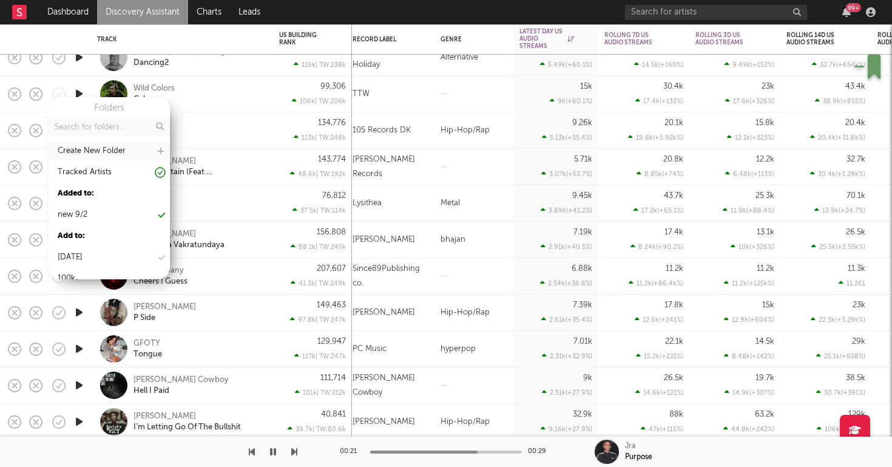
scroll to position [0, 0]
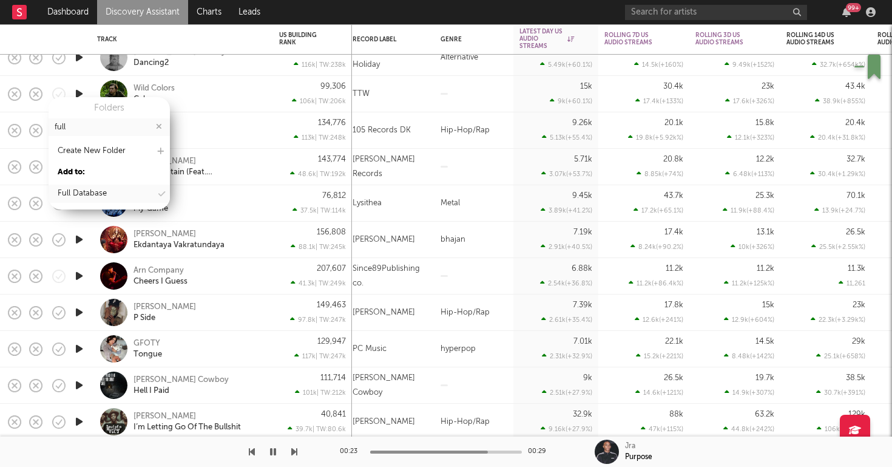
type input "full"
click at [84, 194] on div "Full Database" at bounding box center [82, 193] width 49 height 15
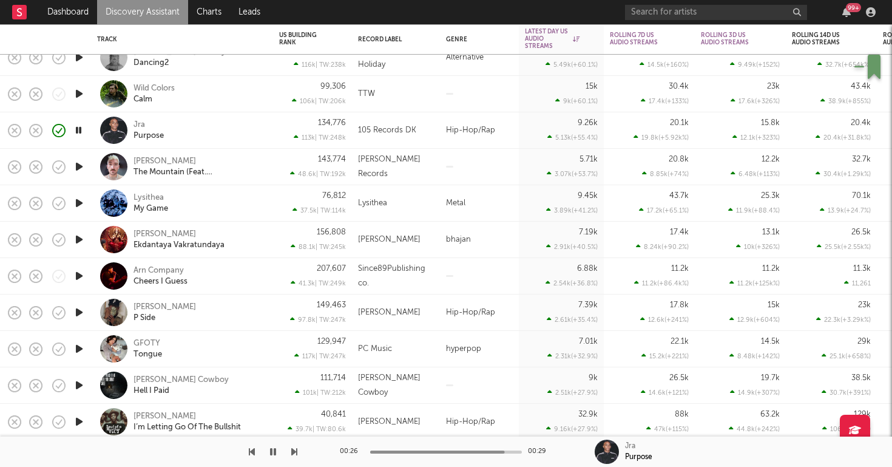
click at [194, 320] on div "Lil Xelly P Side" at bounding box center [199, 313] width 130 height 22
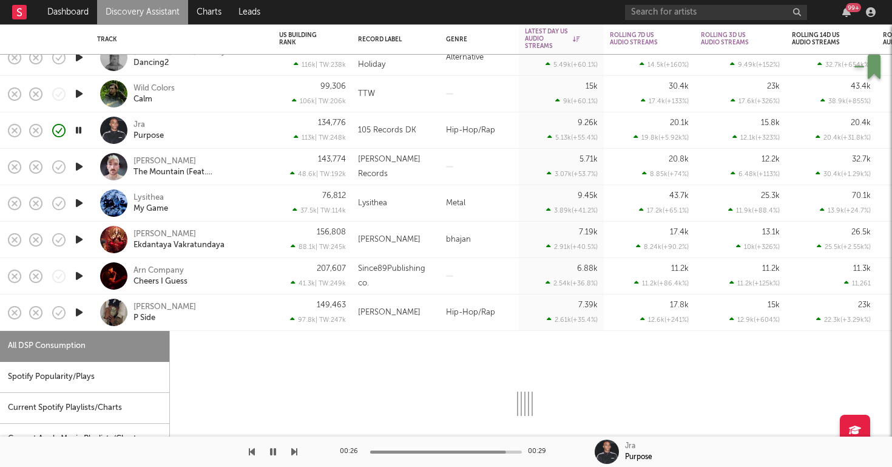
select select "6m"
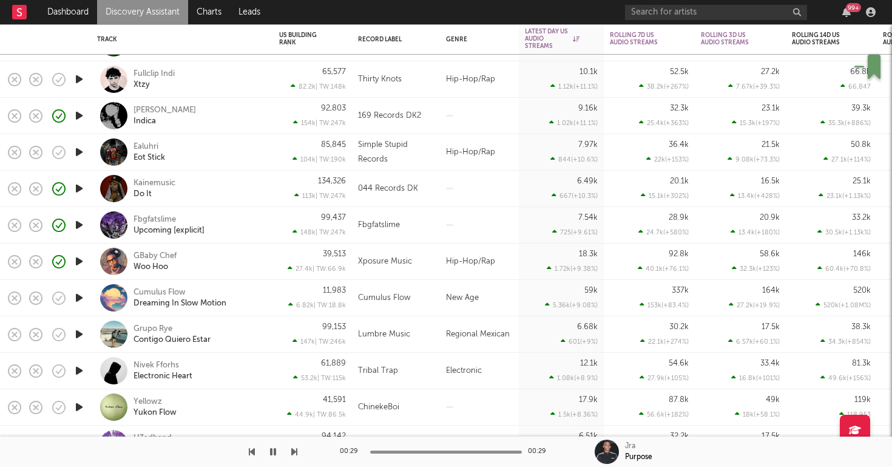
click at [208, 117] on div "Kai Raxx Indica" at bounding box center [199, 116] width 130 height 22
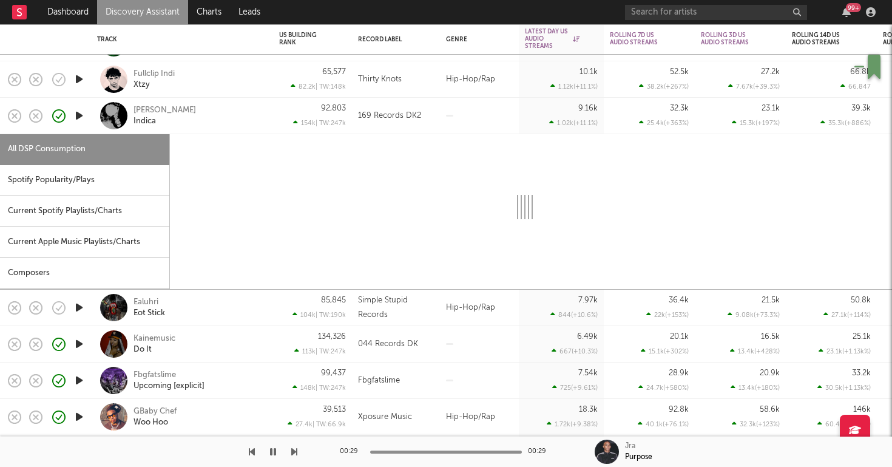
select select "1w"
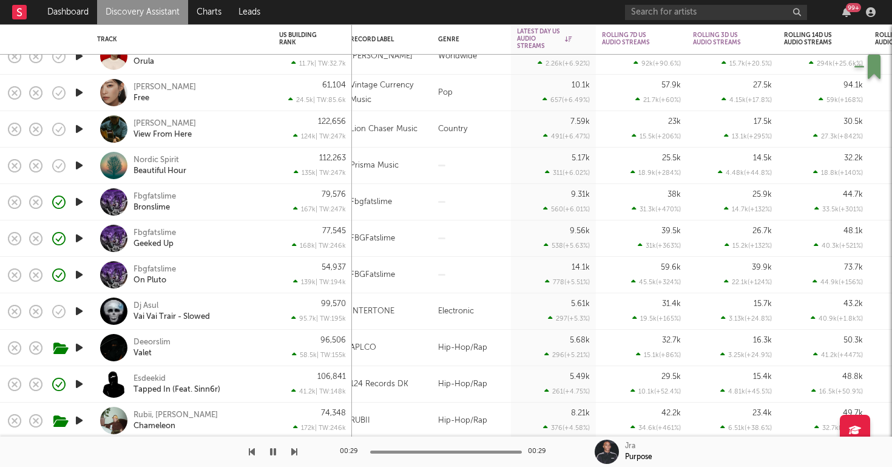
click at [79, 350] on icon "button" at bounding box center [79, 347] width 13 height 15
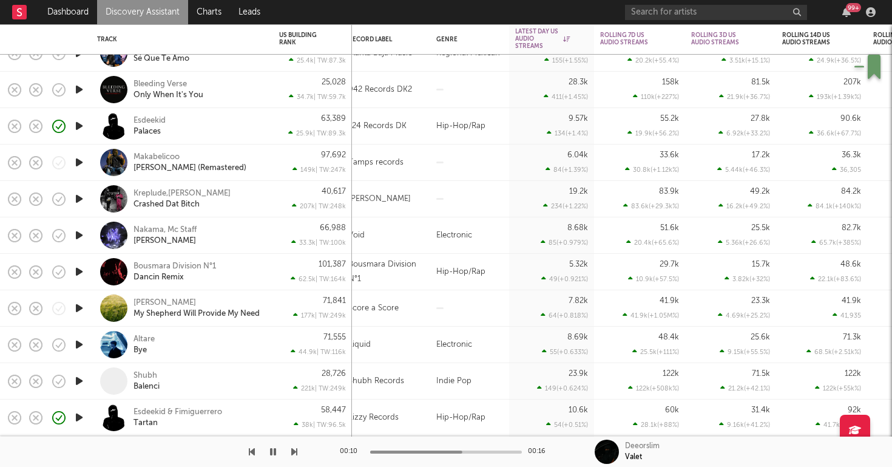
click at [234, 205] on div "Kreplude,Petr Kovar Crashed Dat Bitch" at bounding box center [199, 199] width 130 height 22
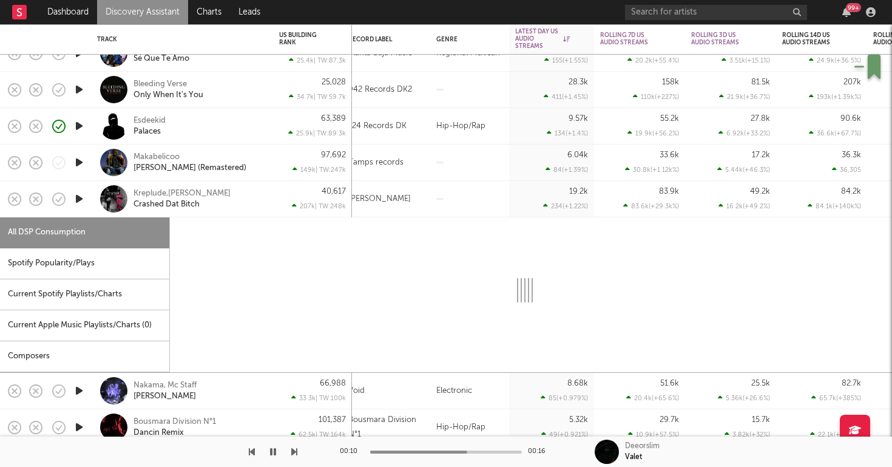
select select "1w"
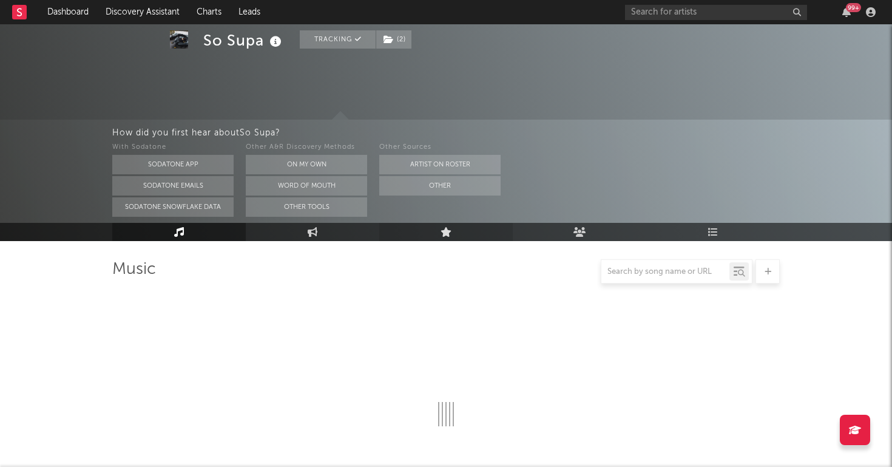
scroll to position [113, 0]
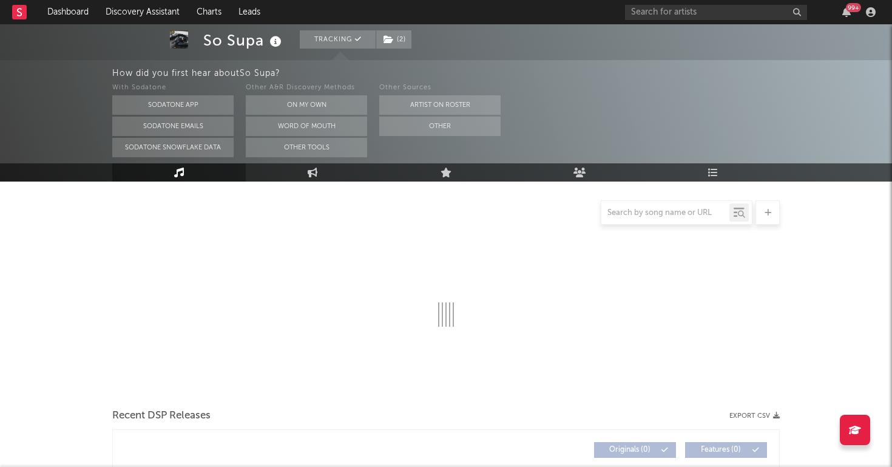
select select "6m"
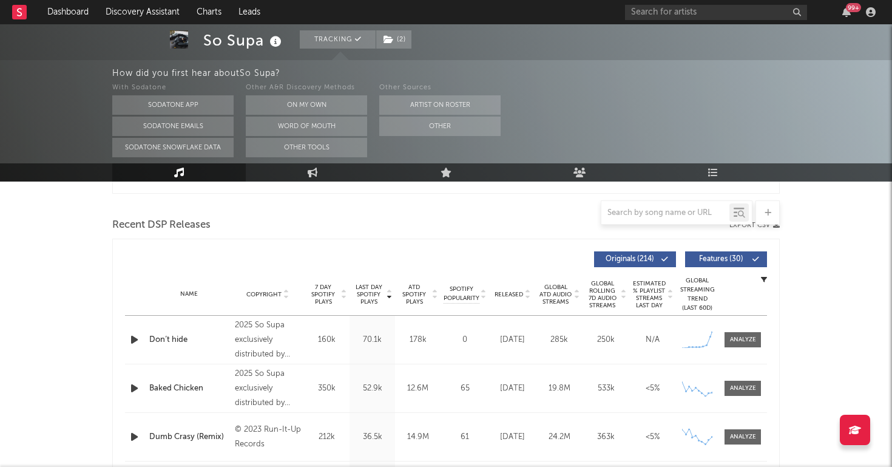
scroll to position [402, 0]
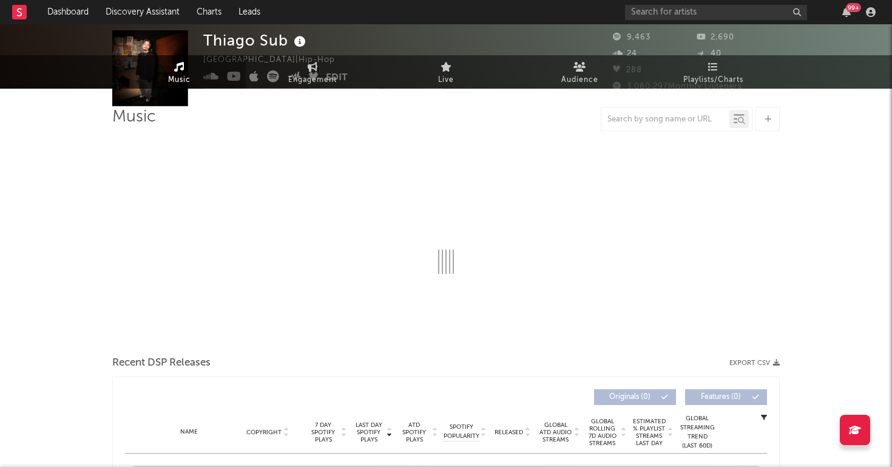
select select "1w"
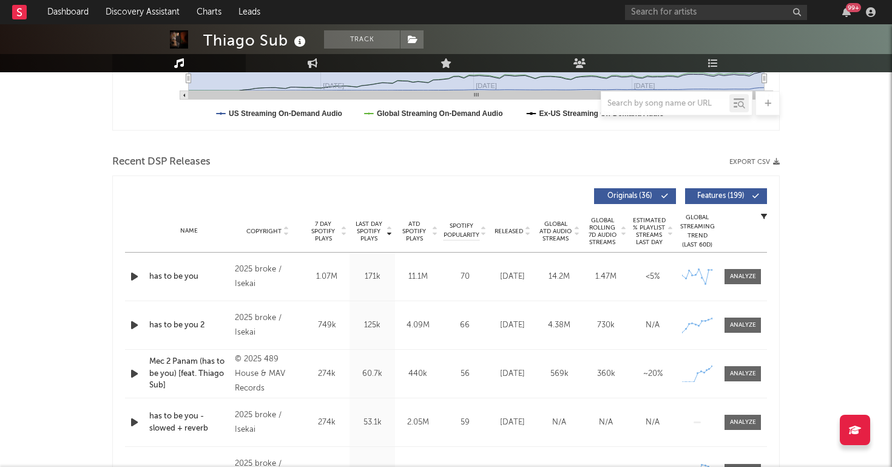
scroll to position [354, 0]
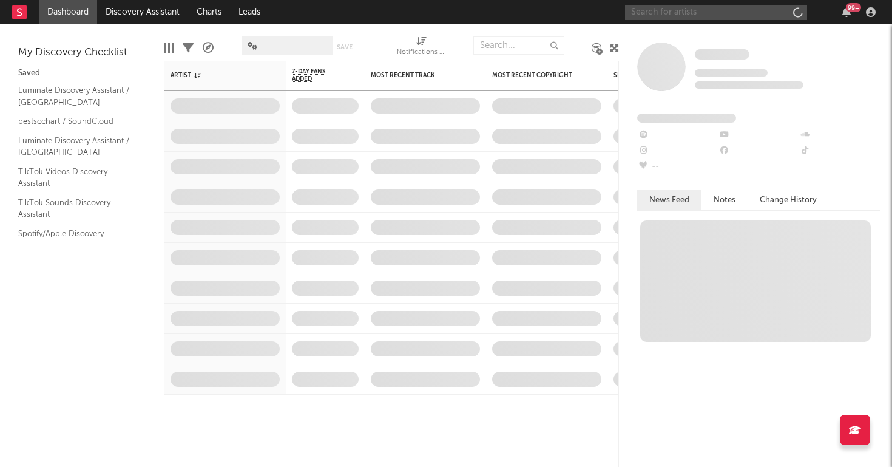
click at [740, 7] on input "text" at bounding box center [716, 12] width 182 height 15
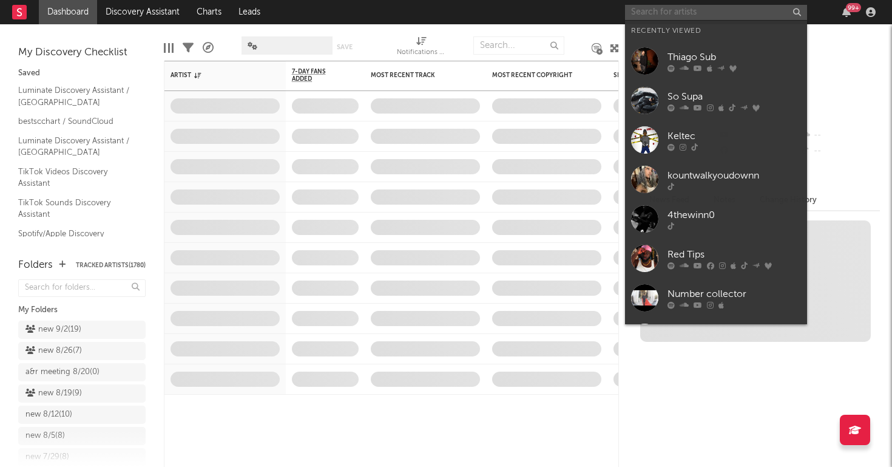
paste input "[URL][DOMAIN_NAME]"
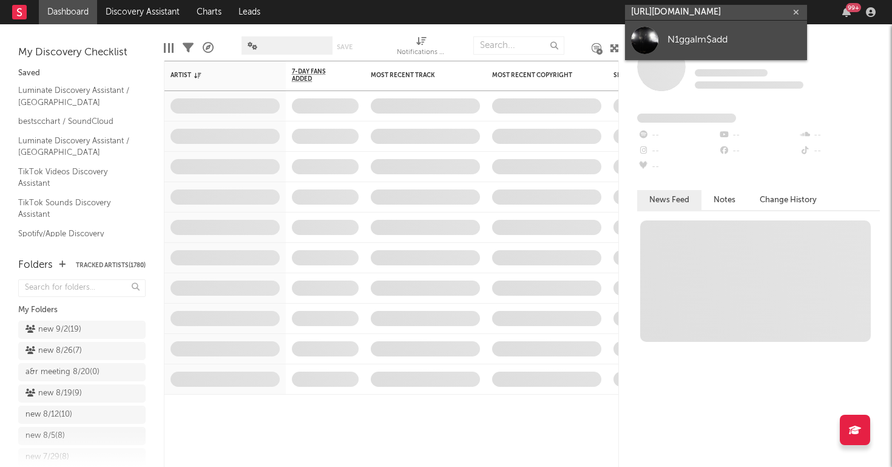
type input "[URL][DOMAIN_NAME]"
click at [695, 42] on div "N1ggaIm$add" at bounding box center [735, 40] width 134 height 15
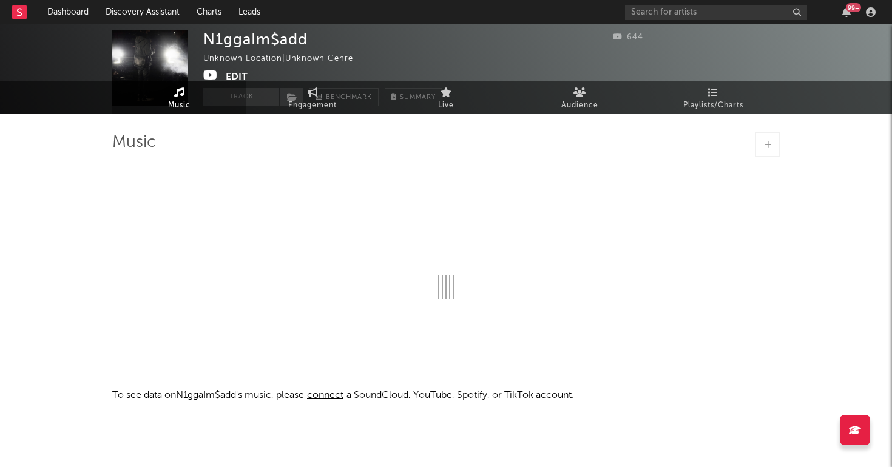
select select "1w"
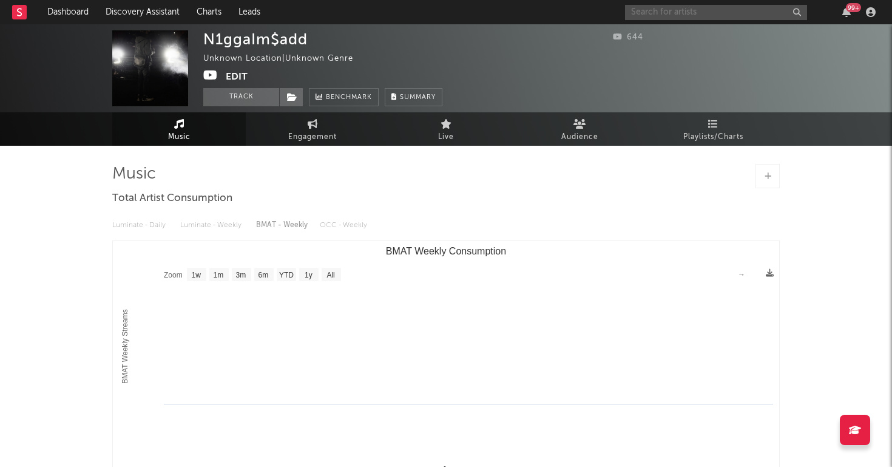
click at [753, 5] on input "text" at bounding box center [716, 12] width 182 height 15
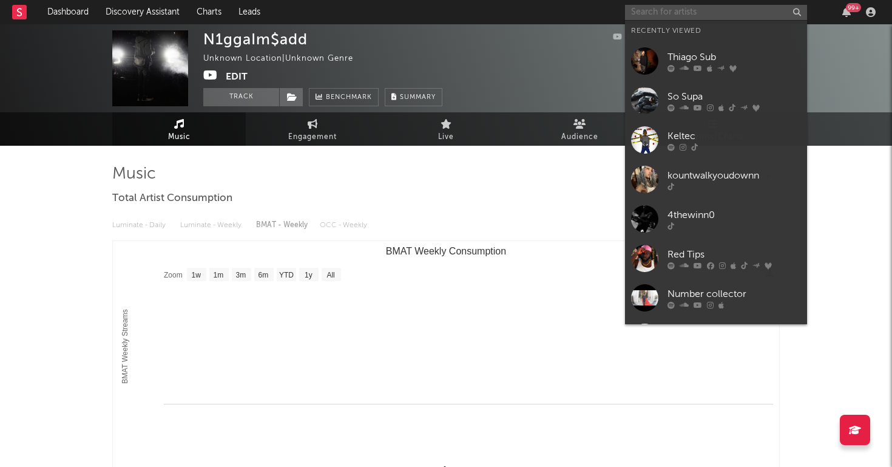
paste input "[URL][DOMAIN_NAME]"
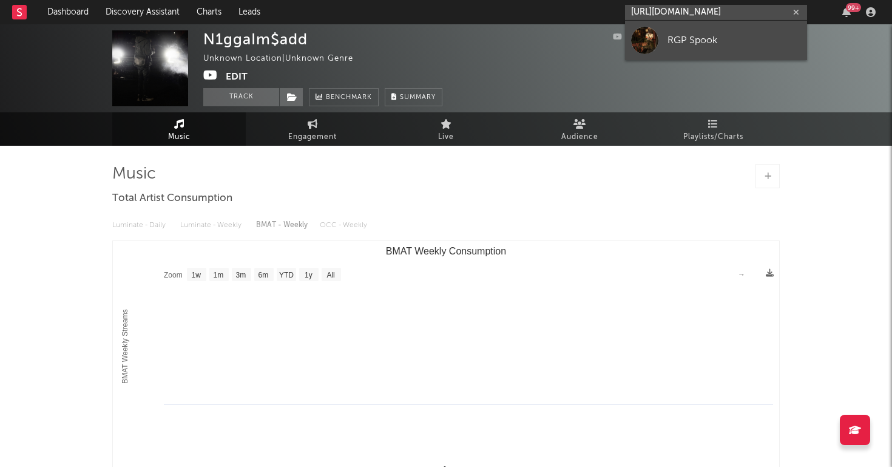
type input "[URL][DOMAIN_NAME]"
click at [753, 42] on div "RGP Spook" at bounding box center [735, 40] width 134 height 15
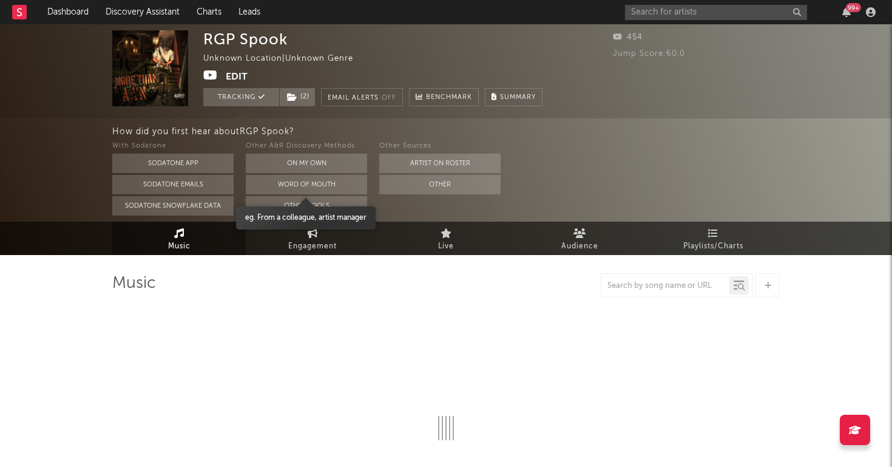
select select "1w"
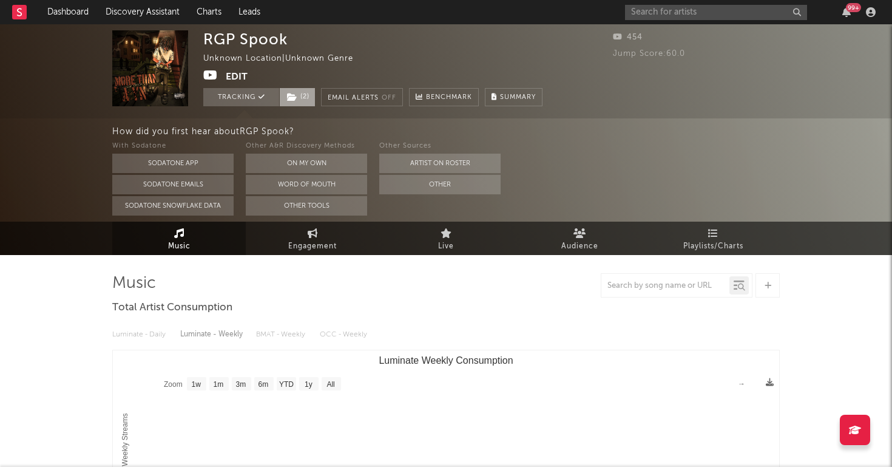
click at [292, 92] on span "( 2 )" at bounding box center [297, 97] width 36 height 18
click at [644, 84] on div "454 Jump Score: 60.0" at bounding box center [696, 68] width 167 height 76
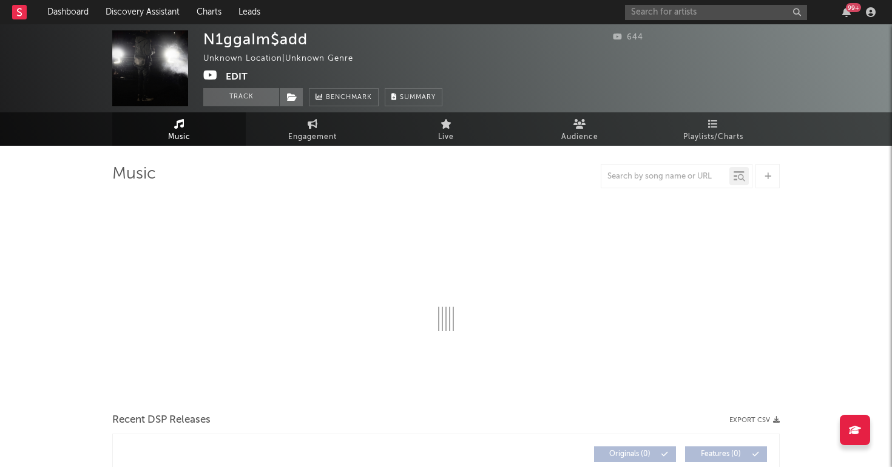
select select "1w"
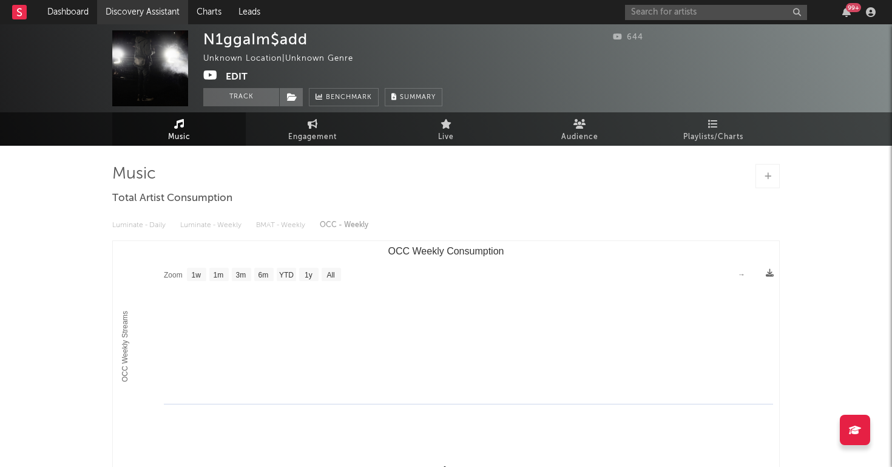
click at [144, 10] on link "Discovery Assistant" at bounding box center [142, 12] width 91 height 24
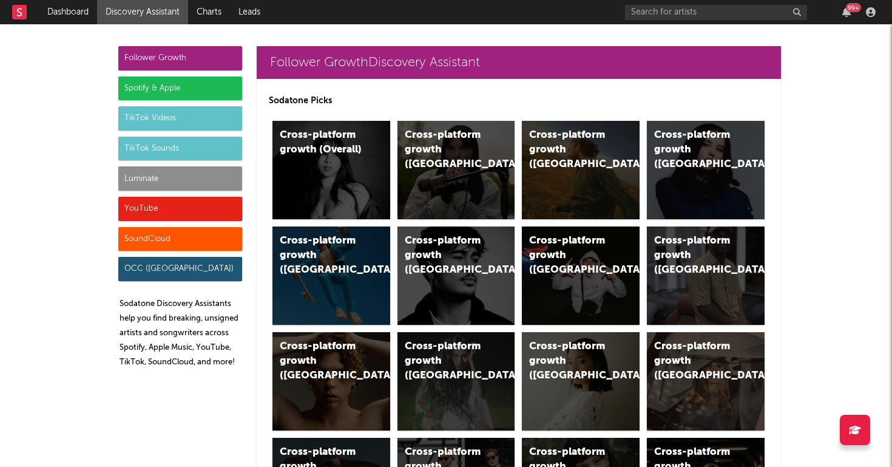
click at [181, 184] on div "Luminate" at bounding box center [180, 178] width 124 height 24
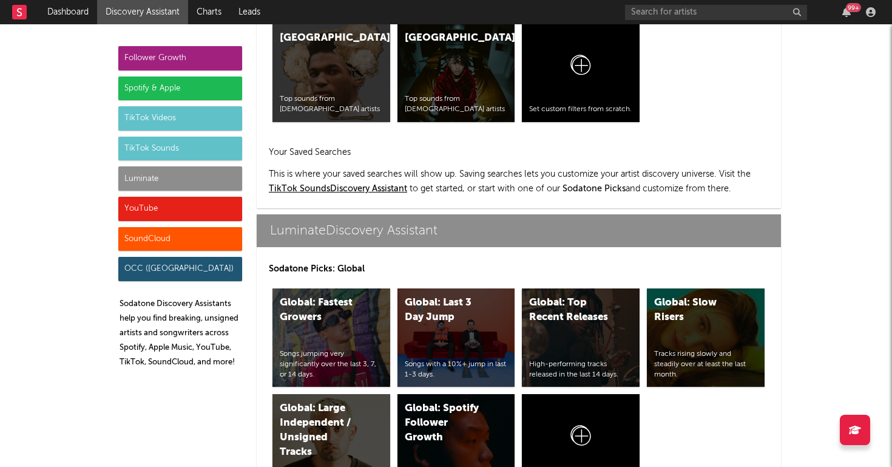
scroll to position [5387, 0]
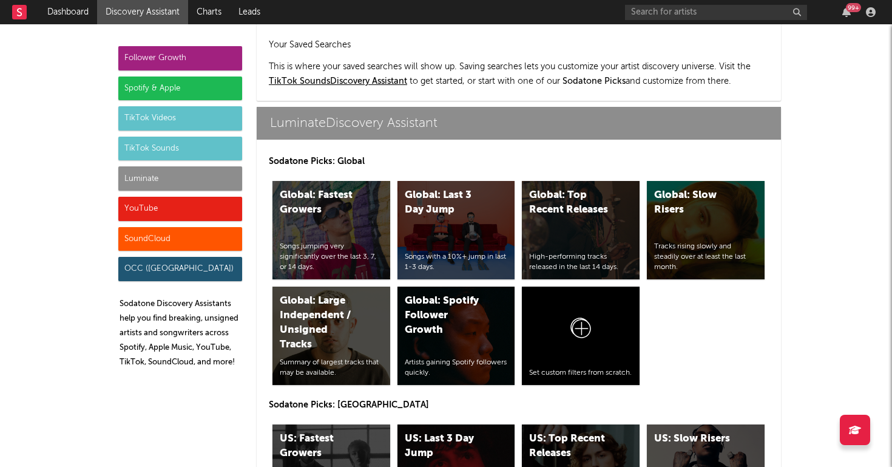
click at [158, 238] on div "SoundCloud" at bounding box center [180, 239] width 124 height 24
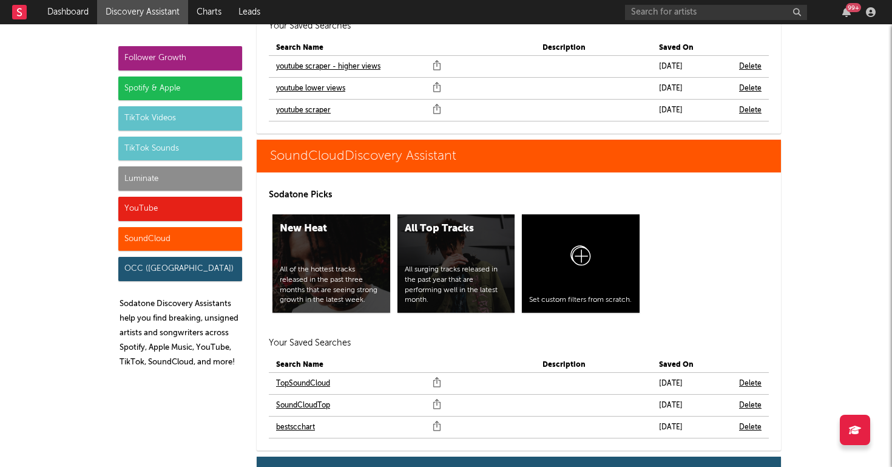
scroll to position [7331, 0]
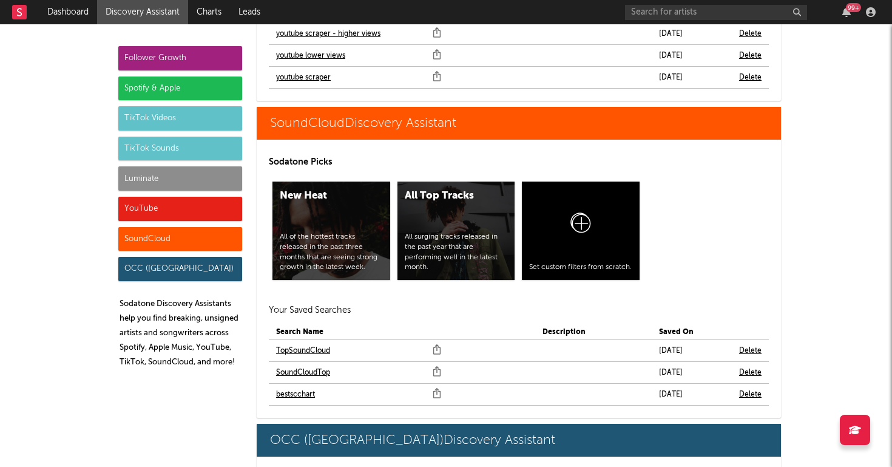
click at [292, 387] on link "bestscchart" at bounding box center [295, 394] width 39 height 15
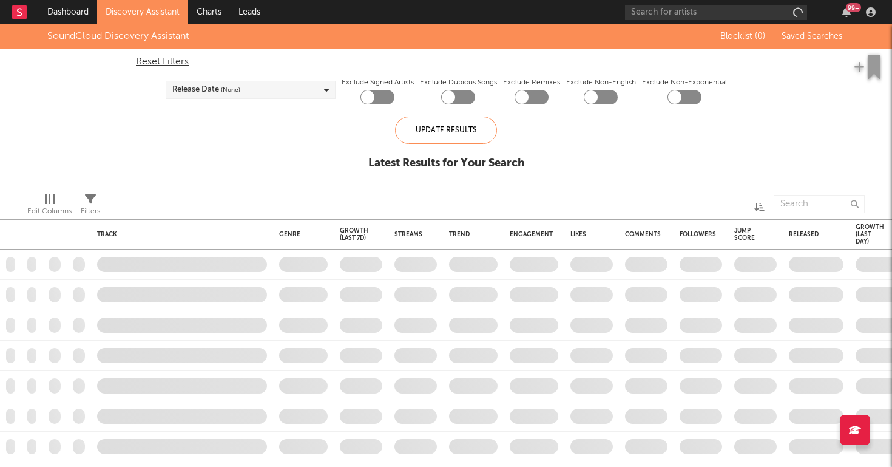
checkbox input "true"
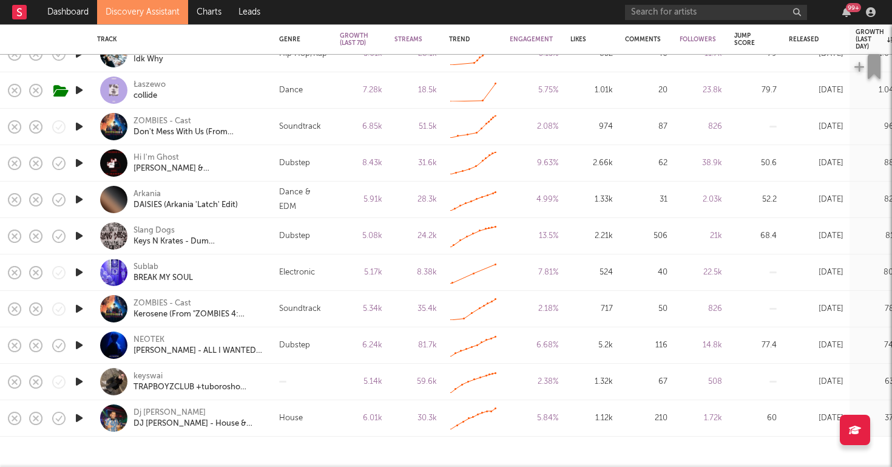
click at [127, 10] on link "Discovery Assistant" at bounding box center [142, 12] width 91 height 24
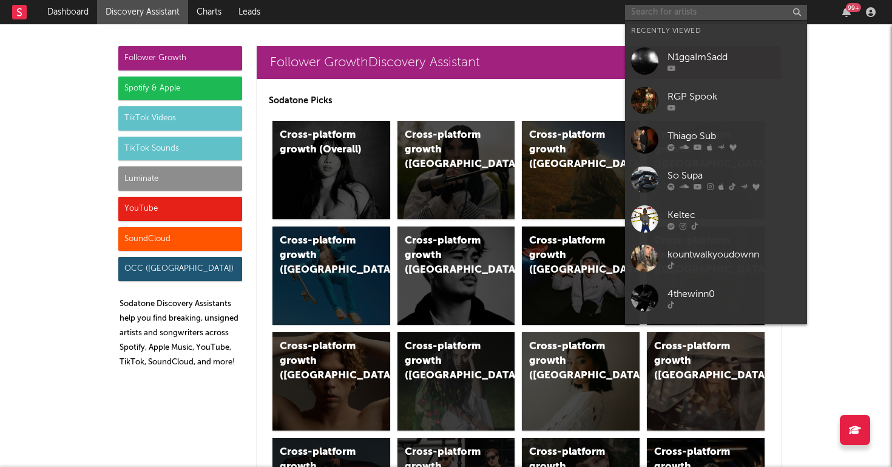
click at [644, 18] on input "text" at bounding box center [716, 12] width 182 height 15
paste input "https://www.youtube.com/watch?v=9FrYeYc7jU4"
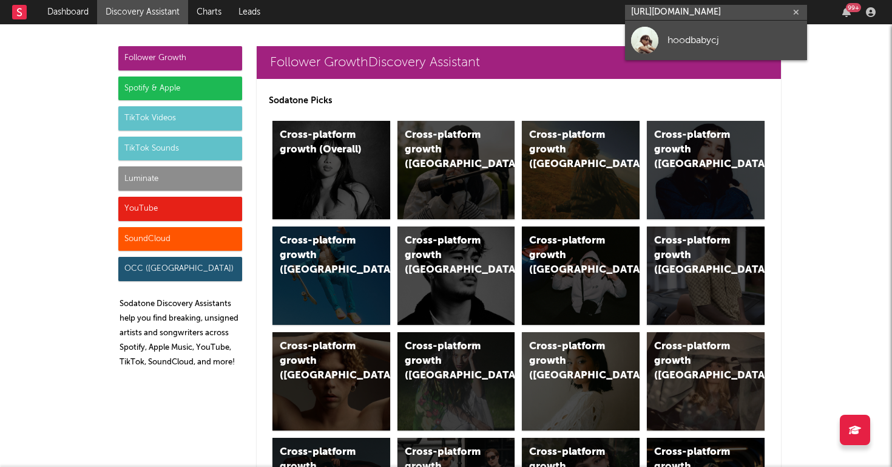
type input "https://www.youtube.com/watch?v=9FrYeYc7jU4"
click at [663, 49] on link "hoodbabycj" at bounding box center [716, 40] width 182 height 39
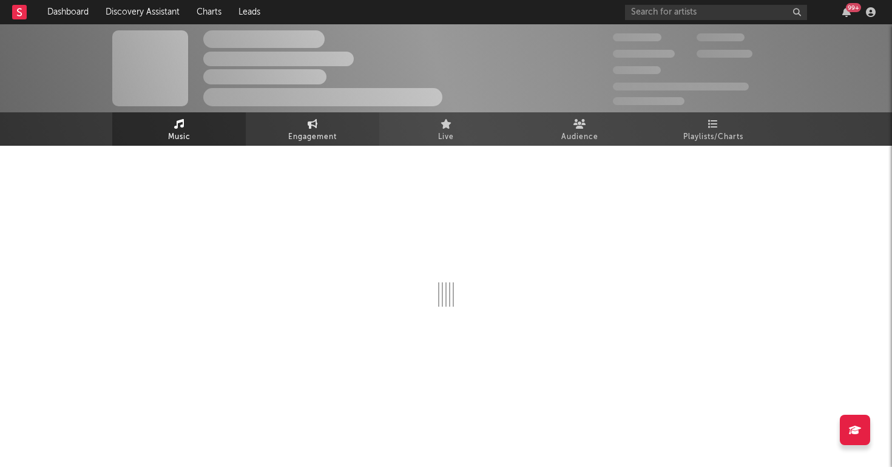
select select "1w"
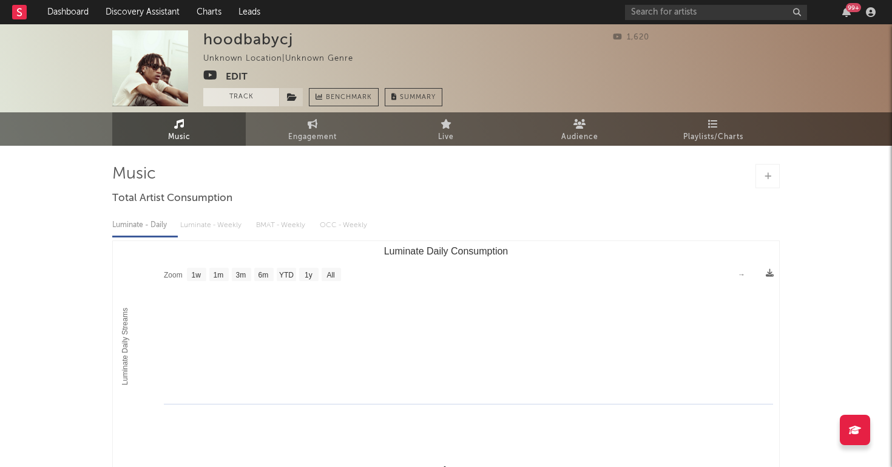
drag, startPoint x: 221, startPoint y: 98, endPoint x: 274, endPoint y: 98, distance: 52.8
click at [221, 98] on button "Track" at bounding box center [241, 97] width 76 height 18
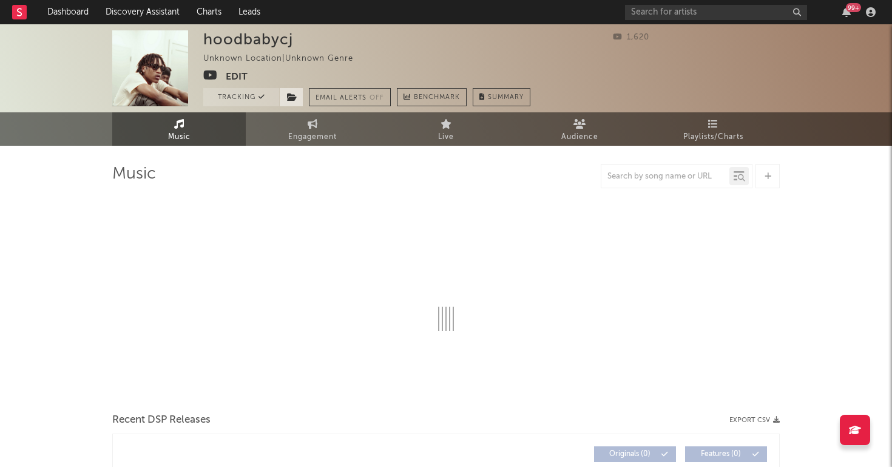
select select "1w"
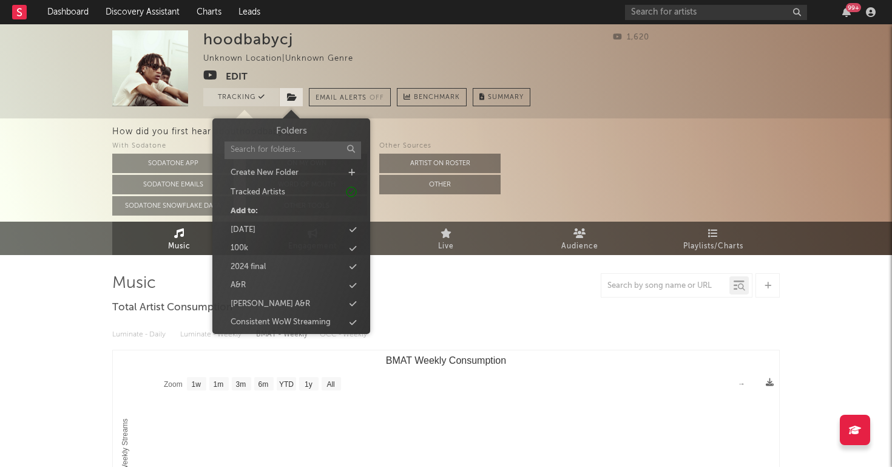
click at [282, 101] on span at bounding box center [291, 97] width 24 height 18
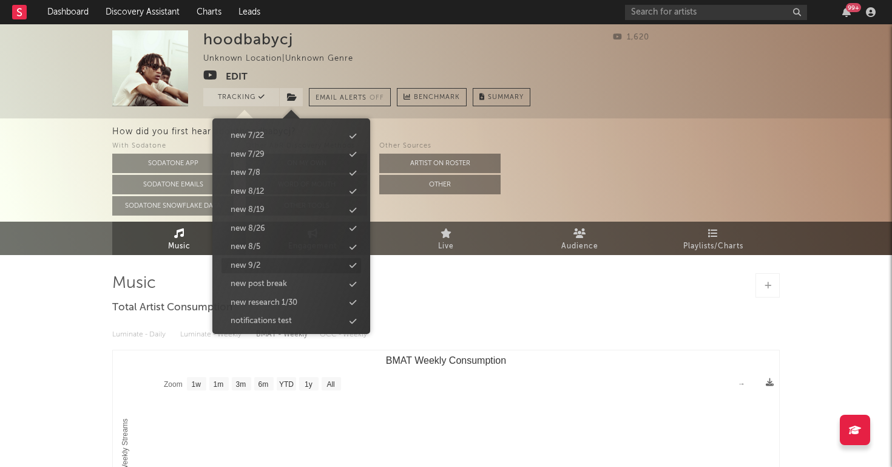
click at [269, 258] on div "new 9/2" at bounding box center [291, 266] width 140 height 16
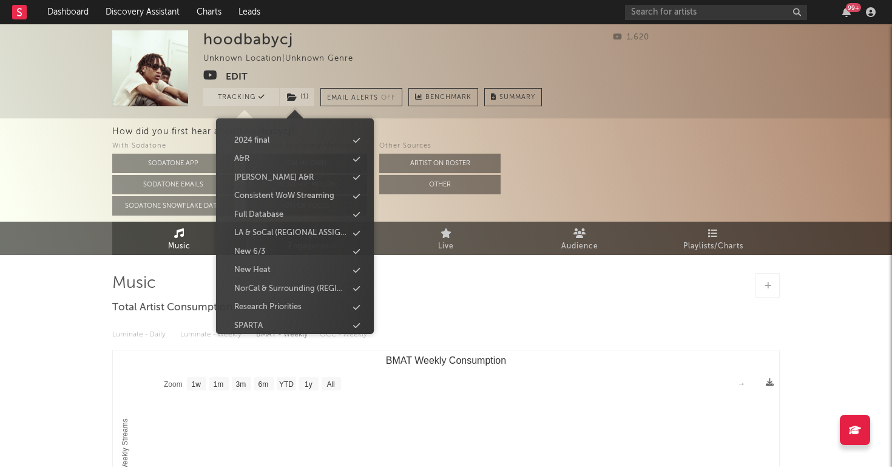
scroll to position [133, 0]
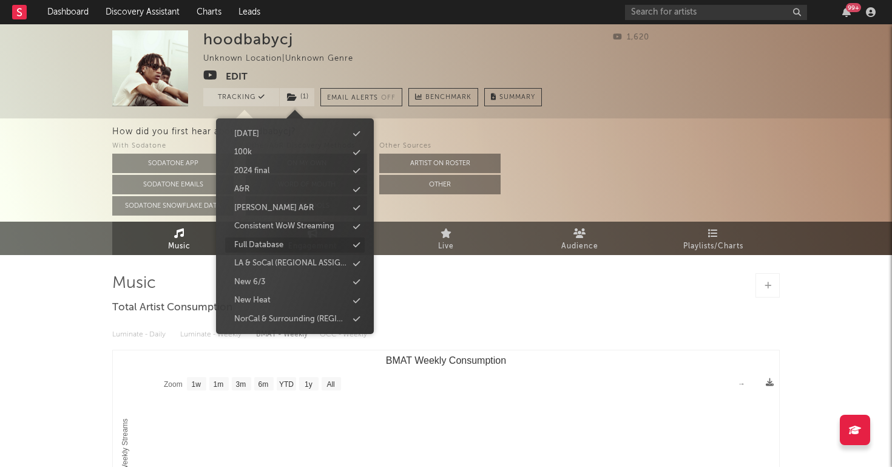
click at [269, 243] on div "Full Database" at bounding box center [258, 245] width 49 height 12
click at [66, 232] on div "Music Engagement Live Audience Playlists/Charts" at bounding box center [446, 237] width 892 height 33
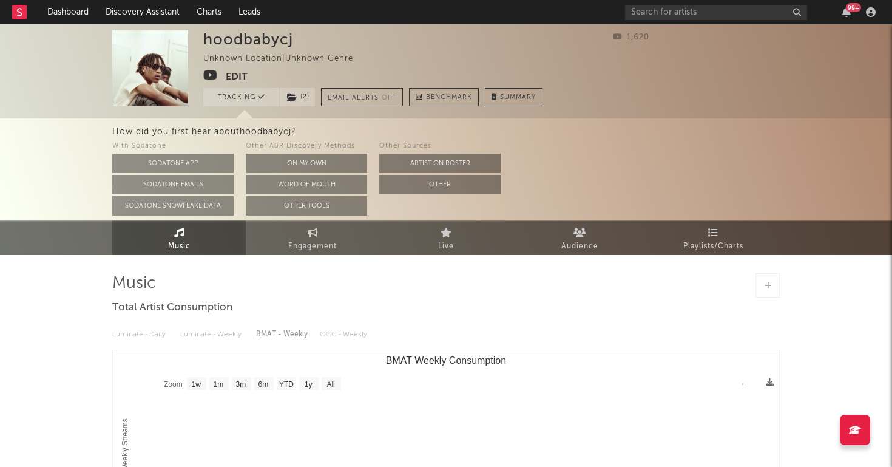
scroll to position [0, 0]
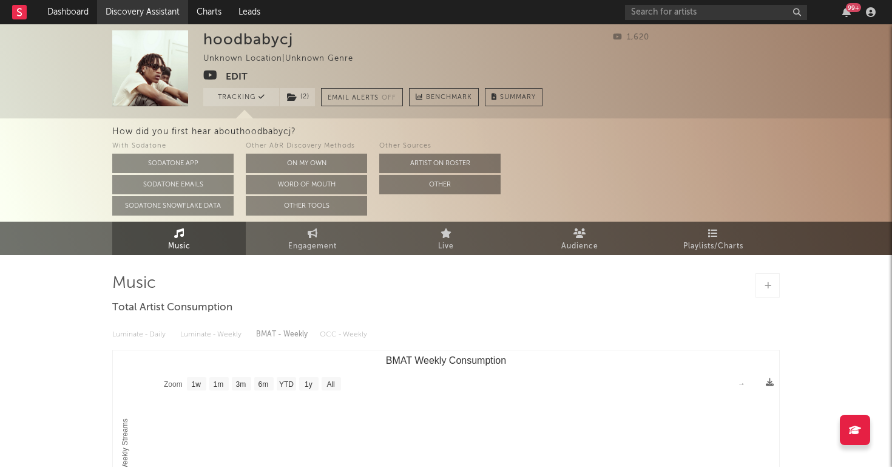
click at [148, 8] on link "Discovery Assistant" at bounding box center [142, 12] width 91 height 24
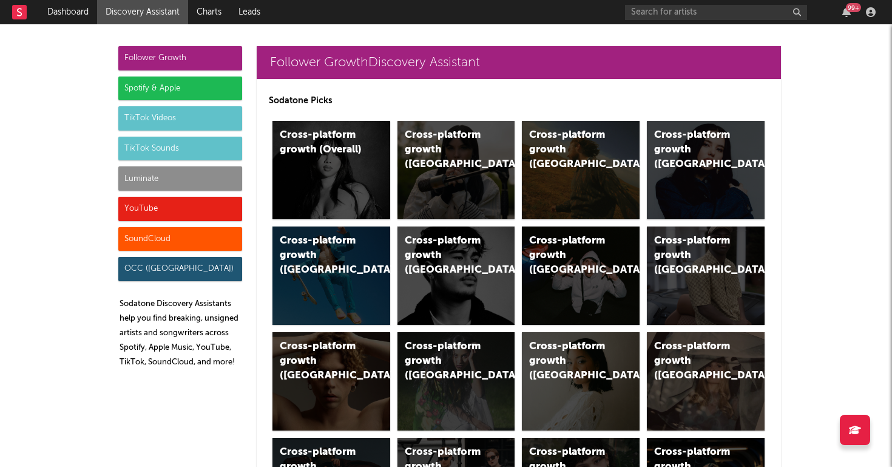
click at [156, 208] on div "YouTube" at bounding box center [180, 209] width 124 height 24
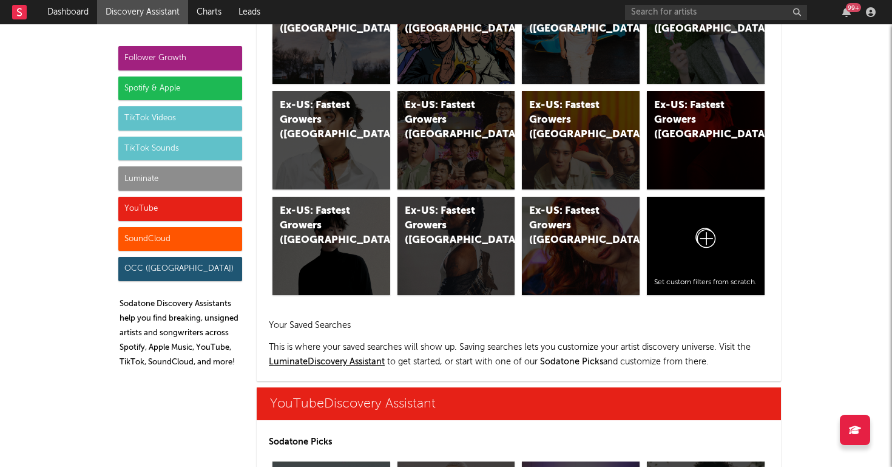
scroll to position [6909, 0]
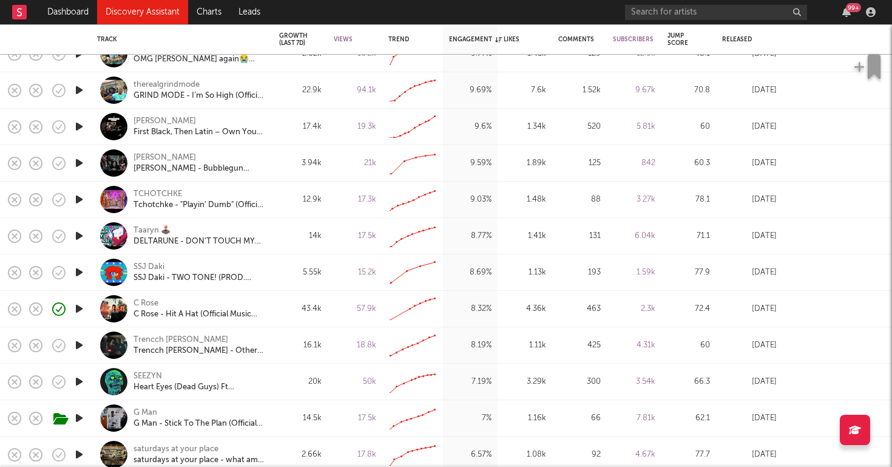
click at [78, 92] on icon "button" at bounding box center [79, 90] width 13 height 15
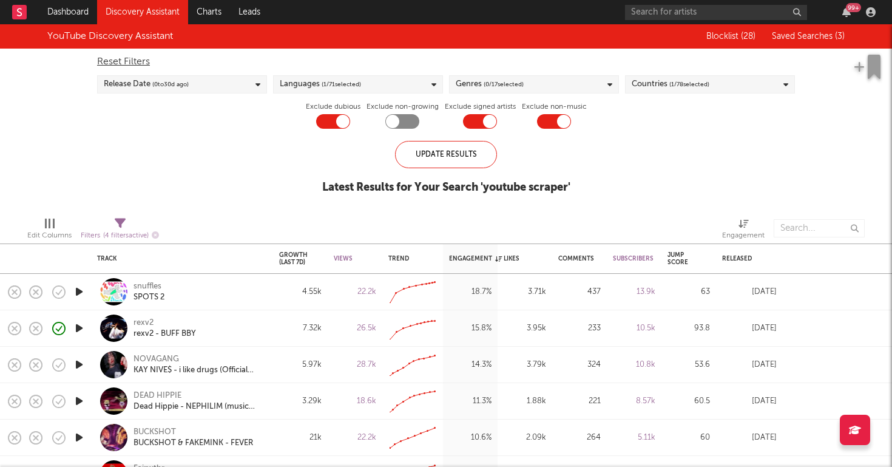
click at [132, 12] on link "Discovery Assistant" at bounding box center [142, 12] width 91 height 24
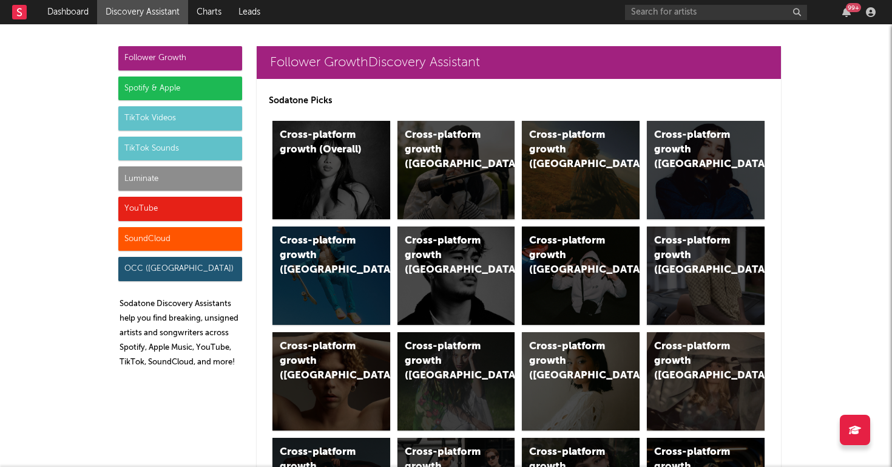
click at [138, 185] on div "Luminate" at bounding box center [180, 178] width 124 height 24
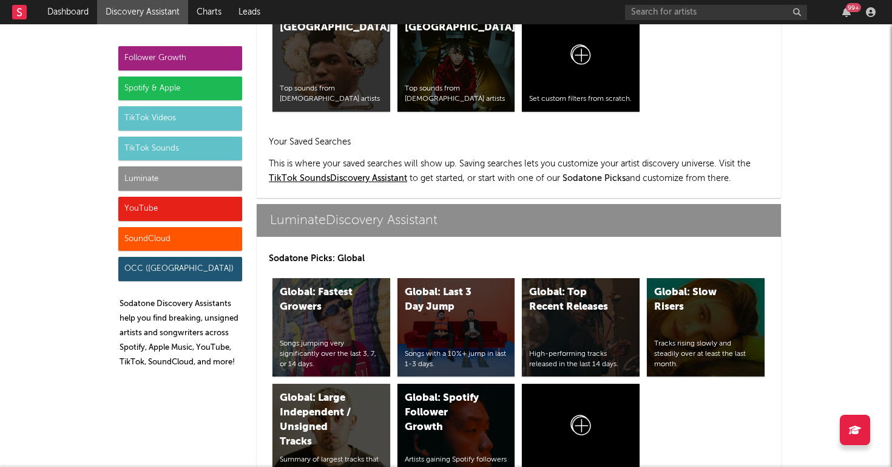
scroll to position [5387, 0]
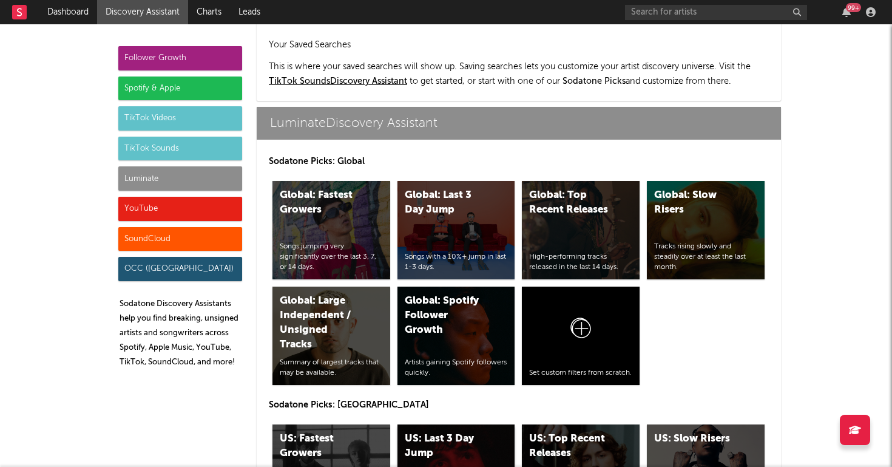
click at [487, 424] on div "US: Last 3 Day Jump Songs with a 10%+ jump in last 1-3 days." at bounding box center [456, 473] width 118 height 98
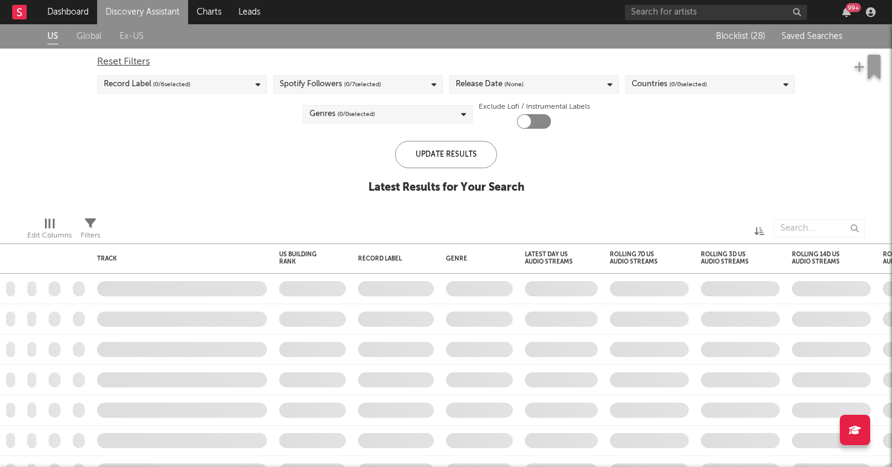
checkbox input "true"
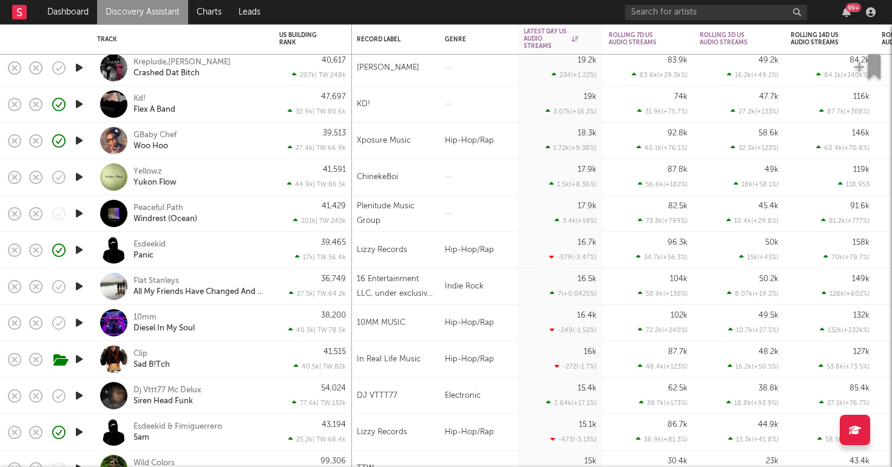
click at [79, 330] on icon "button" at bounding box center [79, 322] width 13 height 15
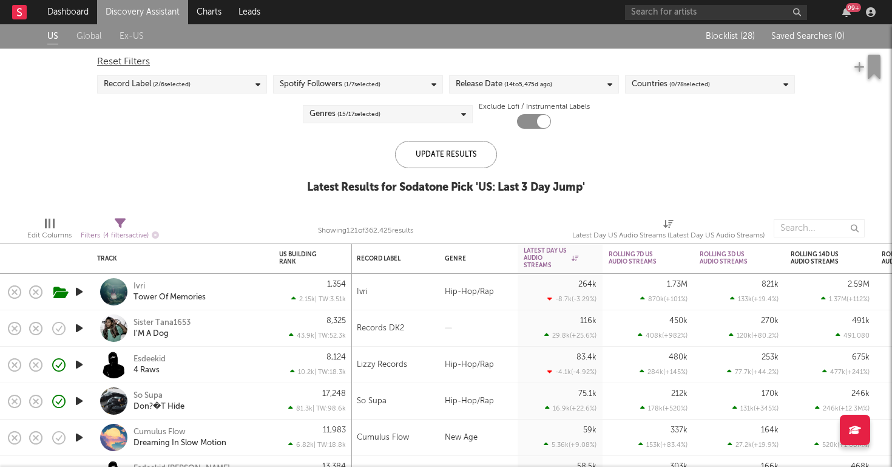
click at [163, 17] on link "Discovery Assistant" at bounding box center [142, 12] width 91 height 24
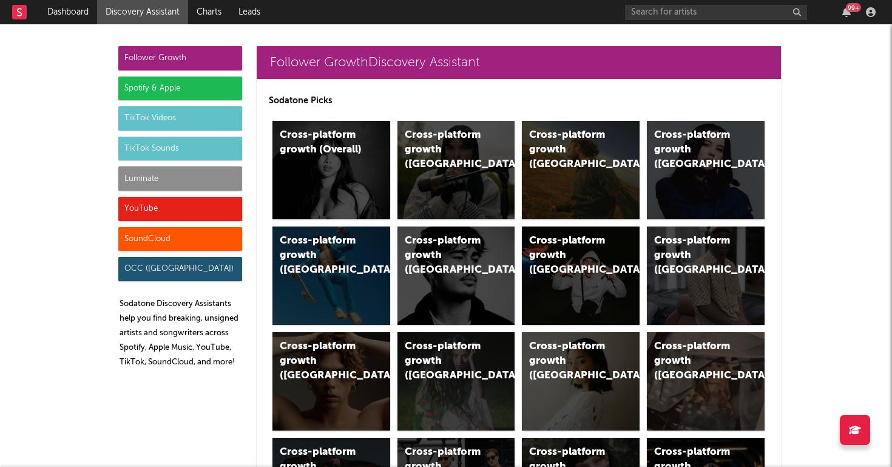
click at [166, 184] on div "Luminate" at bounding box center [180, 178] width 124 height 24
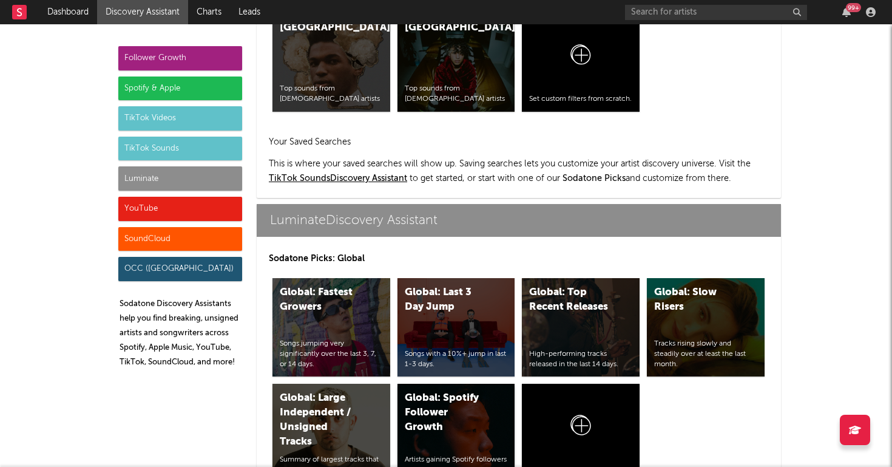
scroll to position [5387, 0]
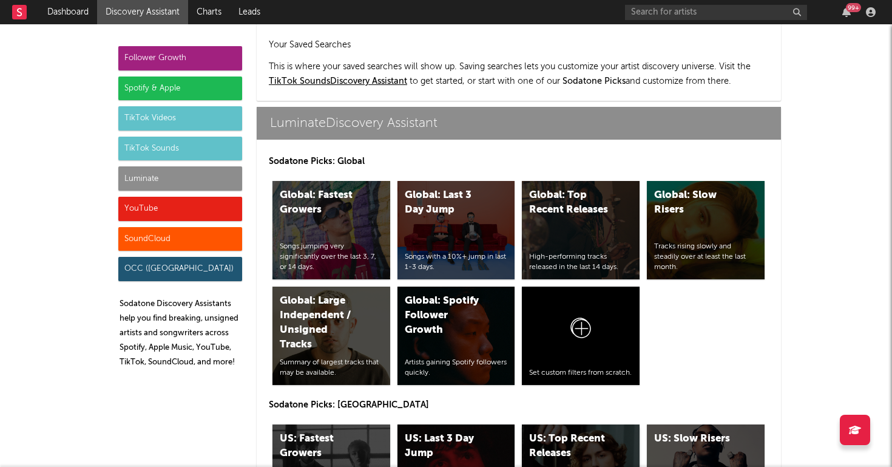
click at [563, 427] on div "US: Top Recent Releases High-performing tracks released in the last 14 days." at bounding box center [581, 473] width 118 height 98
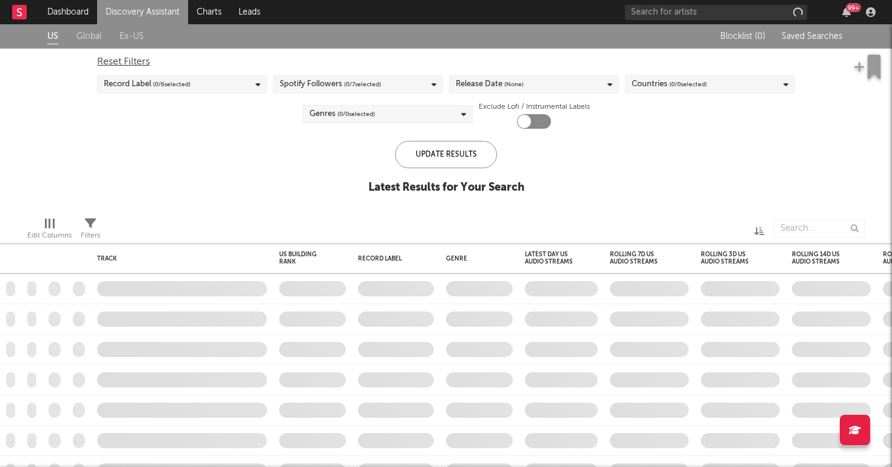
checkbox input "true"
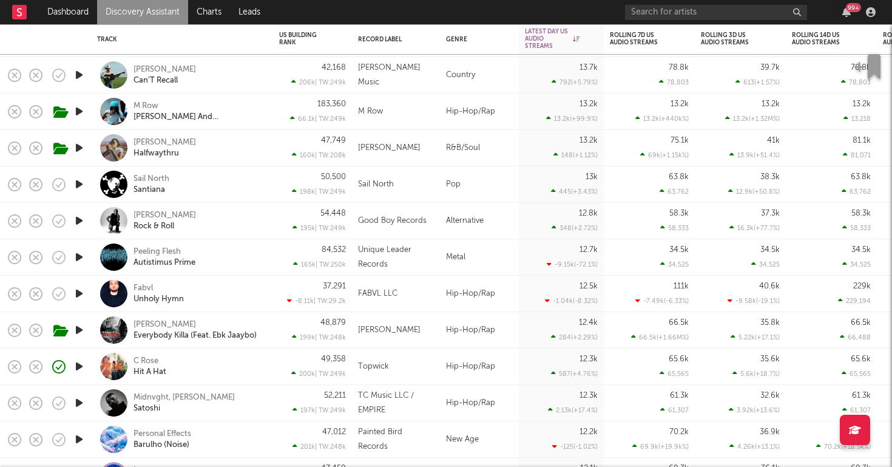
click at [234, 371] on div "C Rose Hit A Hat" at bounding box center [199, 367] width 130 height 22
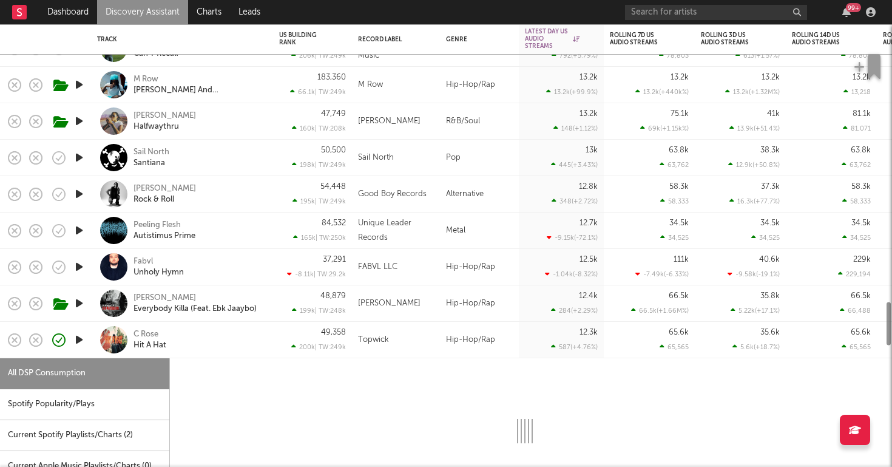
select select "1w"
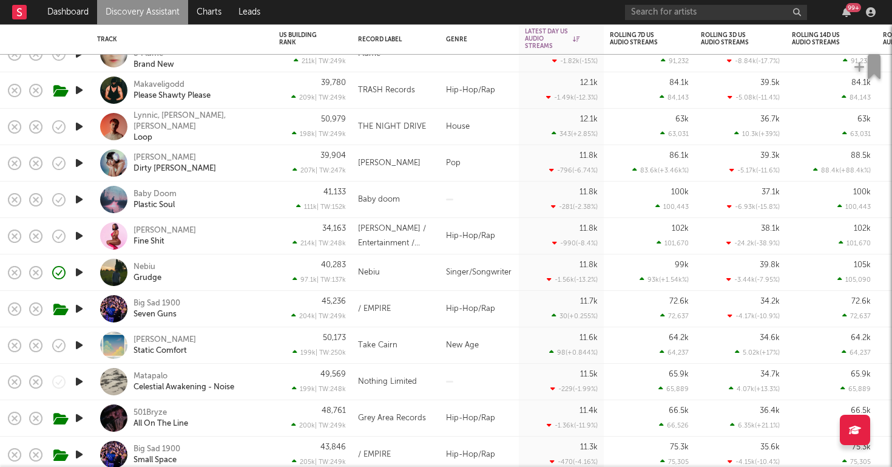
click at [204, 268] on div "Nebiu Grudge" at bounding box center [199, 273] width 130 height 22
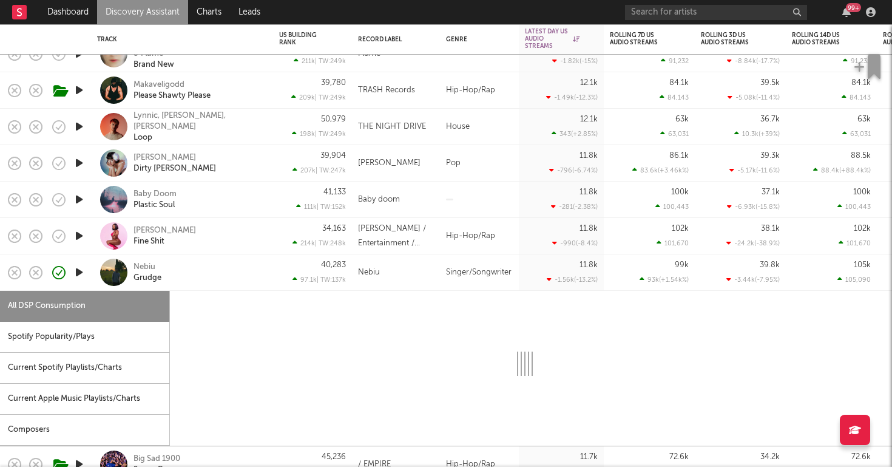
select select "1w"
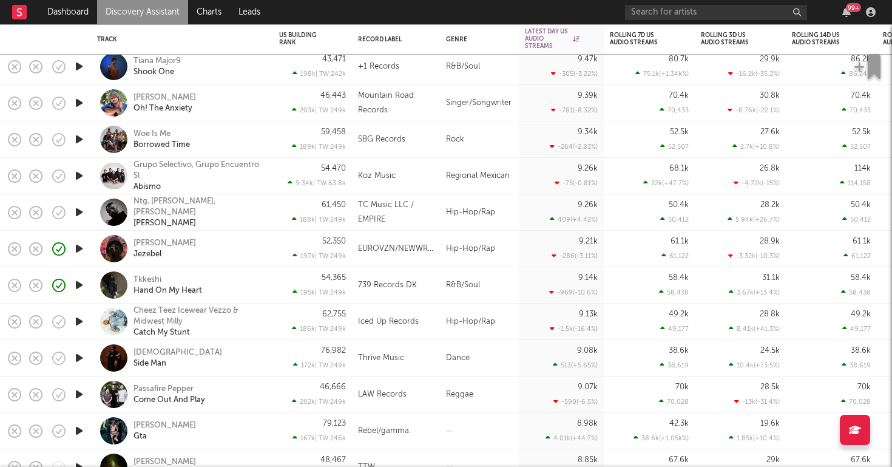
click at [79, 283] on icon "button" at bounding box center [79, 284] width 13 height 15
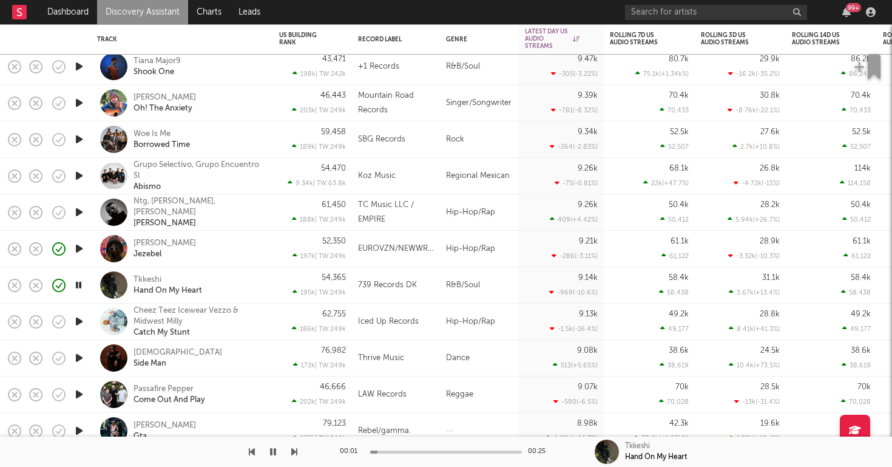
click at [254, 283] on div "Tkkeshi Hand On My Heart" at bounding box center [199, 285] width 130 height 22
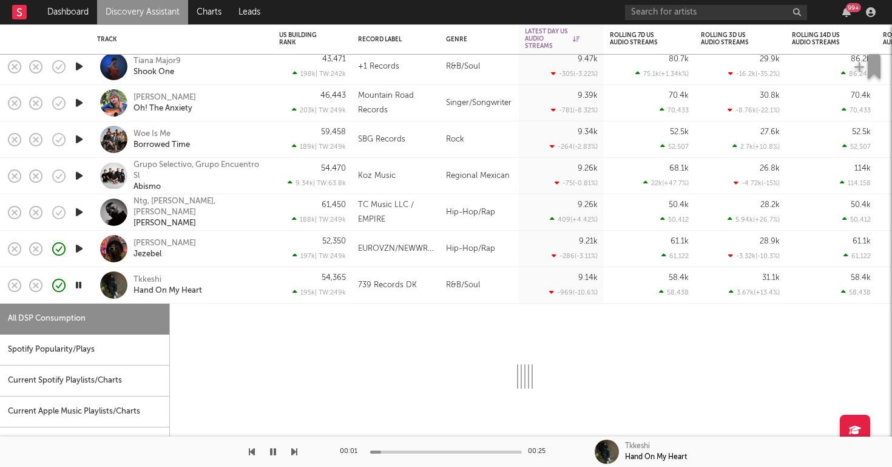
select select "1w"
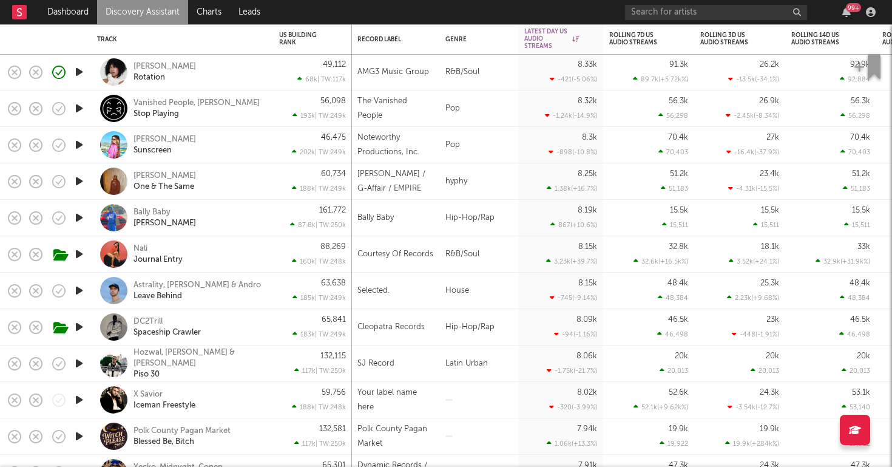
click at [132, 5] on link "Discovery Assistant" at bounding box center [142, 12] width 91 height 24
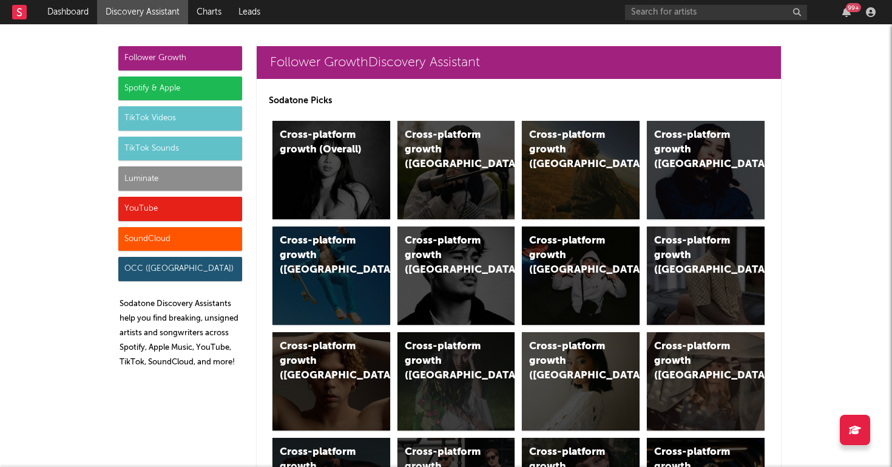
click at [130, 212] on div "YouTube" at bounding box center [180, 209] width 124 height 24
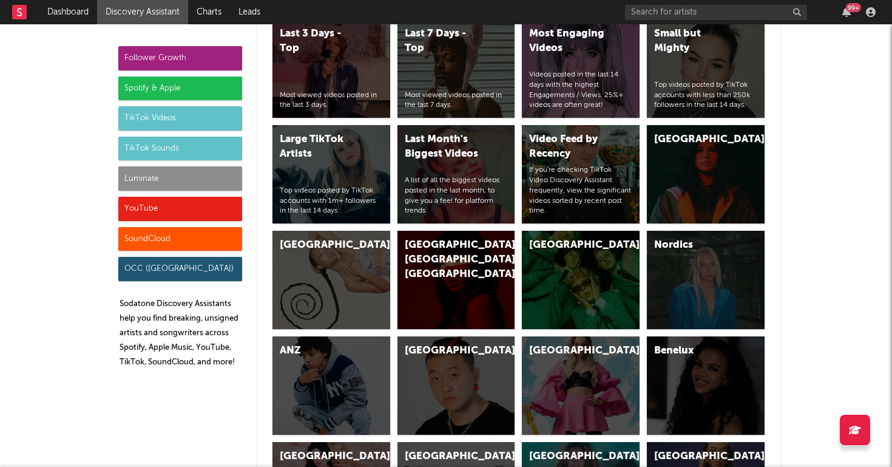
scroll to position [6909, 0]
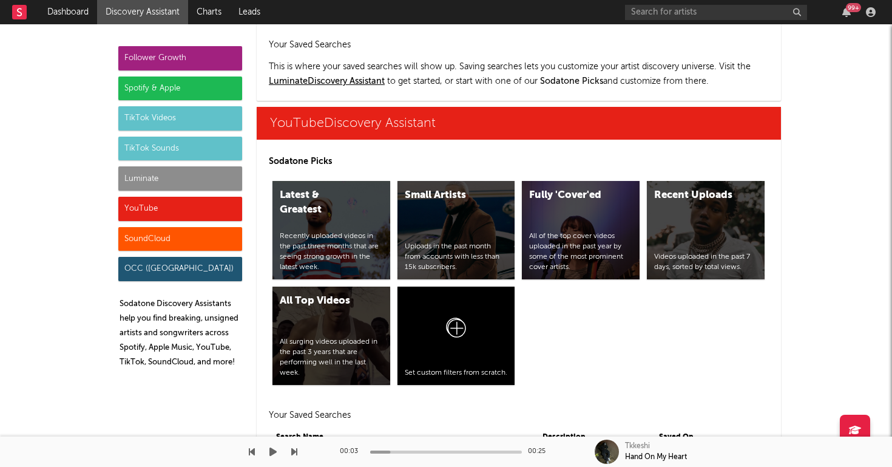
click at [306, 0] on div "Dashboard Discovery Assistant Charts Leads 99 + Notifications Settings Mark all…" at bounding box center [446, 0] width 892 height 0
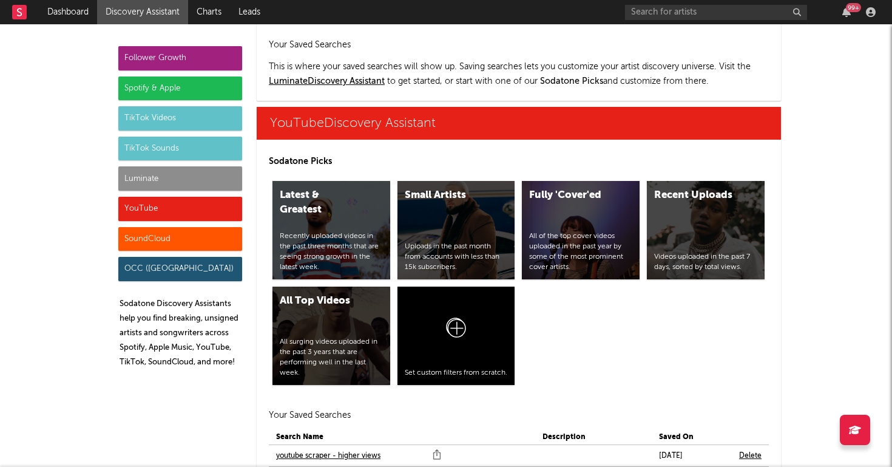
scroll to position [6943, 0]
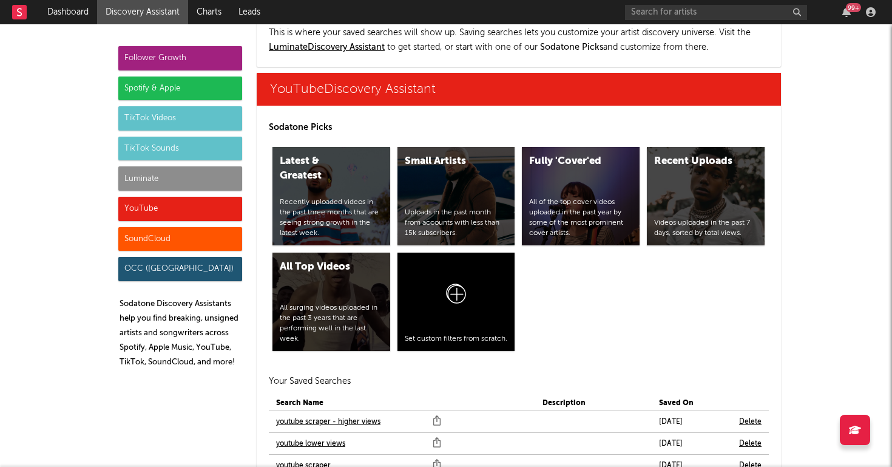
click at [292, 458] on link "youtube scraper" at bounding box center [303, 465] width 55 height 15
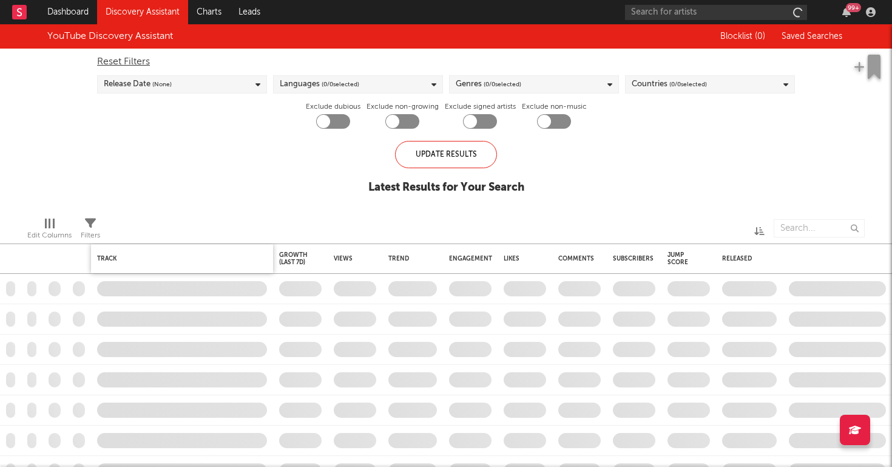
checkbox input "true"
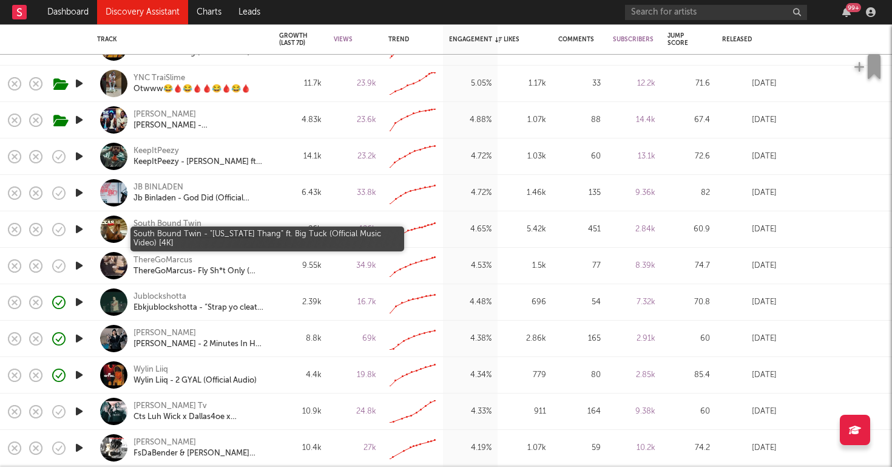
click at [206, 234] on div "South Bound Twin - "Texas Thang" ft. Big Tuck (Official Music Video) [4K]" at bounding box center [199, 234] width 130 height 11
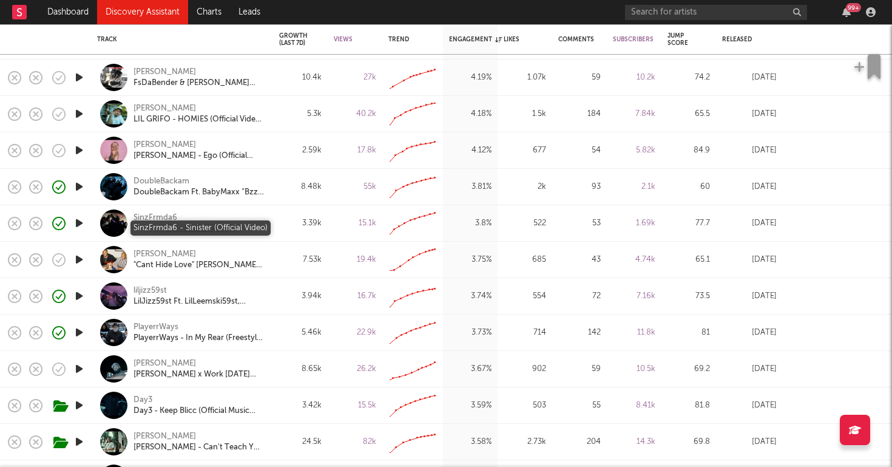
click at [187, 231] on div "SinzFrmda6 - Sinister (Official Video)" at bounding box center [199, 228] width 130 height 11
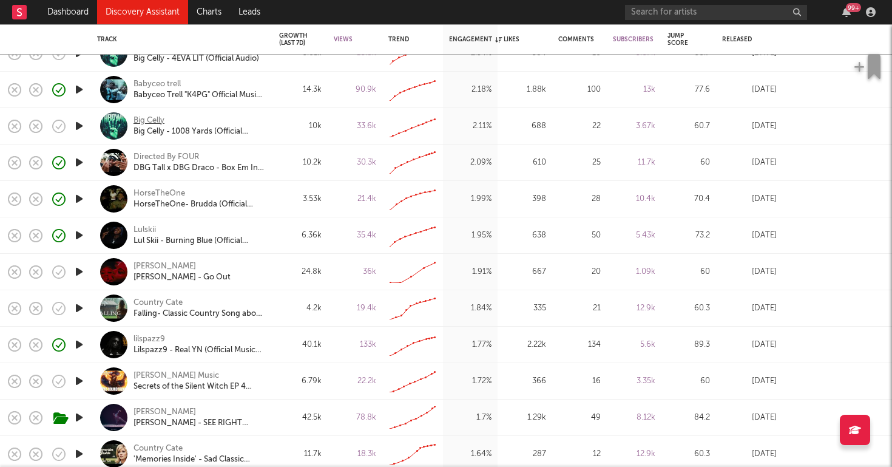
click at [152, 117] on div "Big Celly" at bounding box center [149, 120] width 31 height 11
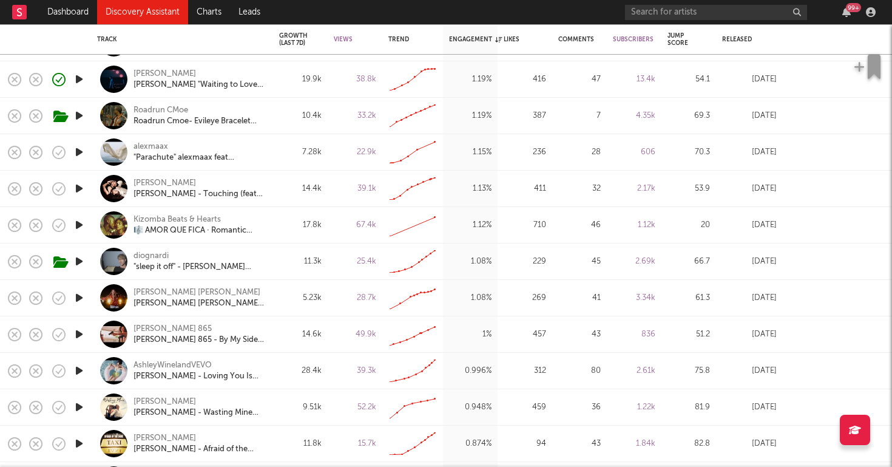
click at [79, 334] on icon "button" at bounding box center [79, 333] width 13 height 15
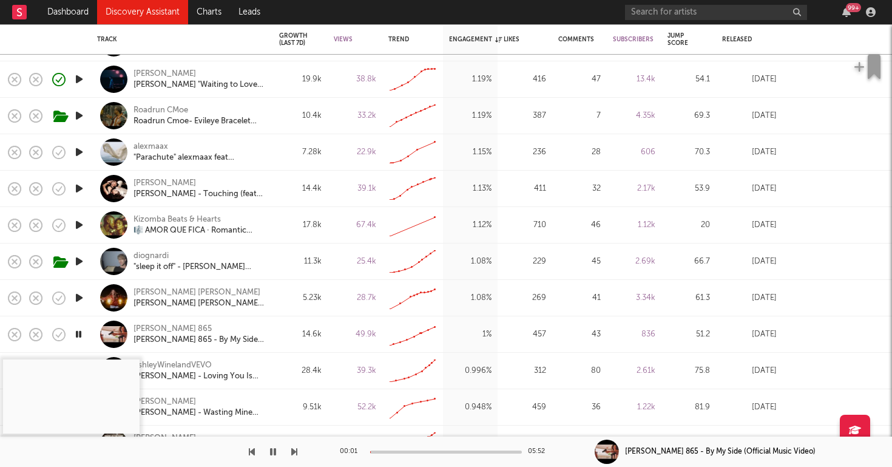
click at [399, 451] on div at bounding box center [446, 451] width 152 height 3
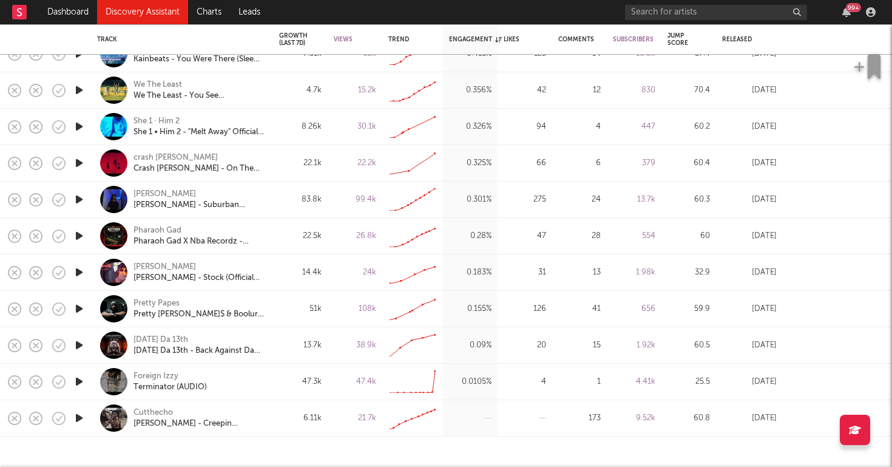
click at [79, 380] on icon "button" at bounding box center [79, 381] width 13 height 15
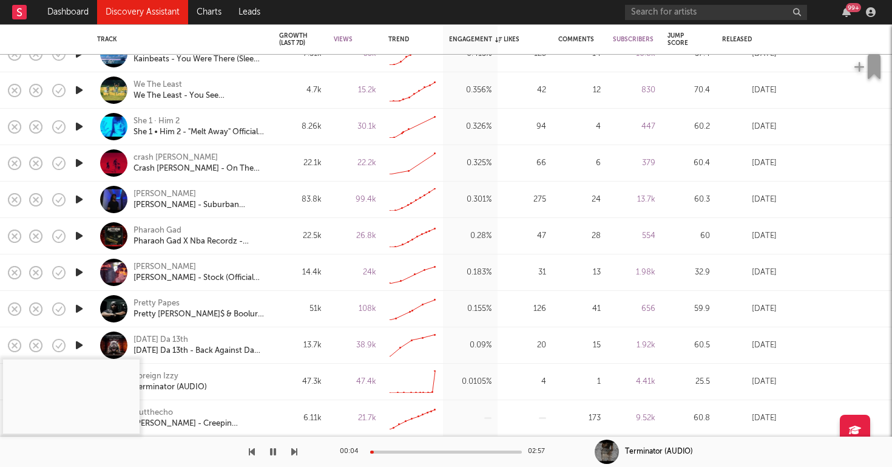
click at [81, 198] on icon "button" at bounding box center [79, 199] width 13 height 15
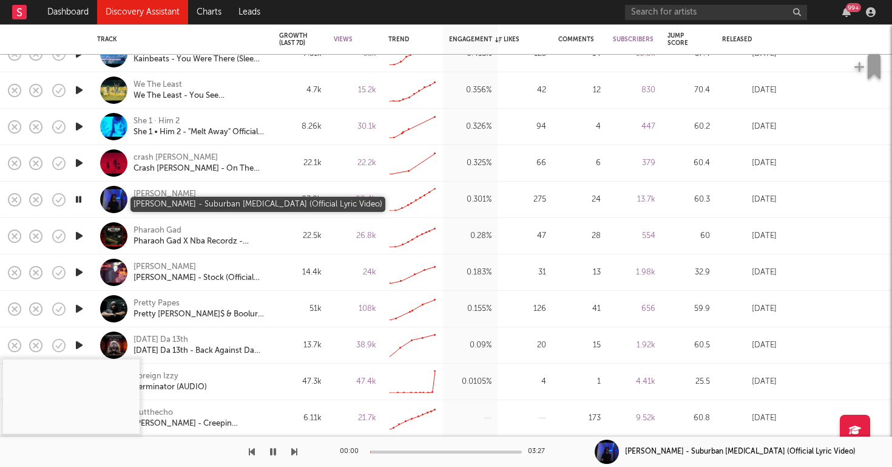
click at [174, 203] on div "Shotta Kush - Suburban Identity Crisis (Official Lyric Video)￼" at bounding box center [199, 205] width 130 height 11
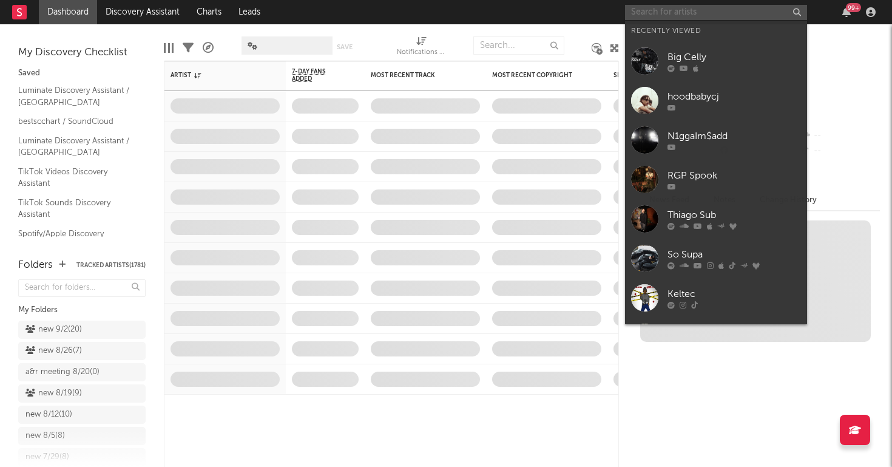
click at [719, 12] on input "text" at bounding box center [716, 12] width 182 height 15
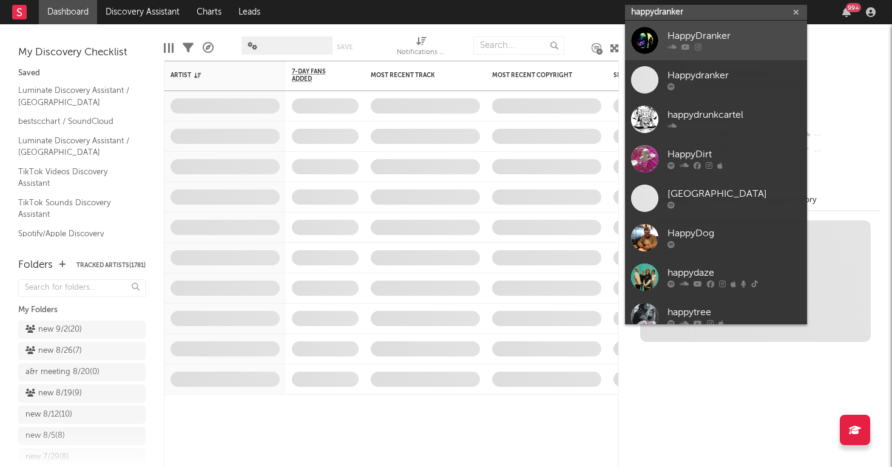
type input "happydranker"
click at [708, 49] on div at bounding box center [735, 47] width 134 height 7
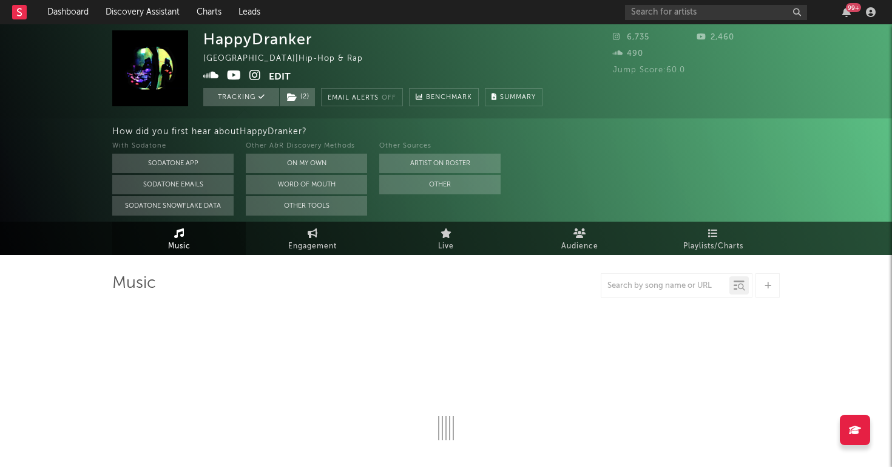
select select "1w"
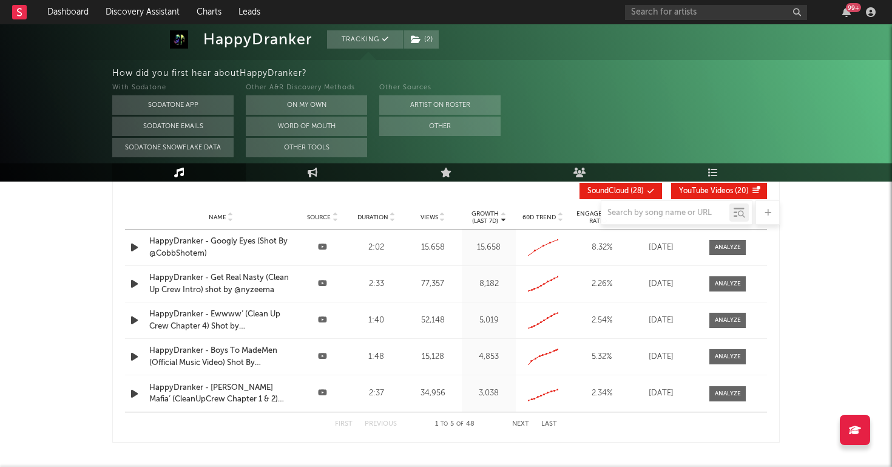
scroll to position [468, 0]
click at [172, 248] on div "HappyDranker - Googly Eyes (Shot By @CobbShotem)" at bounding box center [220, 248] width 143 height 24
click at [311, 175] on icon at bounding box center [313, 172] width 10 height 10
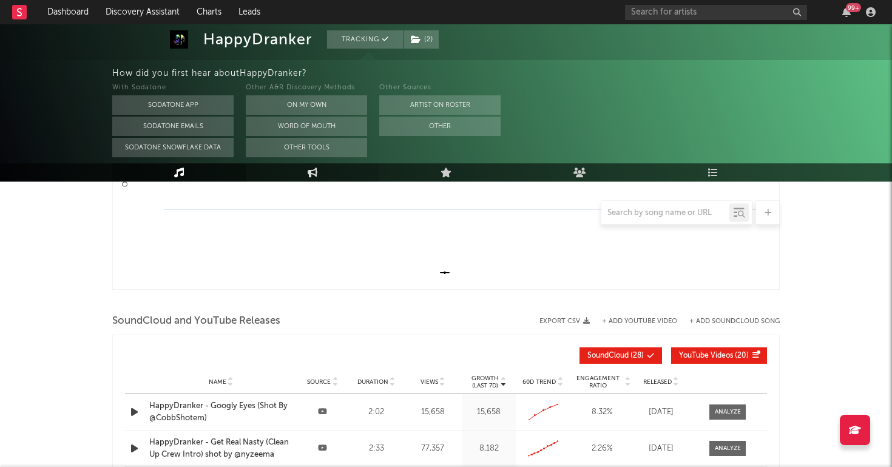
select select "1w"
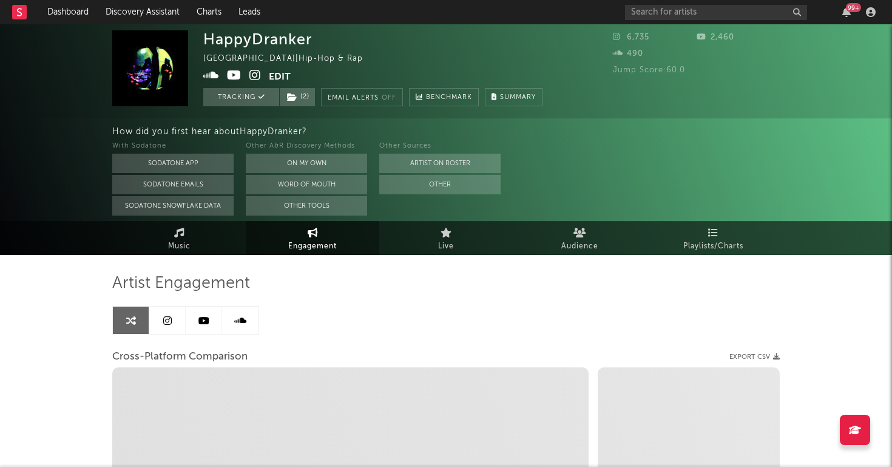
scroll to position [0, 0]
select select "1m"
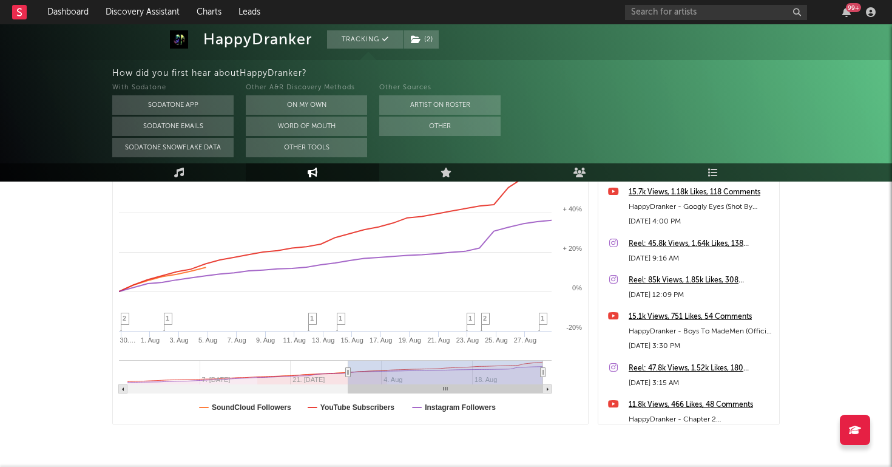
scroll to position [262, 0]
click at [710, 171] on icon at bounding box center [713, 172] width 10 height 10
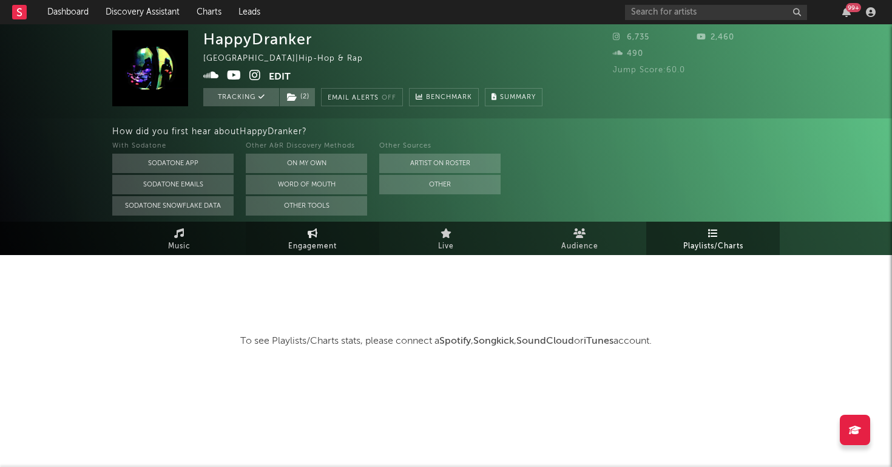
click at [302, 244] on span "Engagement" at bounding box center [312, 246] width 49 height 15
select select "1w"
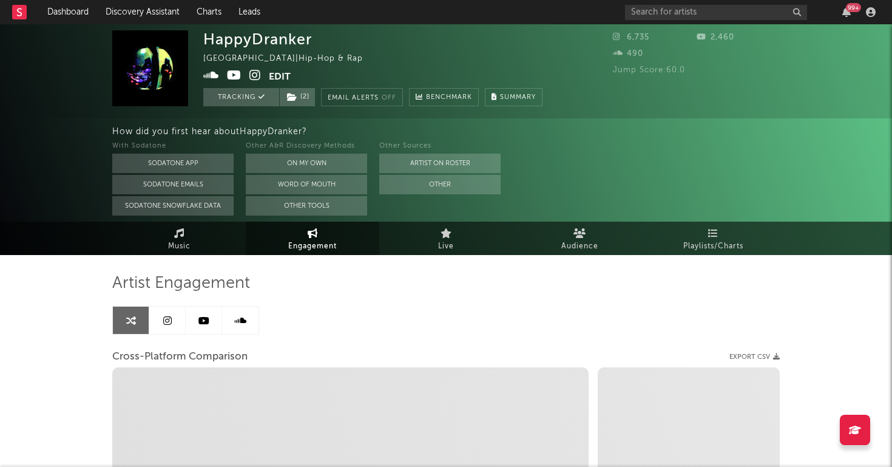
select select "1m"
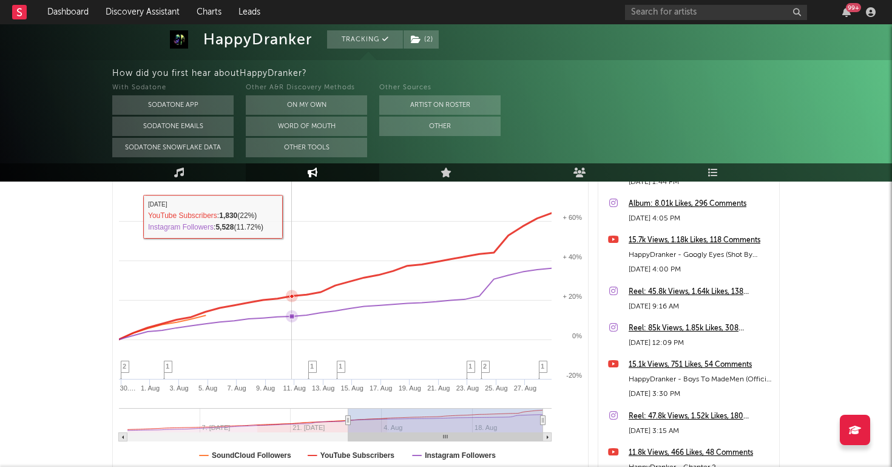
scroll to position [214, 0]
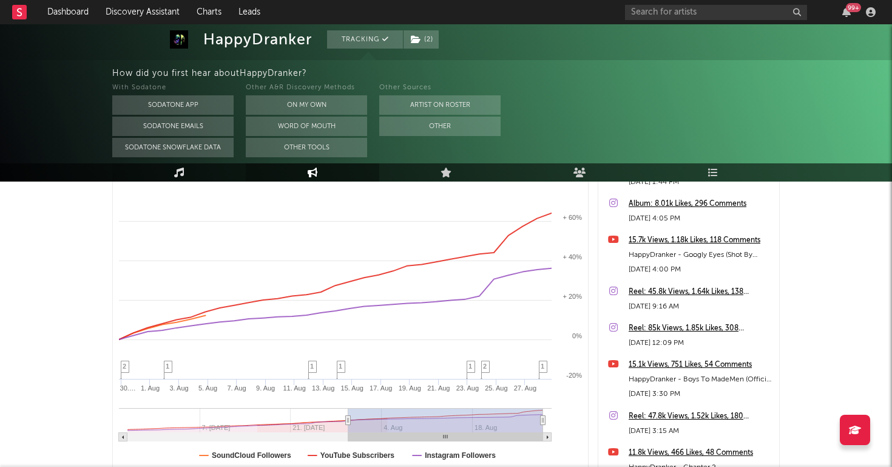
click at [197, 170] on link "Music" at bounding box center [179, 172] width 134 height 18
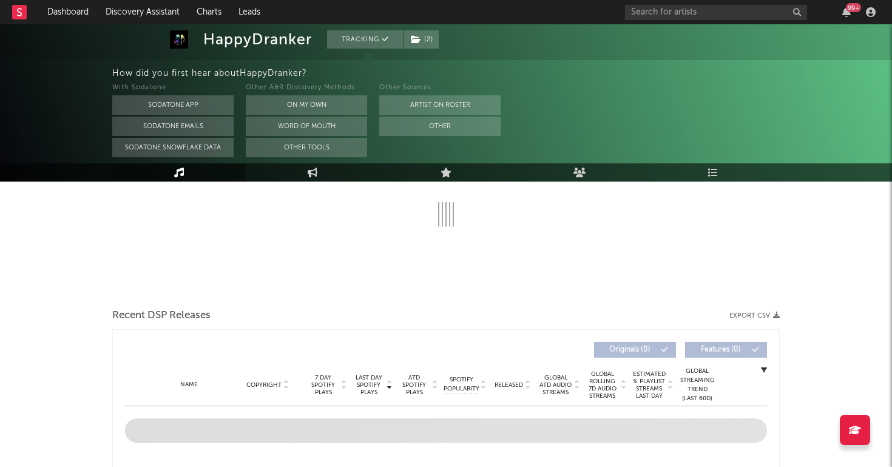
select select "1w"
